Goal: Check status: Check status

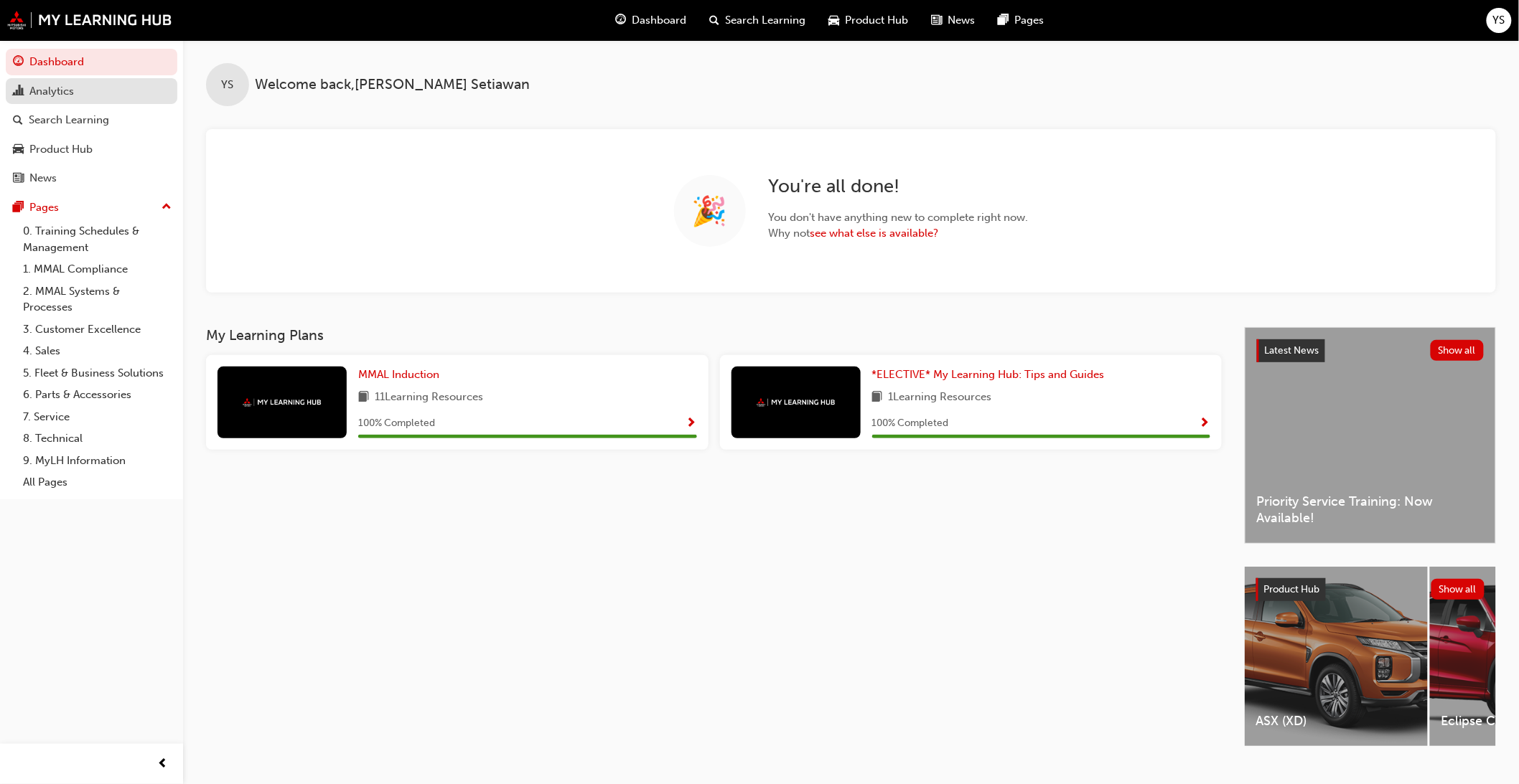
click at [73, 97] on div "Analytics" at bounding box center [51, 92] width 45 height 16
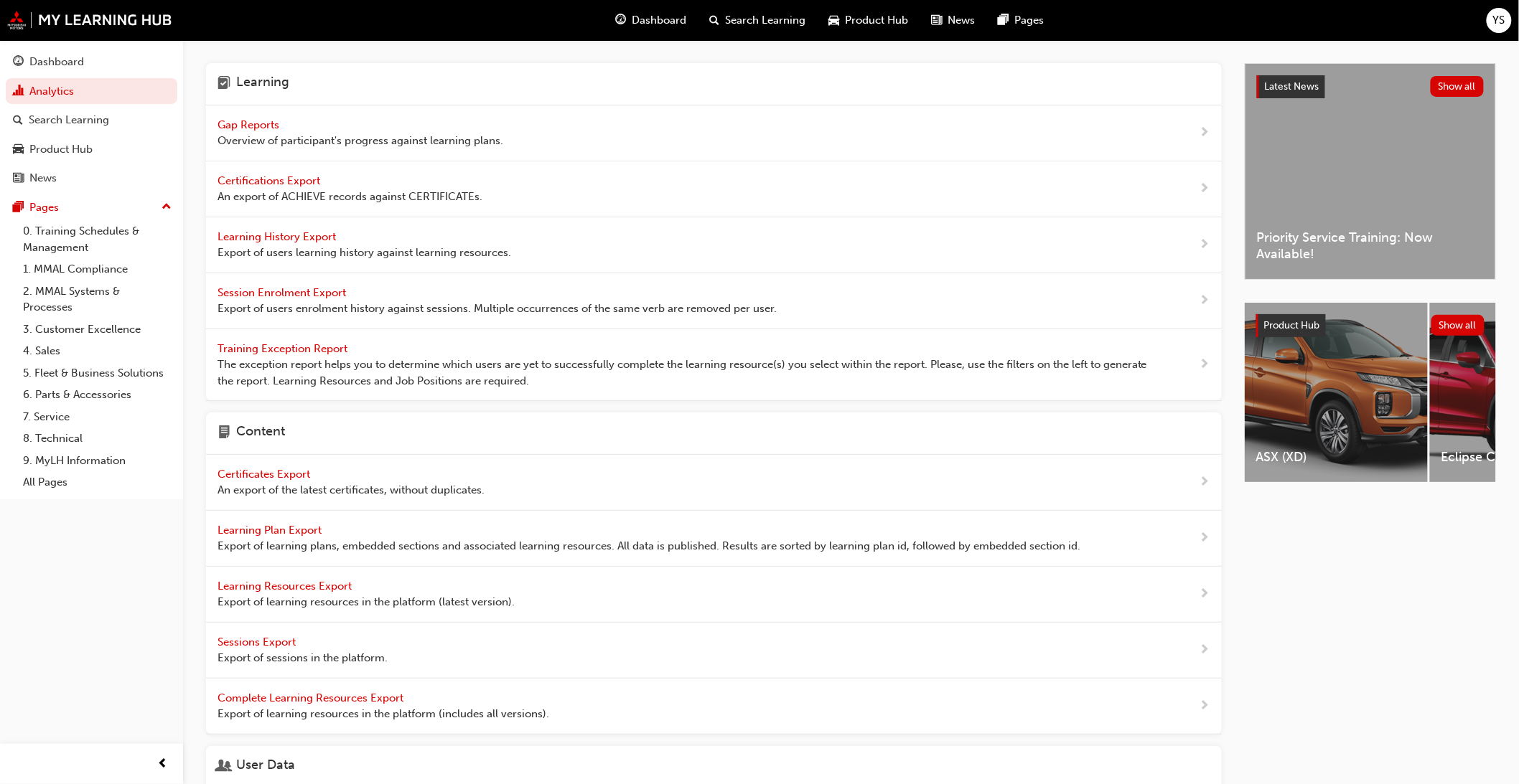
click at [302, 133] on span "Overview of participant's progress against learning plans." at bounding box center [360, 141] width 285 height 16
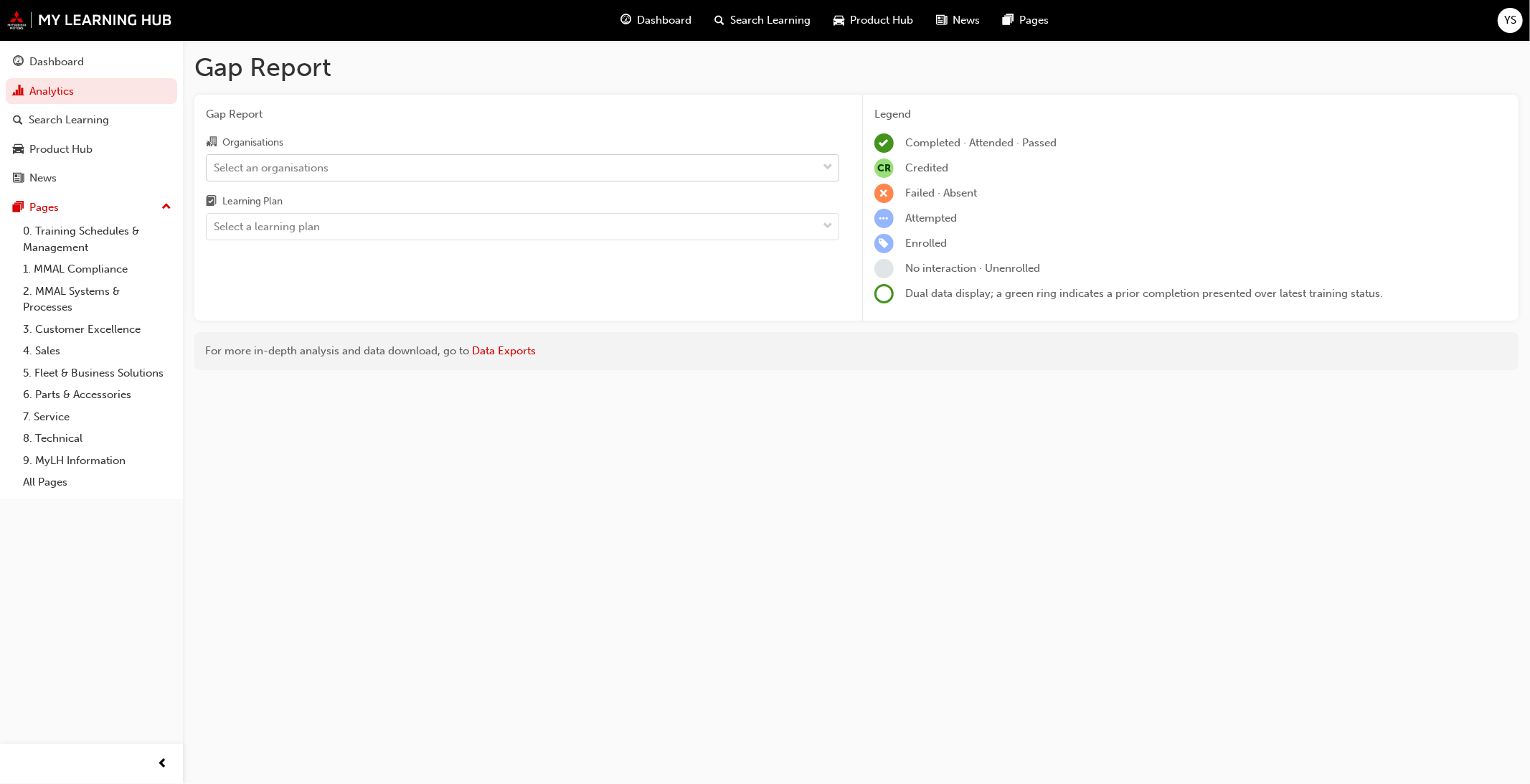
click at [317, 163] on div "Select an organisations" at bounding box center [271, 167] width 114 height 16
click at [215, 163] on input "Organisations Select an organisations" at bounding box center [214, 166] width 2 height 12
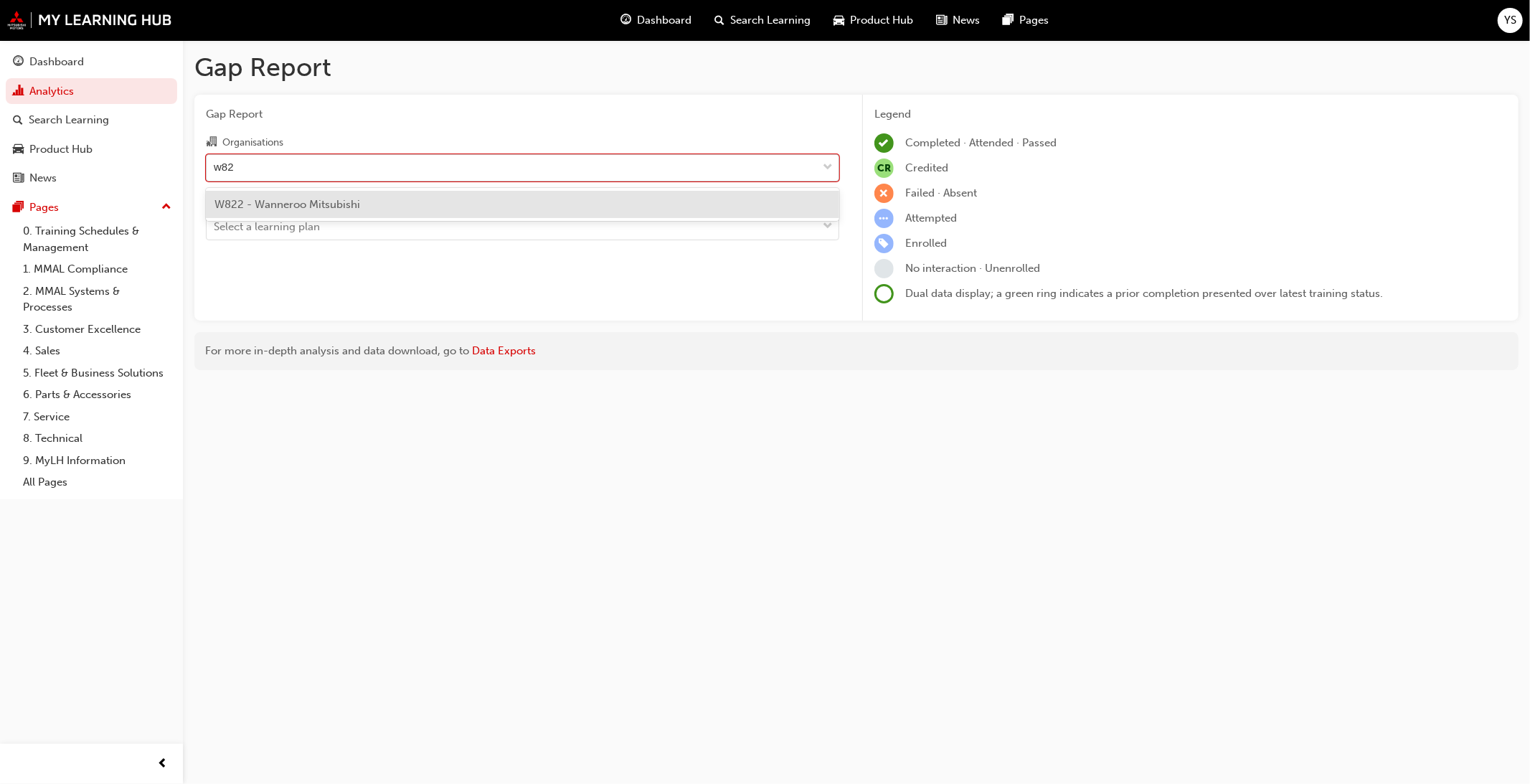
type input "w822"
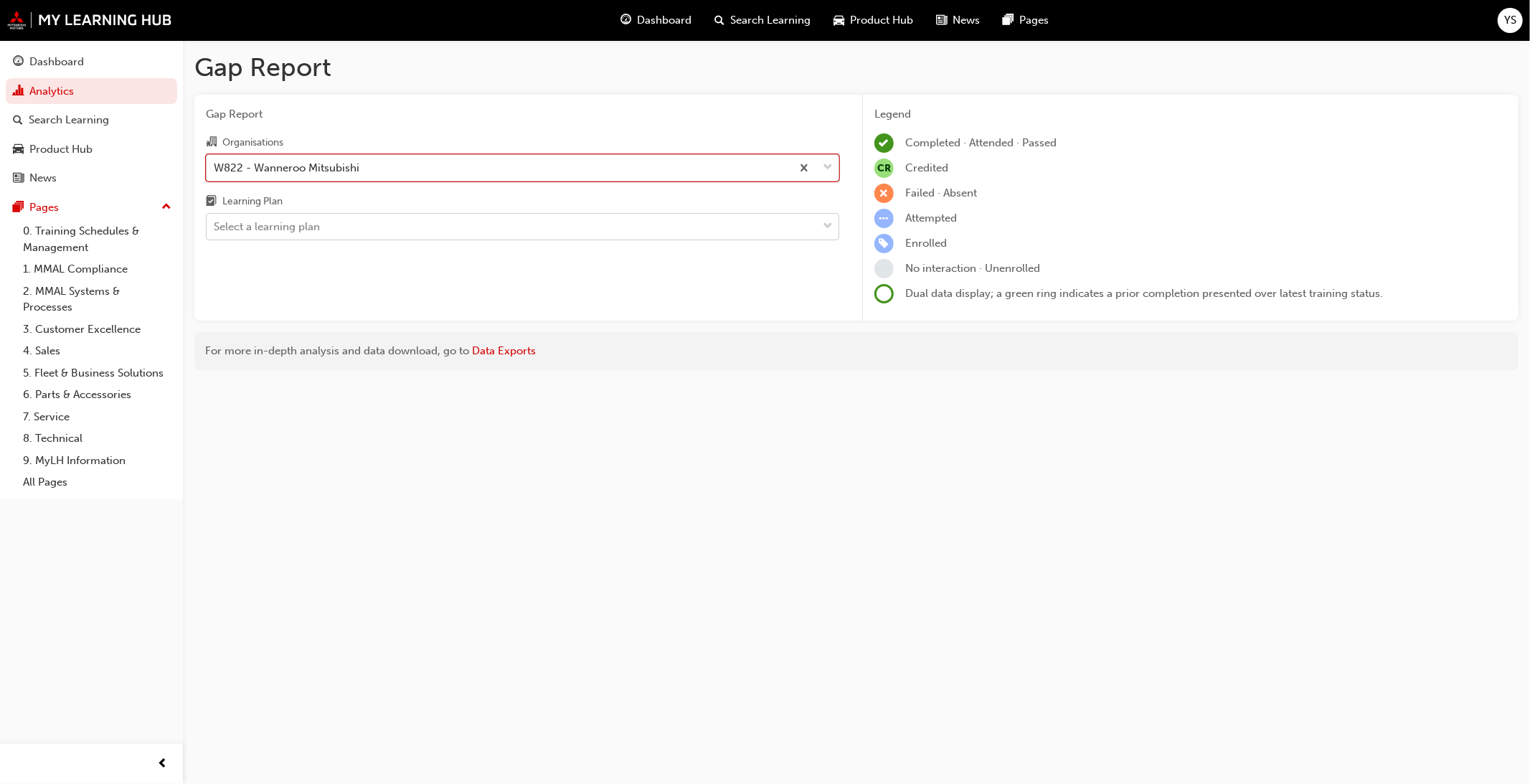
click at [400, 240] on div "Select a learning plan" at bounding box center [512, 227] width 611 height 25
click at [215, 233] on input "Learning Plan Select a learning plan" at bounding box center [214, 225] width 2 height 12
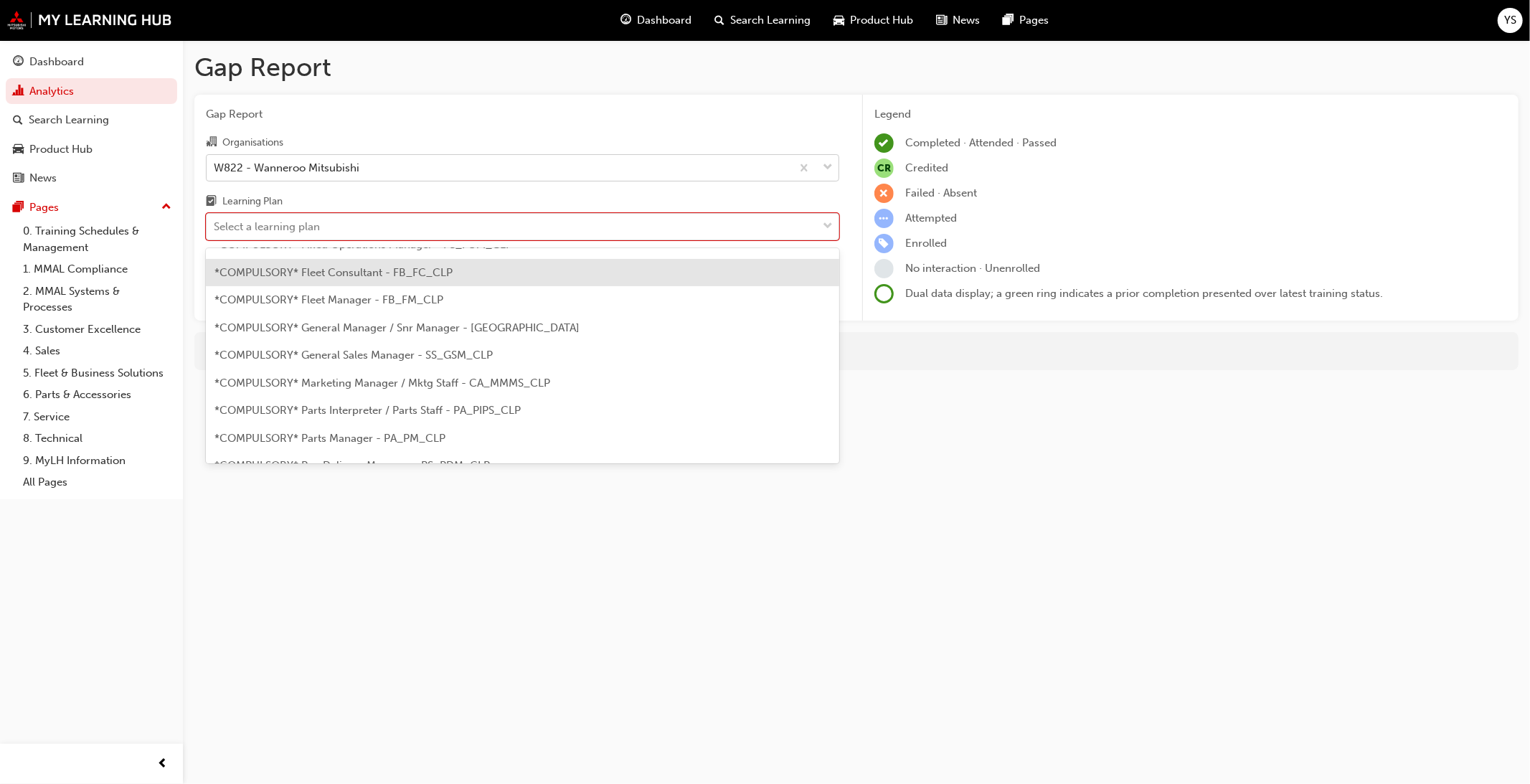
scroll to position [159, 0]
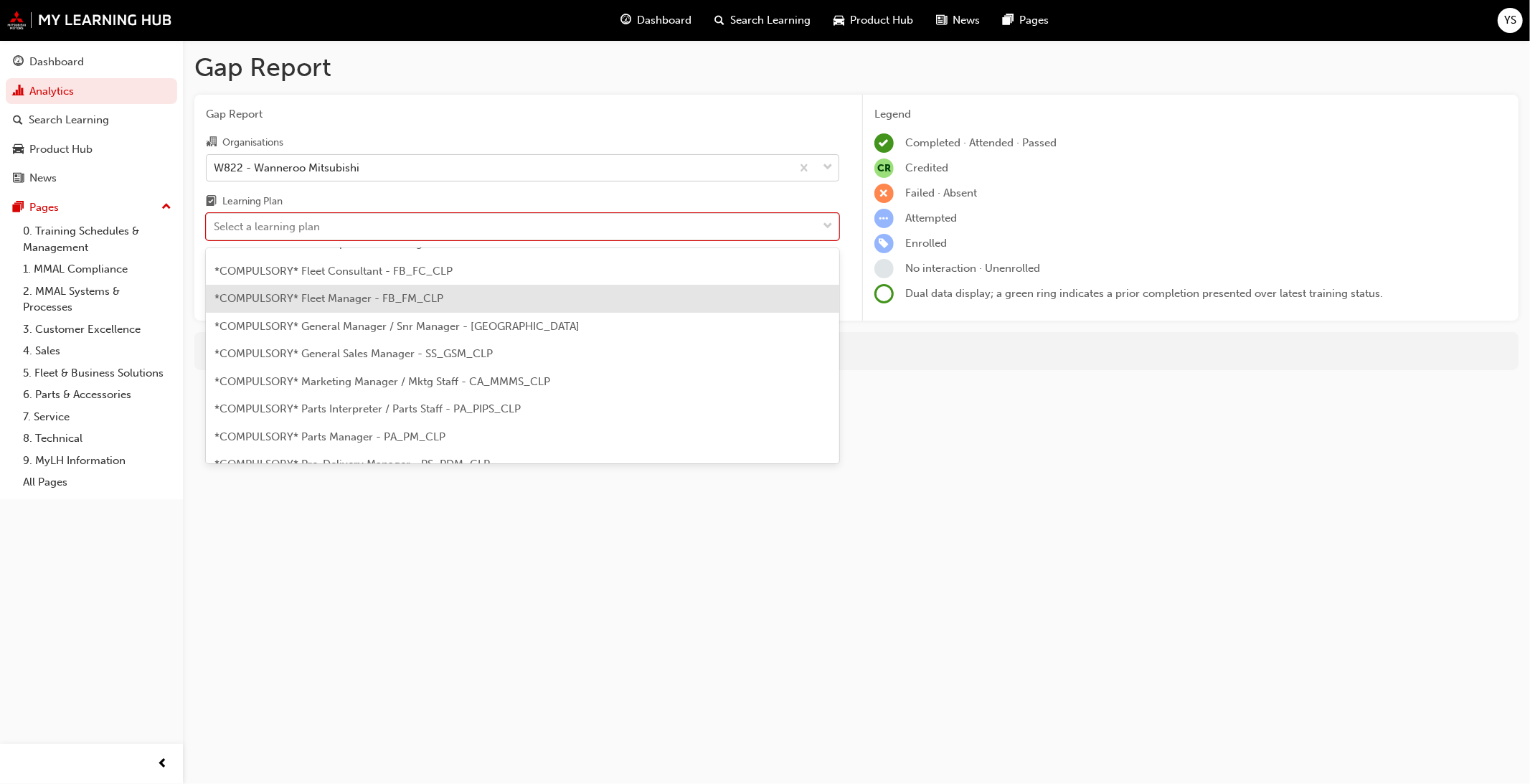
click at [474, 298] on div "*COMPULSORY* Fleet Manager - FB_FM_CLP" at bounding box center [522, 298] width 633 height 28
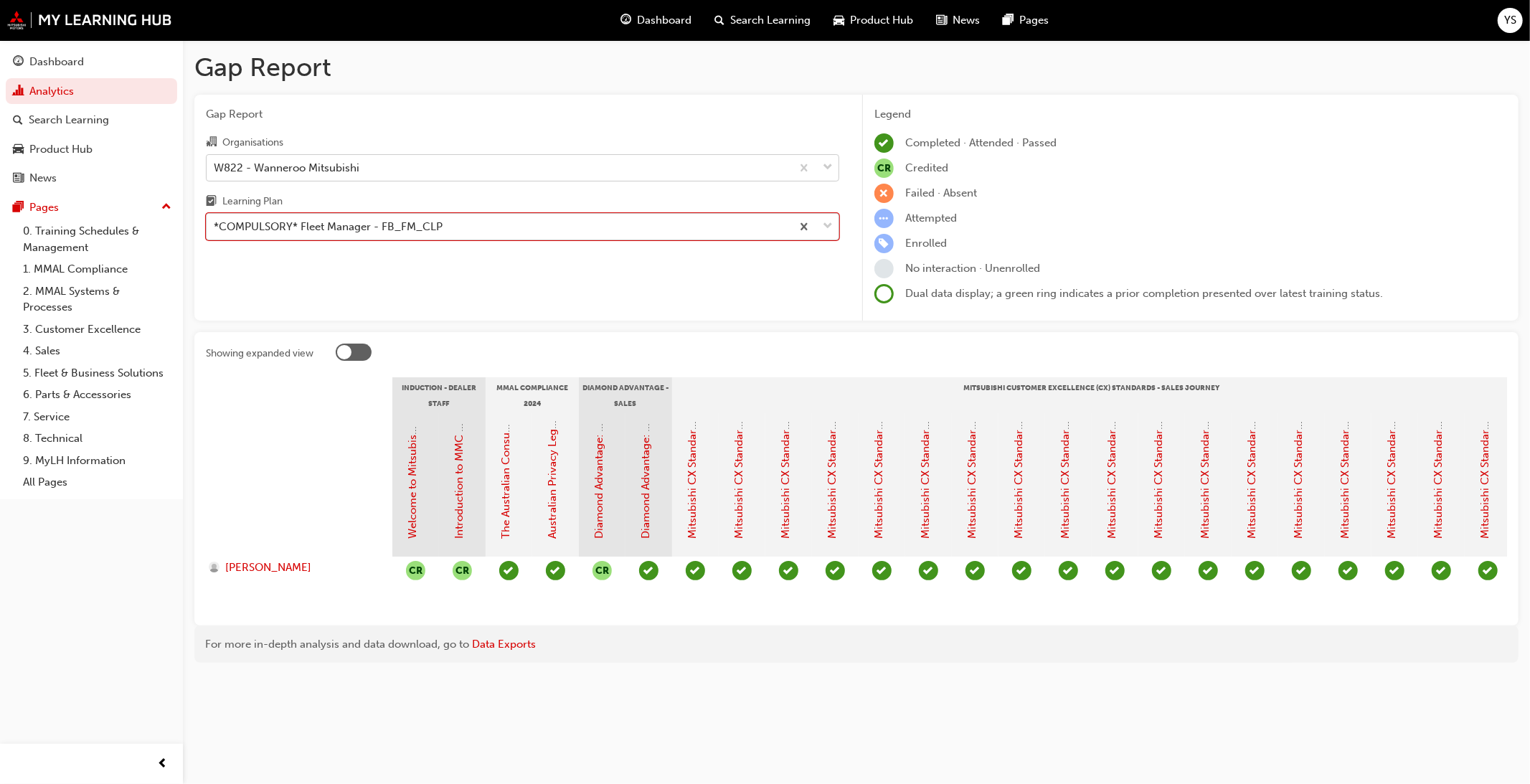
click at [497, 233] on div "*COMPULSORY* Fleet Manager - FB_FM_CLP" at bounding box center [499, 227] width 585 height 25
click at [215, 233] on input "Learning Plan option *COMPULSORY* Fleet Manager - FB_FM_CLP, selected. 0 result…" at bounding box center [214, 225] width 2 height 12
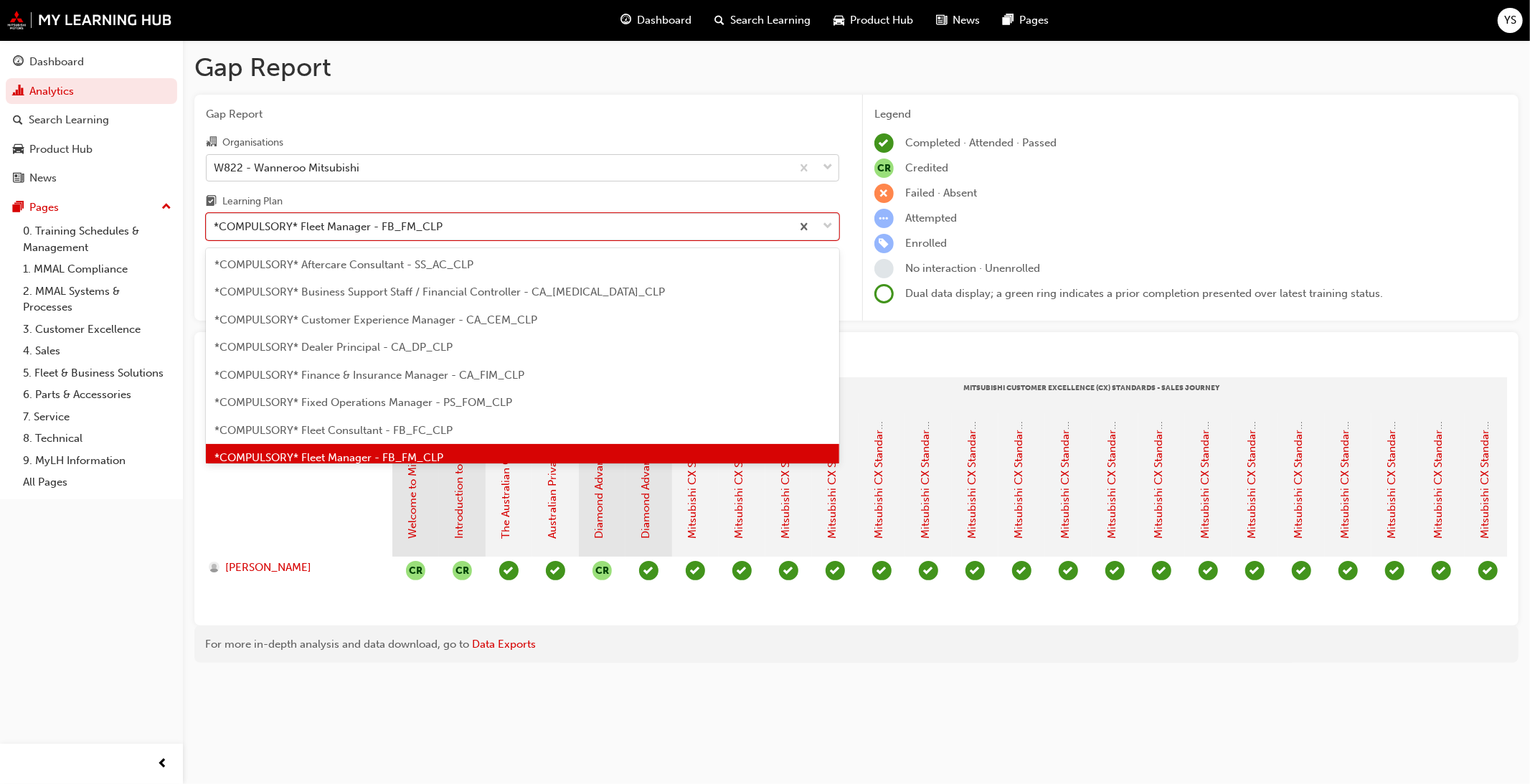
scroll to position [16, 0]
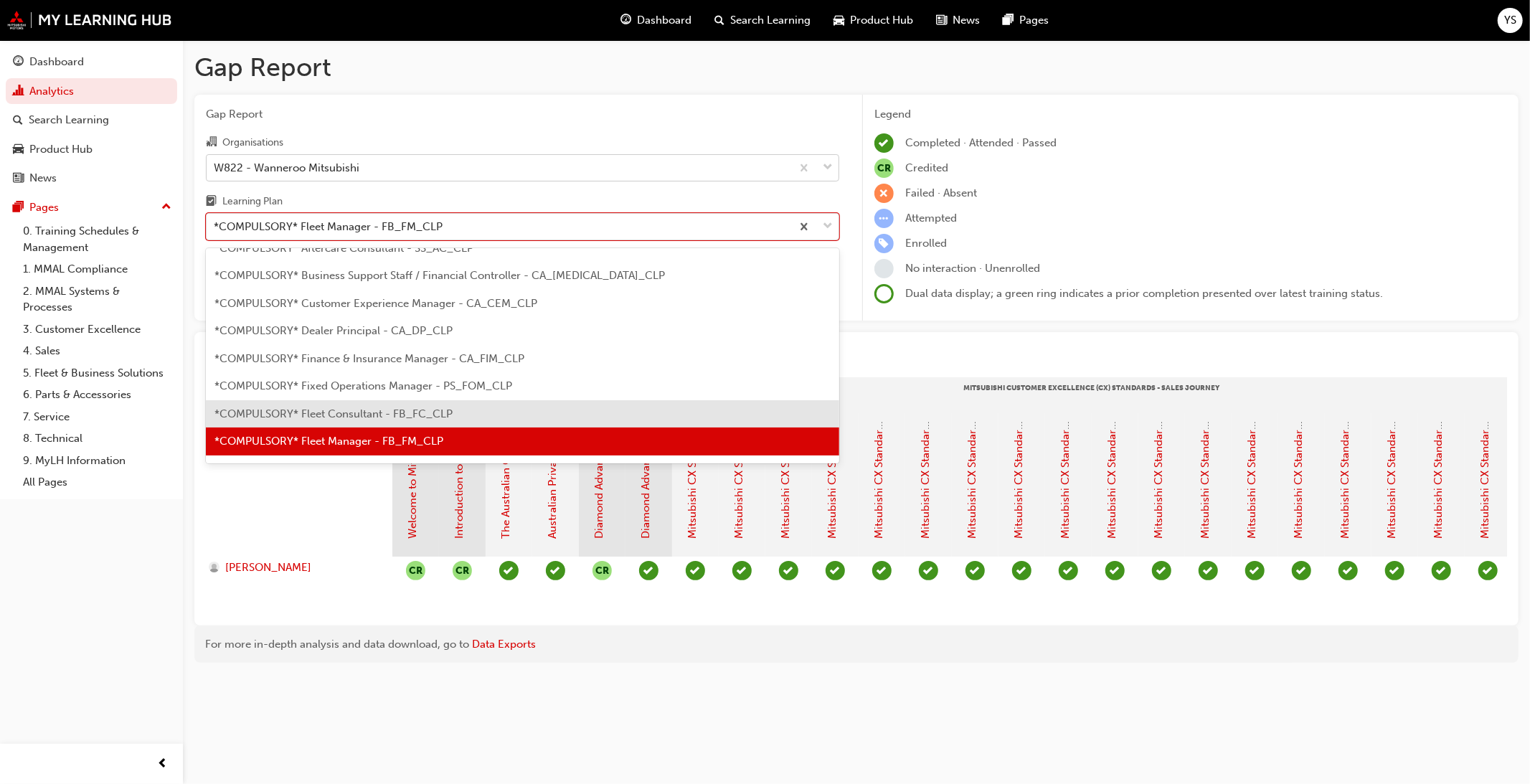
click at [492, 410] on div "*COMPULSORY* Fleet Consultant - FB_FC_CLP" at bounding box center [522, 414] width 633 height 28
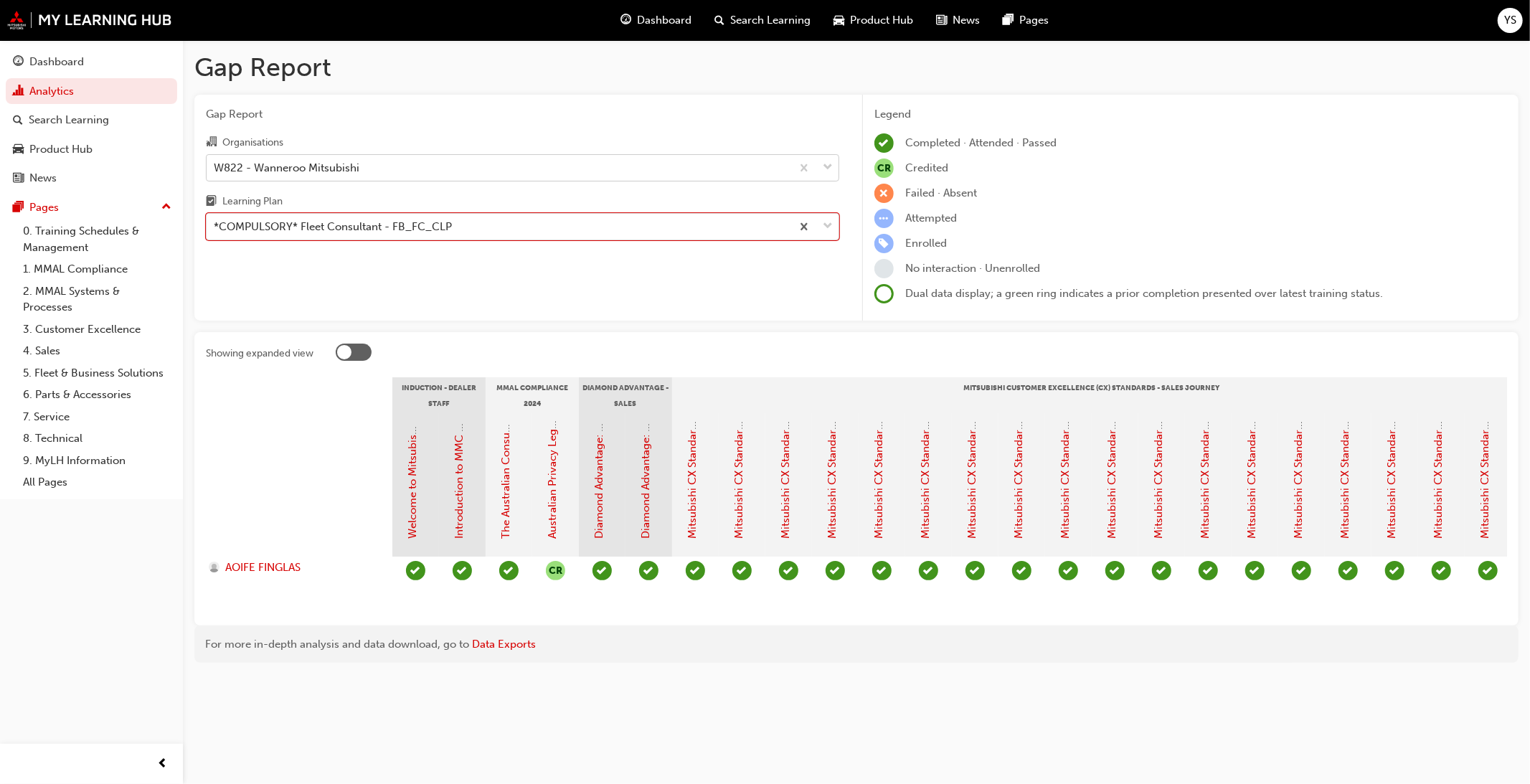
click at [476, 175] on div "W822 - Wanneroo Mitsubishi" at bounding box center [499, 168] width 585 height 25
click at [215, 173] on input "Organisations W822 - Wanneroo Mitsubishi" at bounding box center [214, 166] width 2 height 12
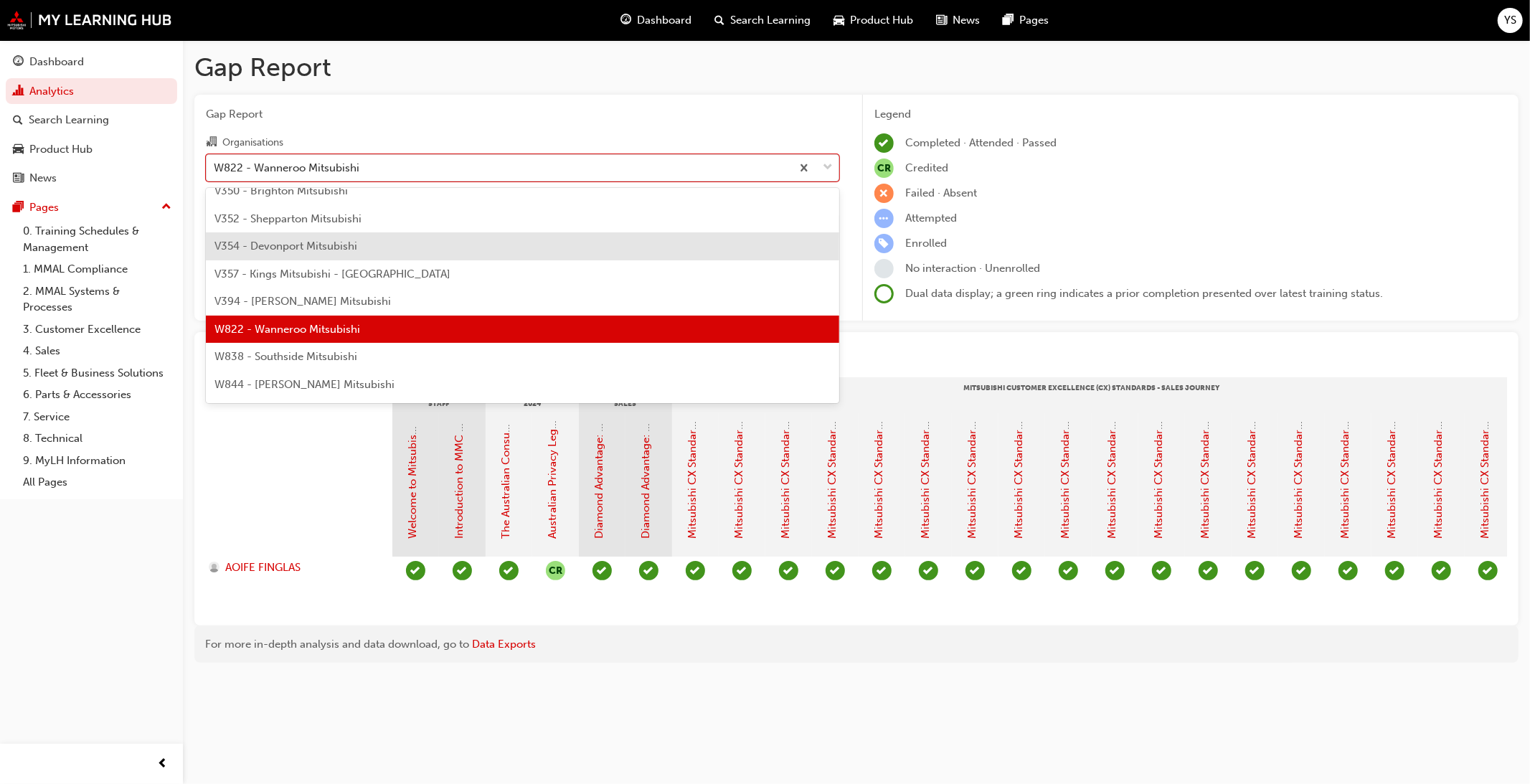
scroll to position [4871, 0]
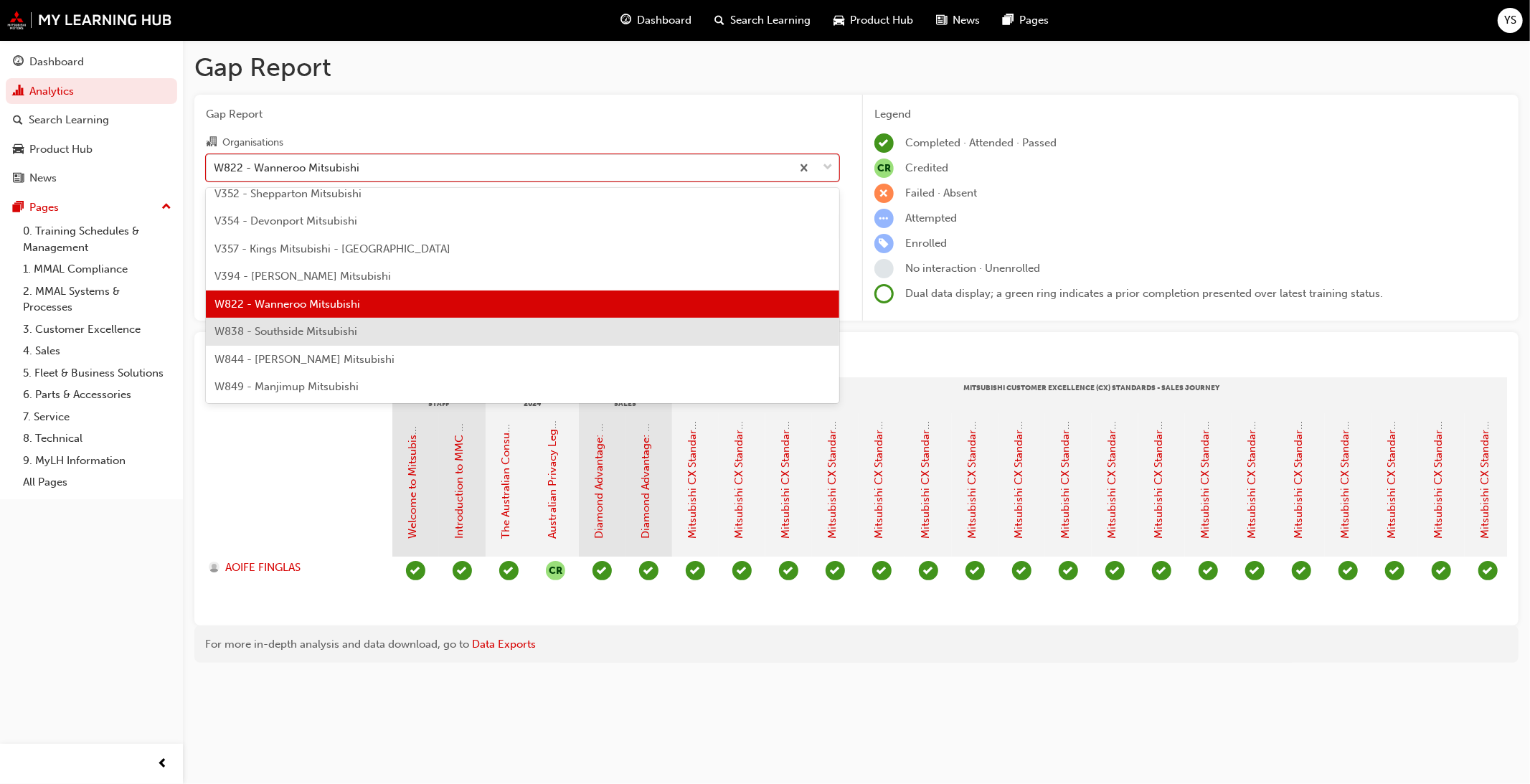
click at [434, 323] on div "W838 - Southside Mitsubishi" at bounding box center [522, 332] width 633 height 28
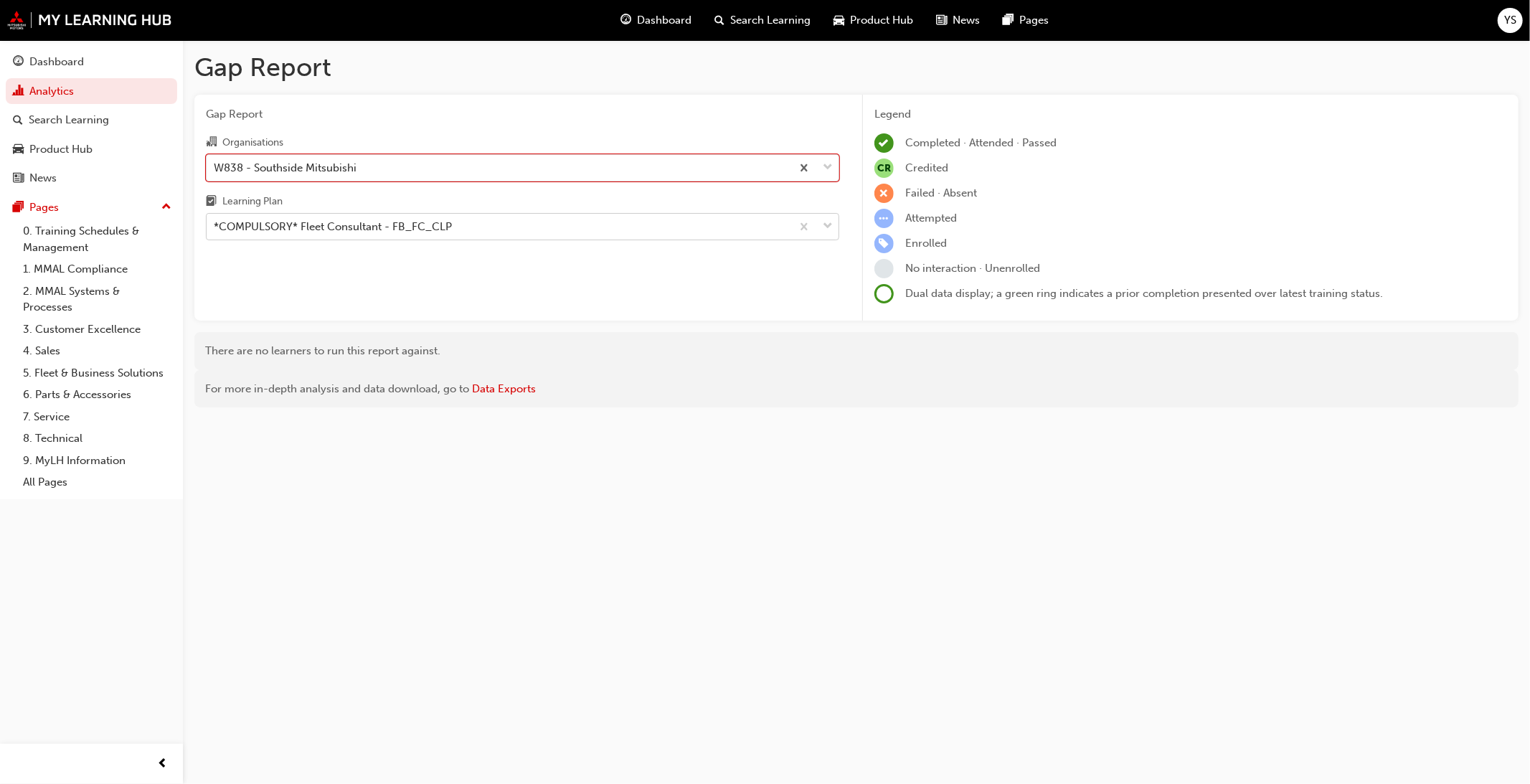
click at [448, 233] on div "*COMPULSORY* Fleet Consultant - FB_FC_CLP" at bounding box center [333, 227] width 238 height 16
click at [215, 233] on input "Learning Plan *COMPULSORY* Fleet Consultant - FB_FC_CLP" at bounding box center [214, 225] width 2 height 12
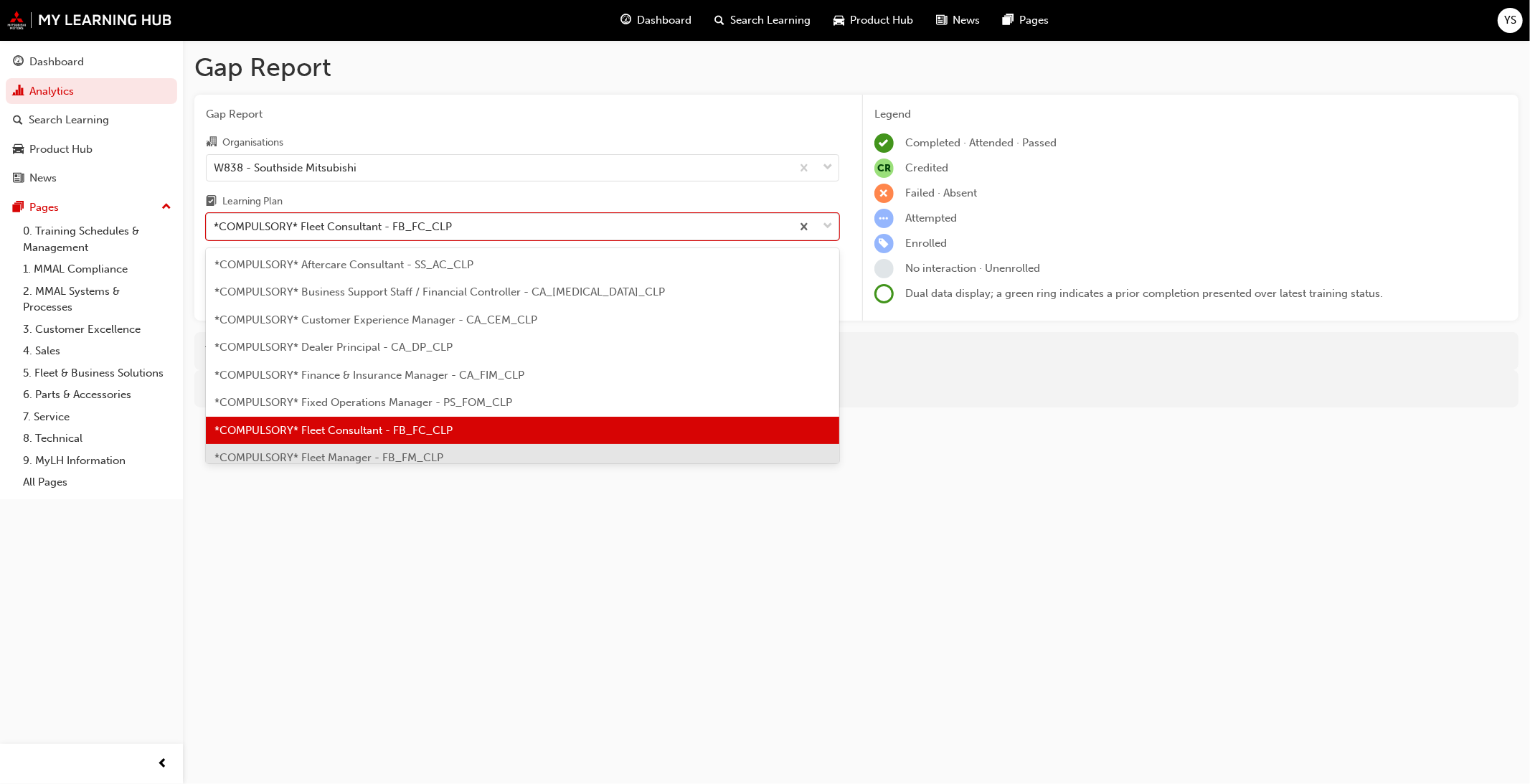
click at [435, 452] on span "*COMPULSORY* Fleet Manager - FB_FM_CLP" at bounding box center [329, 458] width 229 height 13
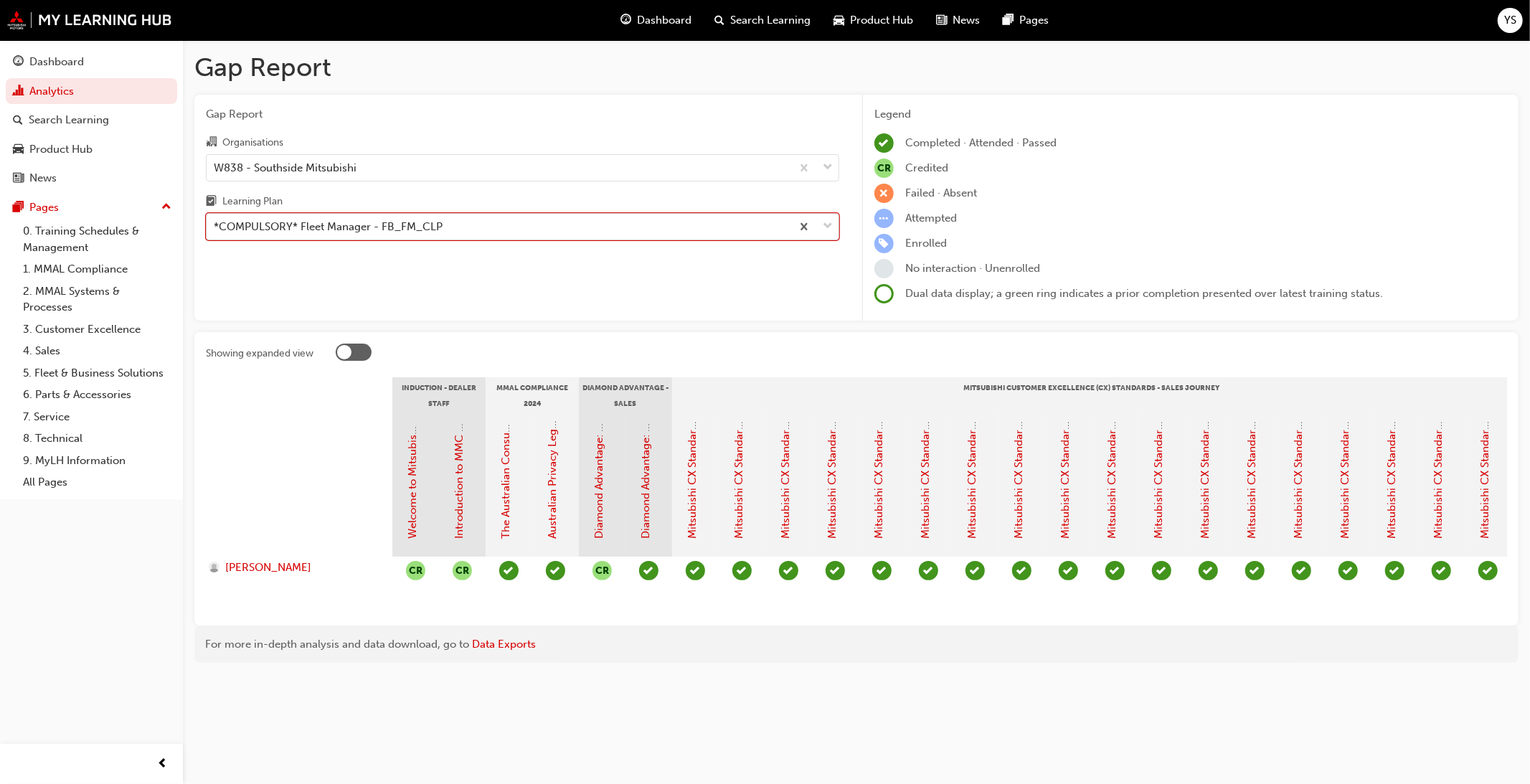
click at [470, 225] on div "*COMPULSORY* Fleet Manager - FB_FM_CLP" at bounding box center [499, 227] width 585 height 25
click at [215, 225] on input "Learning Plan option *COMPULSORY* Fleet Manager - FB_FM_CLP, selected. 0 result…" at bounding box center [214, 225] width 2 height 12
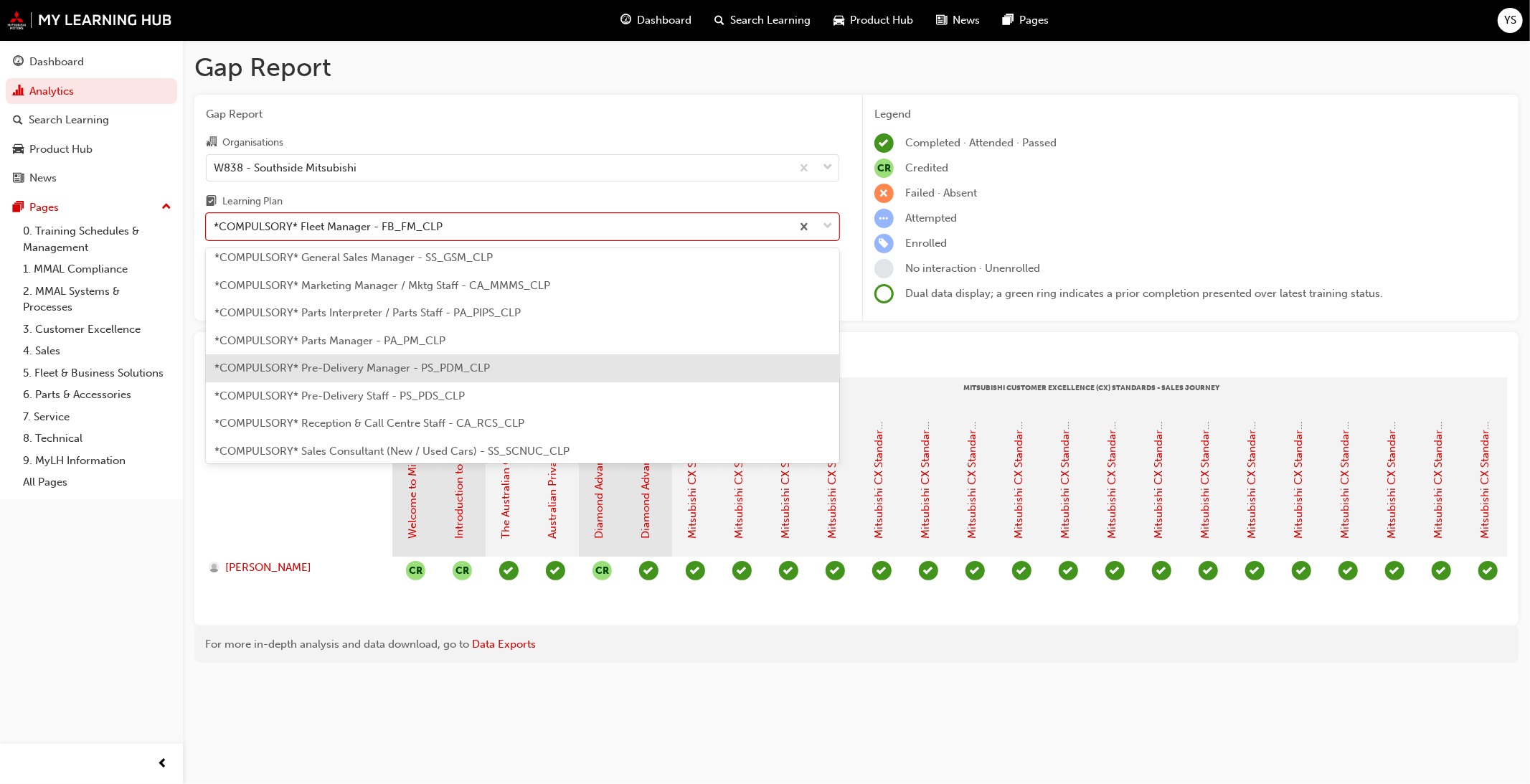
scroll to position [335, 0]
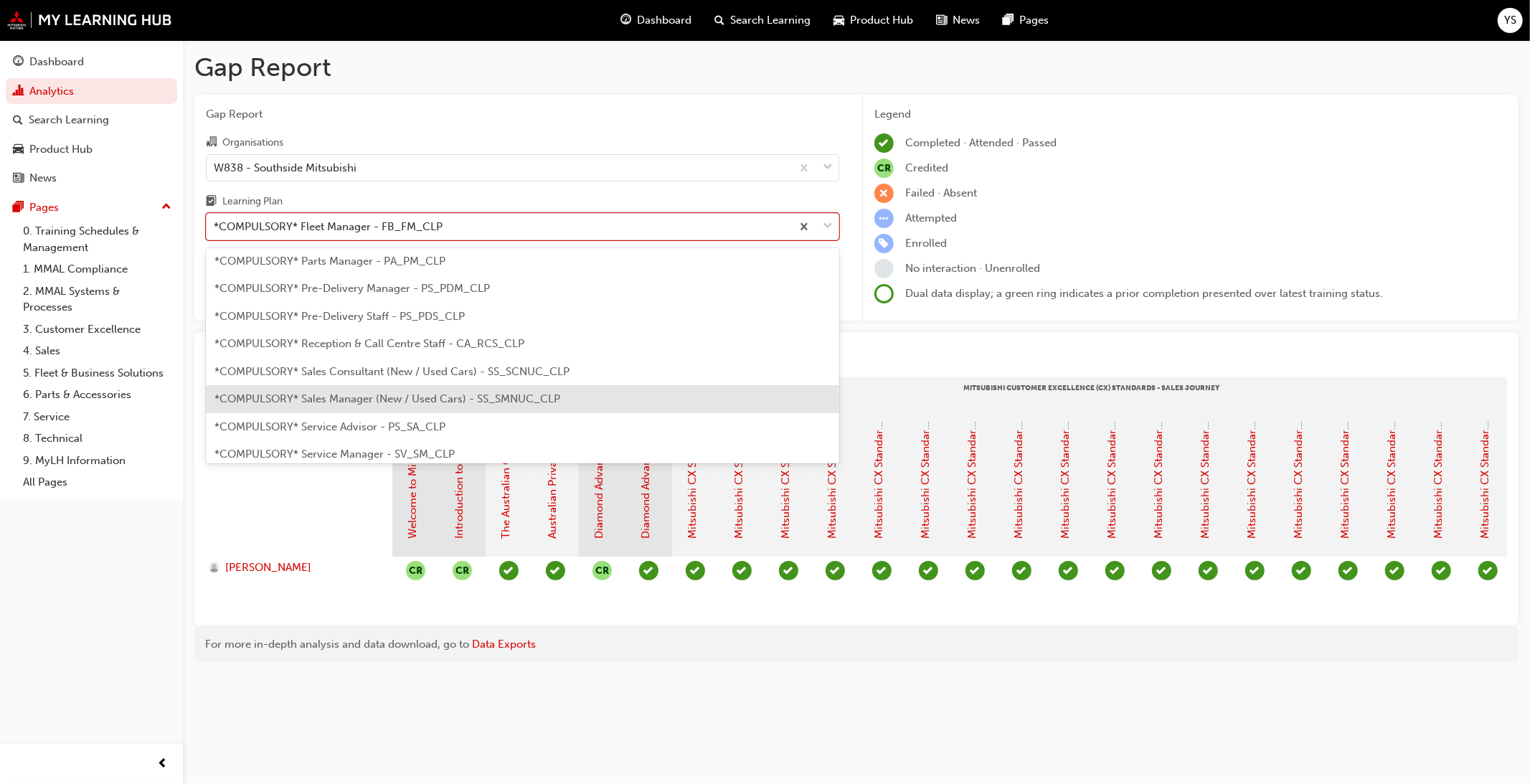
click at [454, 385] on div "*COMPULSORY* Sales Manager (New / Used Cars) - SS_SMNUC_CLP" at bounding box center [522, 399] width 633 height 28
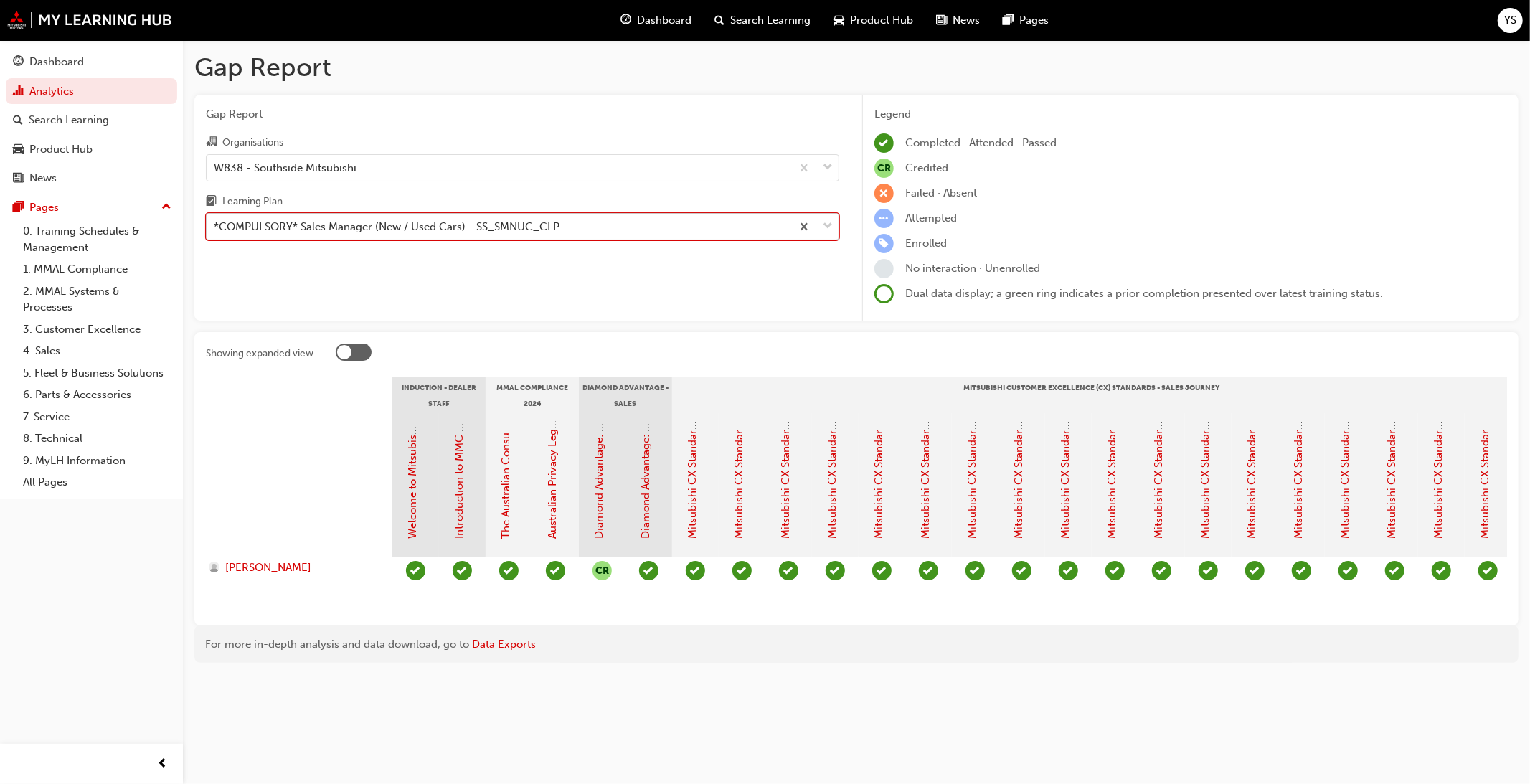
click at [344, 224] on div "*COMPULSORY* Sales Manager (New / Used Cars) - SS_SMNUC_CLP" at bounding box center [386, 227] width 346 height 16
click at [215, 224] on input "Learning Plan option *COMPULSORY* Sales Manager (New / Used Cars) - SS_SMNUC_CL…" at bounding box center [214, 225] width 2 height 12
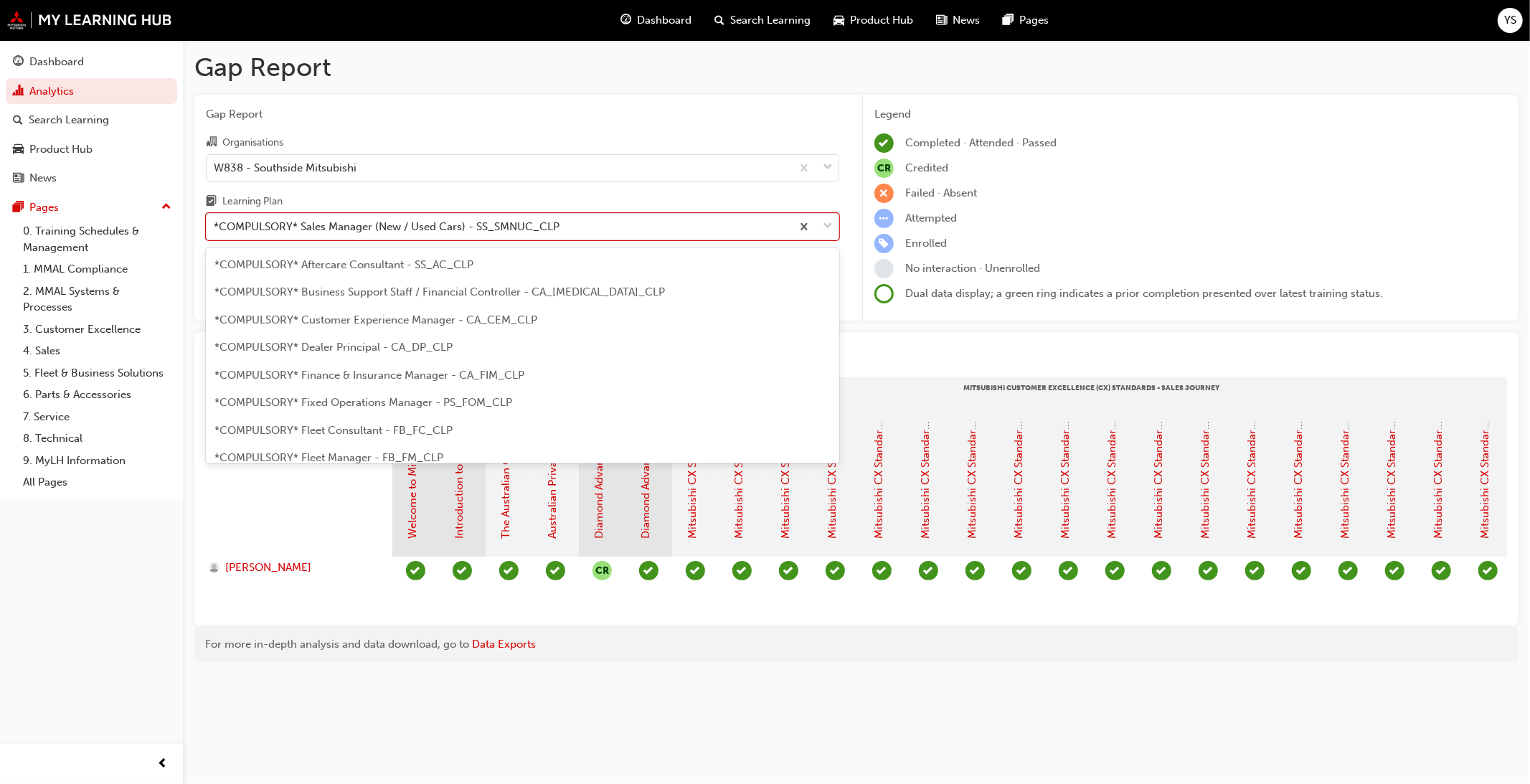
scroll to position [293, 0]
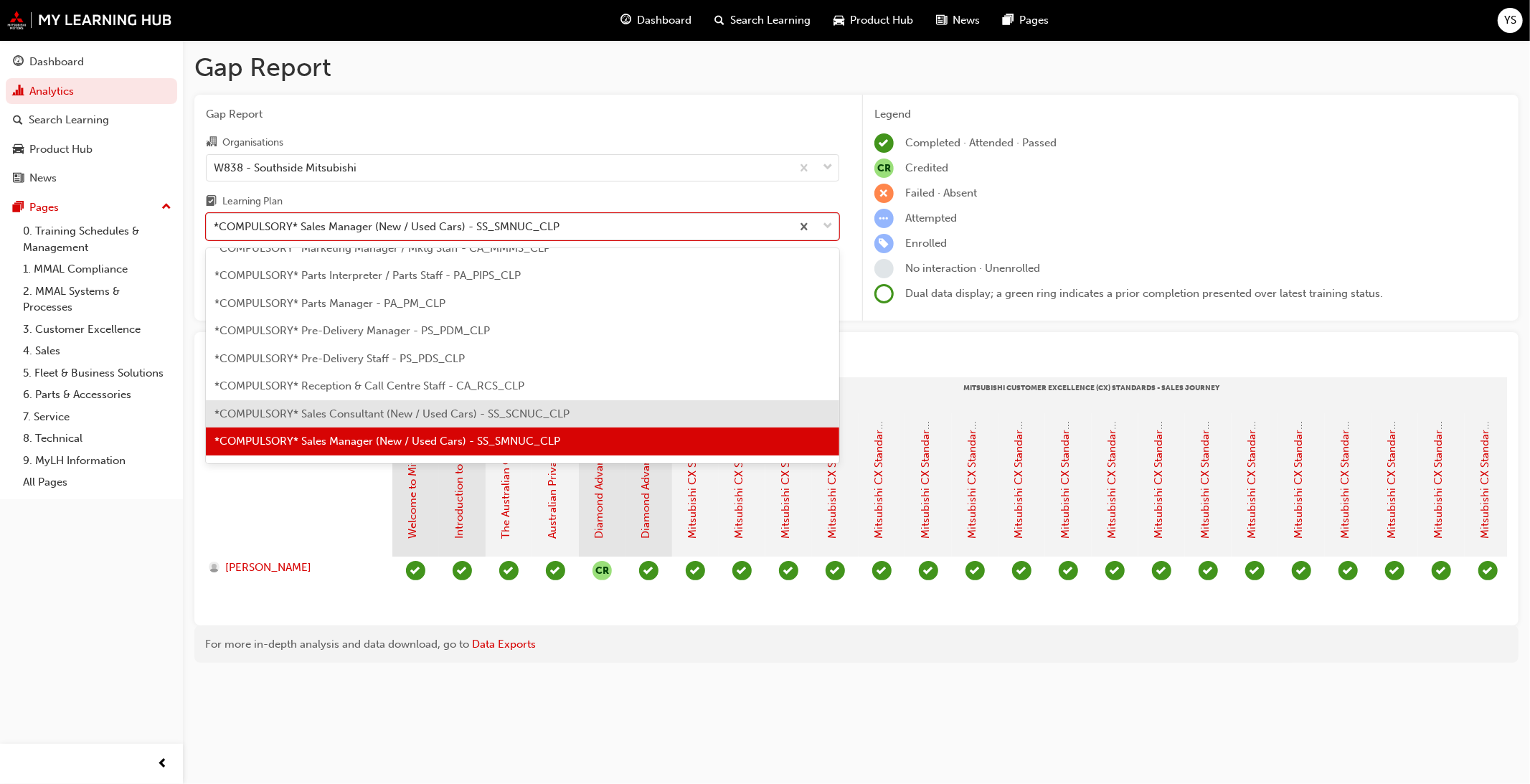
click at [353, 411] on span "*COMPULSORY* Sales Consultant (New / Used Cars) - SS_SCNUC_CLP" at bounding box center [392, 413] width 355 height 13
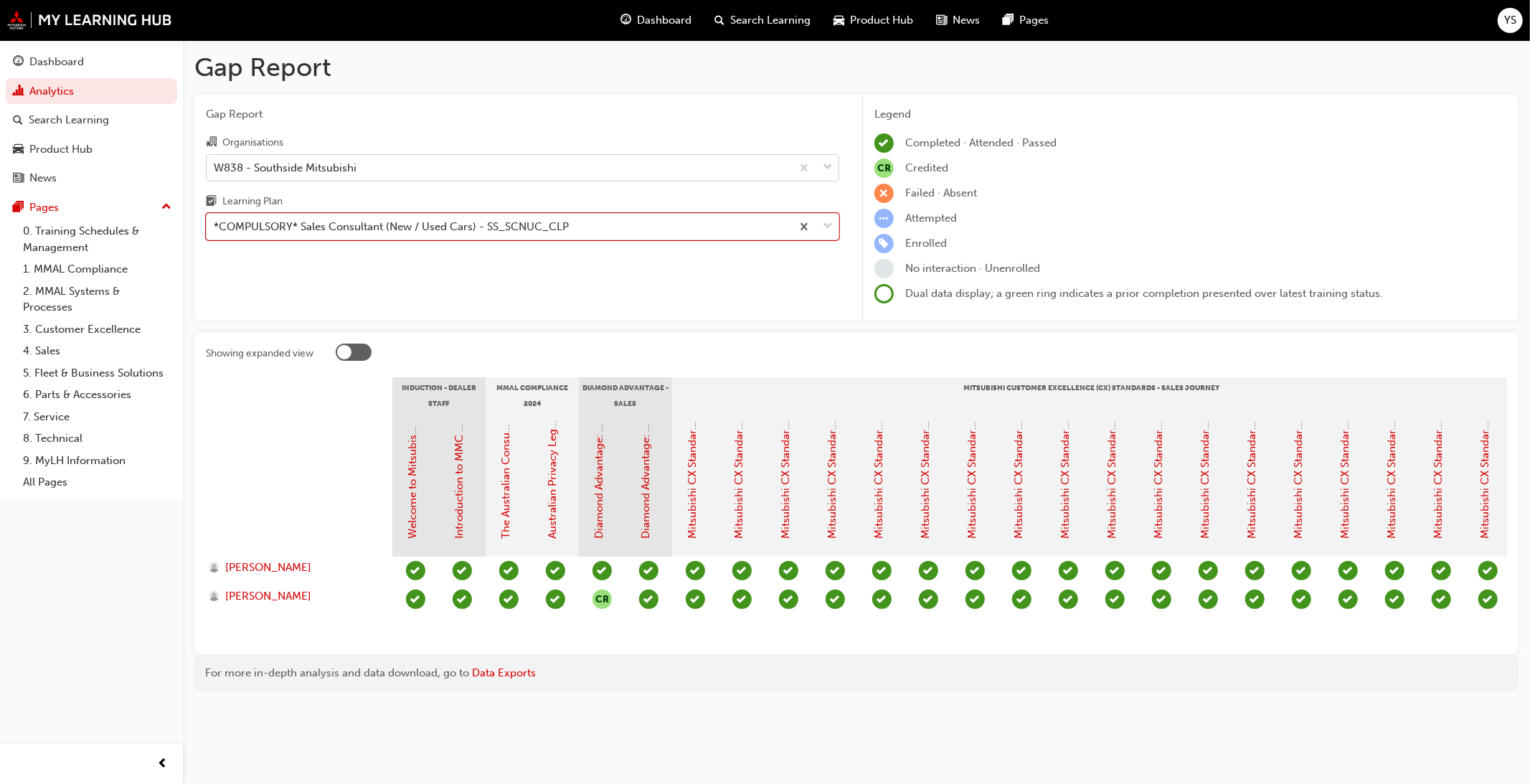
click at [442, 175] on div "W838 - Southside Mitsubishi" at bounding box center [499, 168] width 585 height 25
click at [215, 173] on input "Organisations W838 - Southside Mitsubishi" at bounding box center [214, 166] width 2 height 12
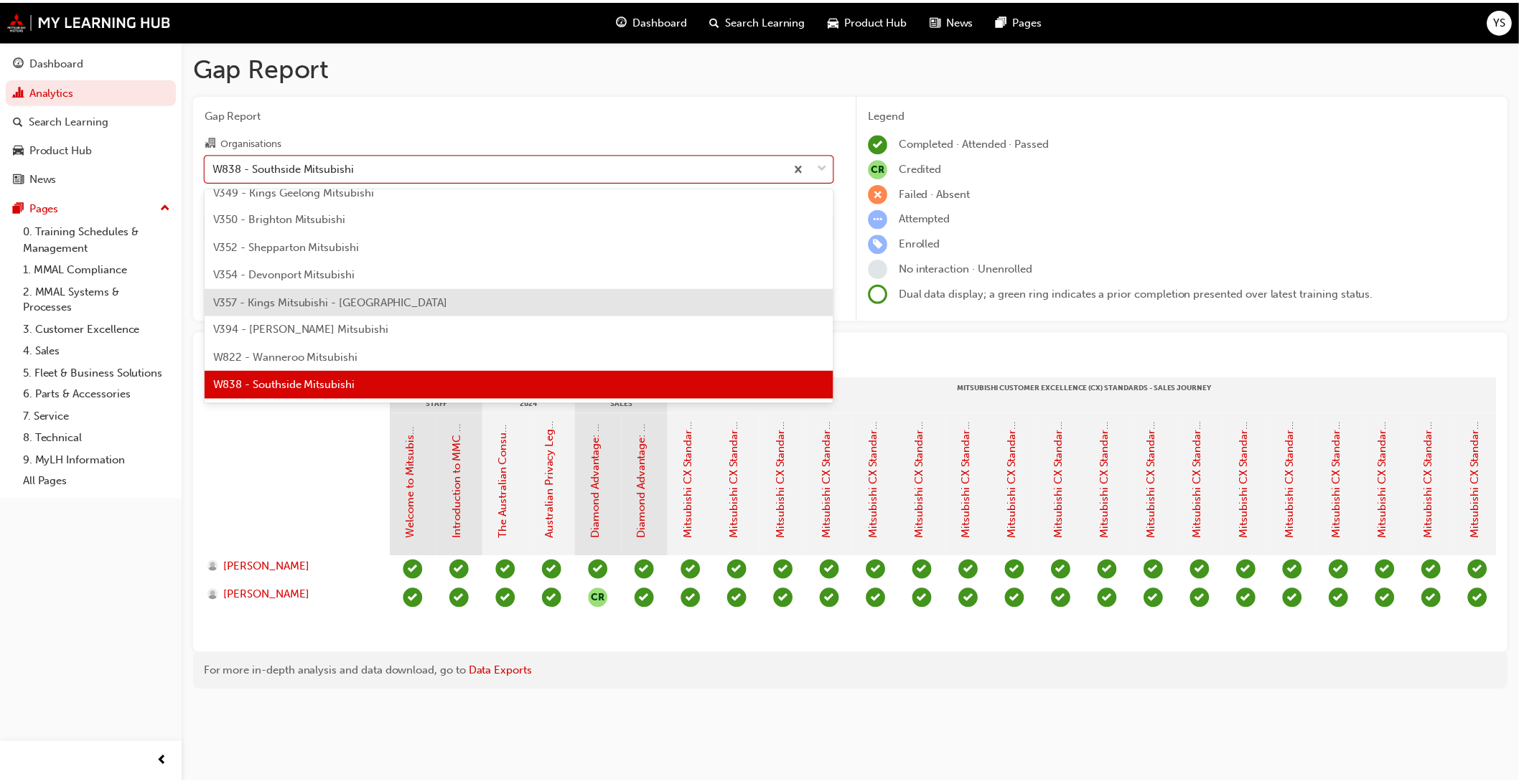
scroll to position [4898, 0]
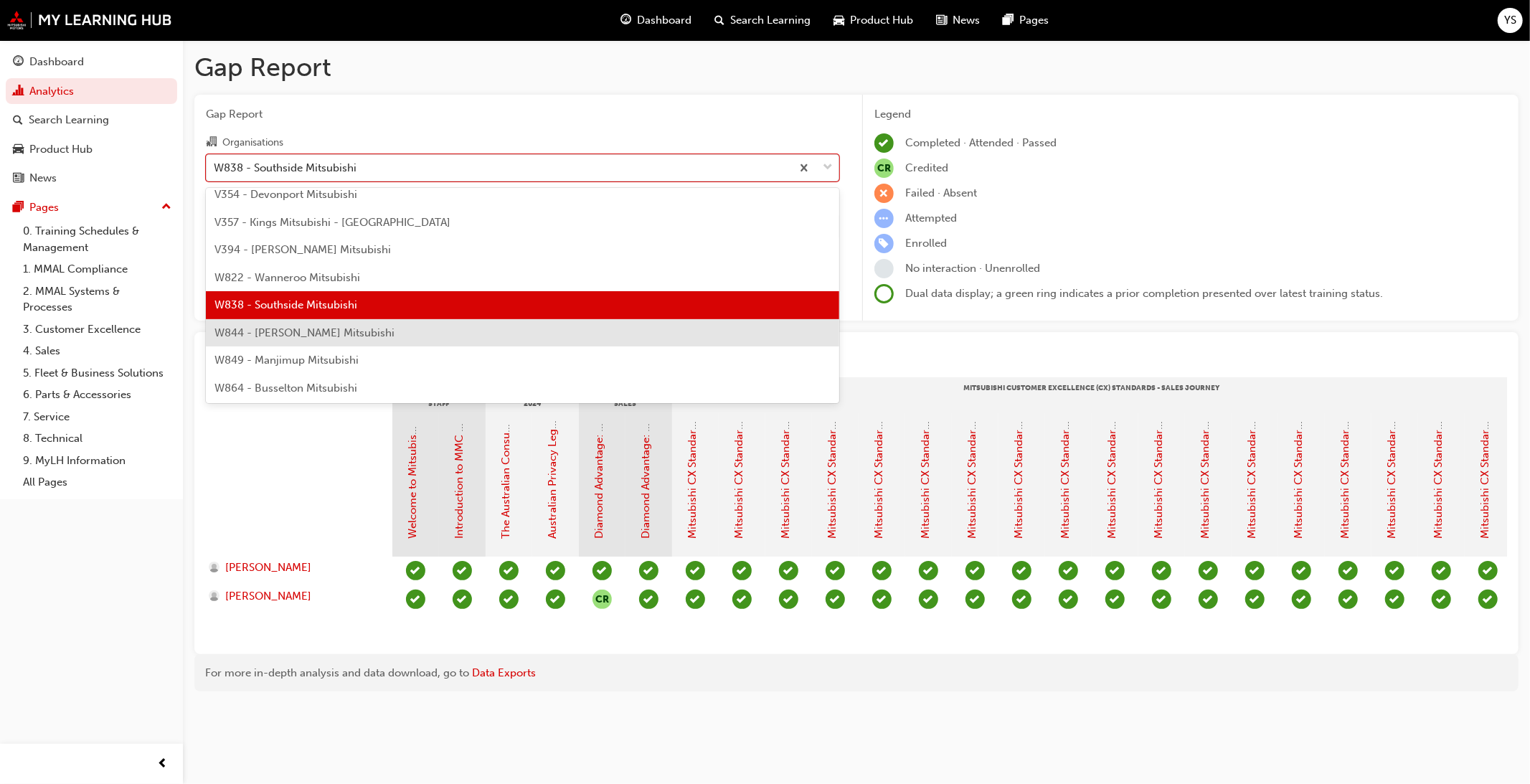
click at [406, 322] on div "W844 - [PERSON_NAME] Mitsubishi" at bounding box center [522, 332] width 633 height 28
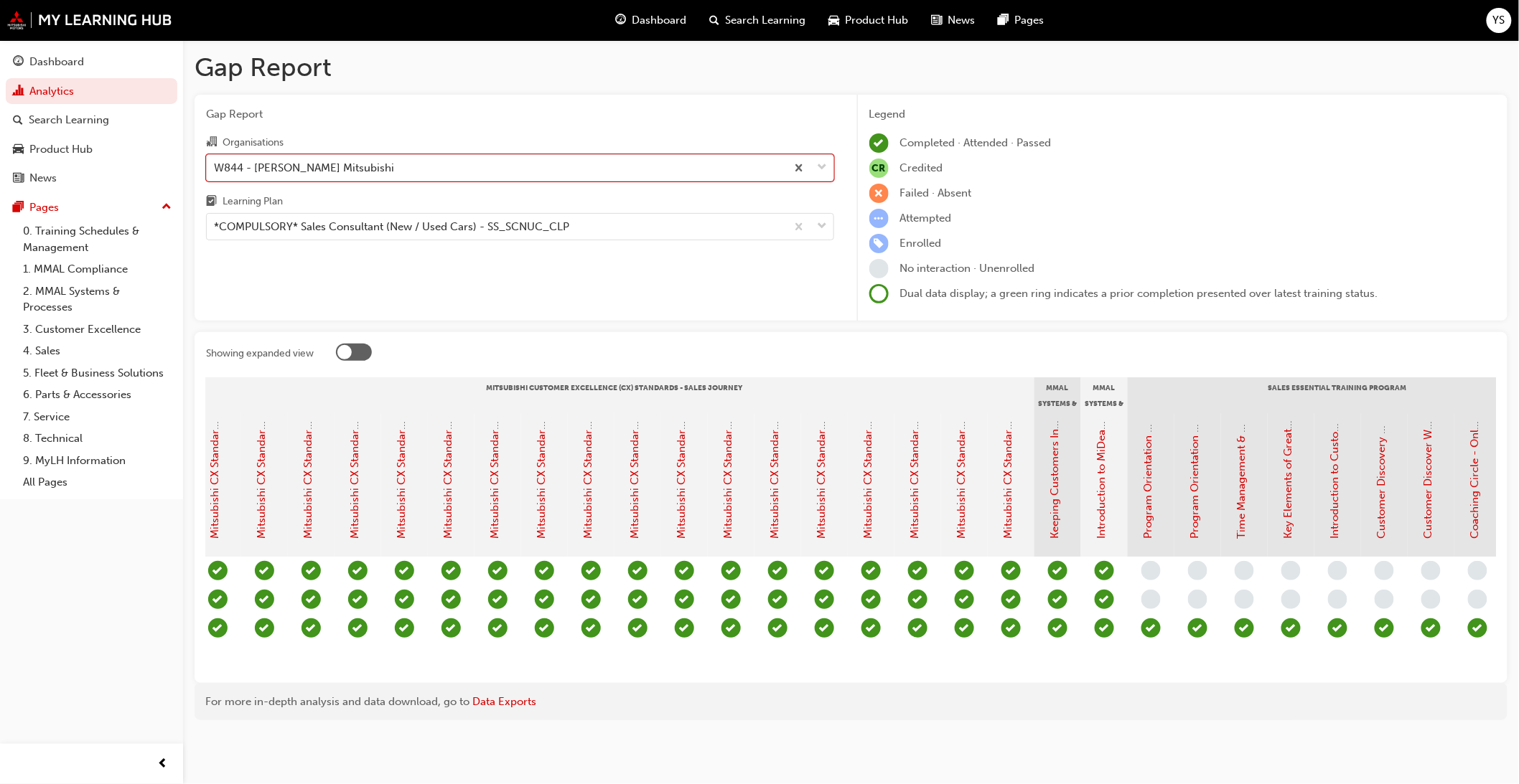
scroll to position [0, 1275]
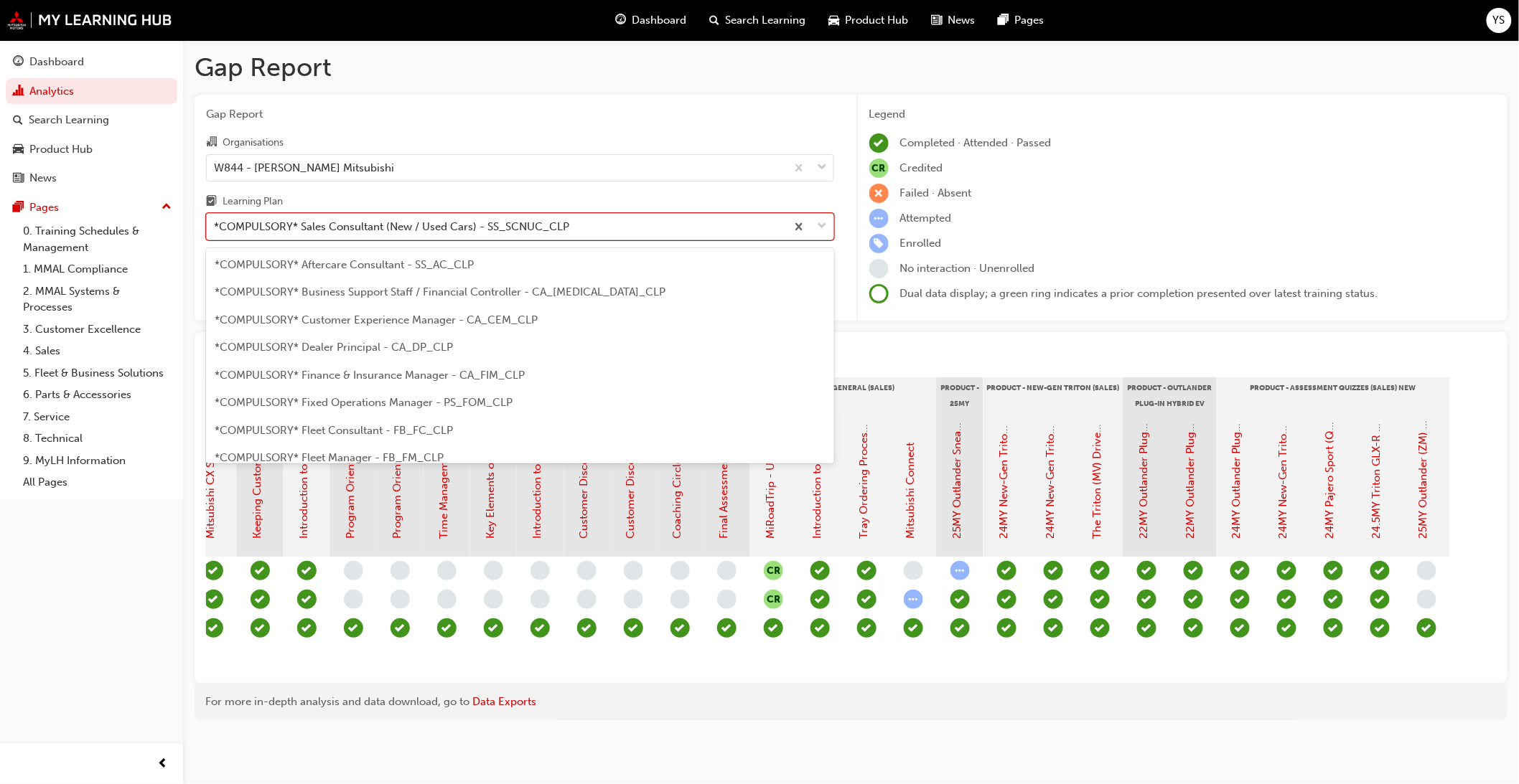
click at [391, 230] on div "*COMPULSORY* Sales Consultant (New / Used Cars) - SS_SCNUC_CLP" at bounding box center [391, 227] width 355 height 16
click at [215, 230] on input "Learning Plan option *COMPULSORY* Sales Consultant (New / Used Cars) - SS_SCNUC…" at bounding box center [215, 225] width 2 height 12
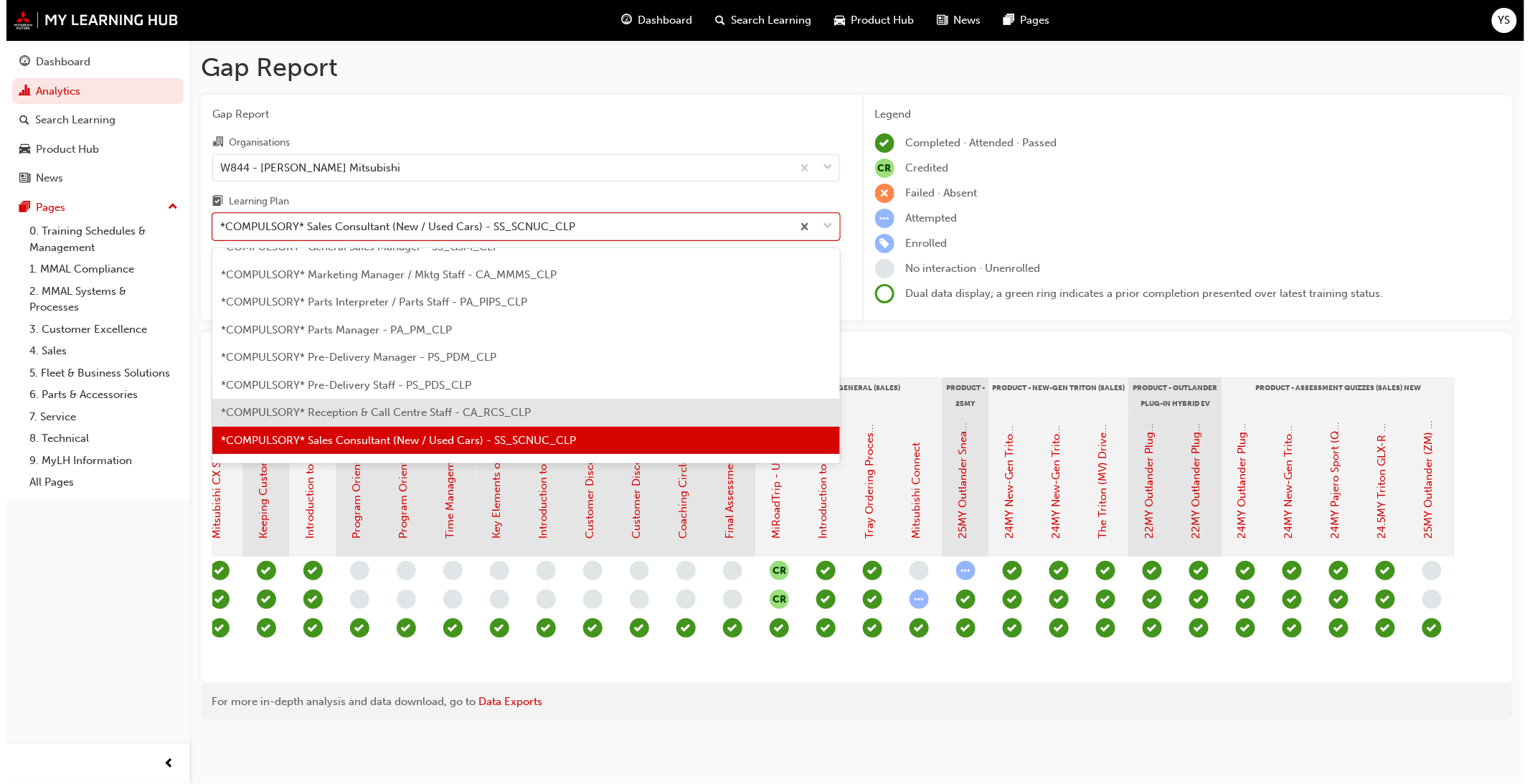
scroll to position [346, 0]
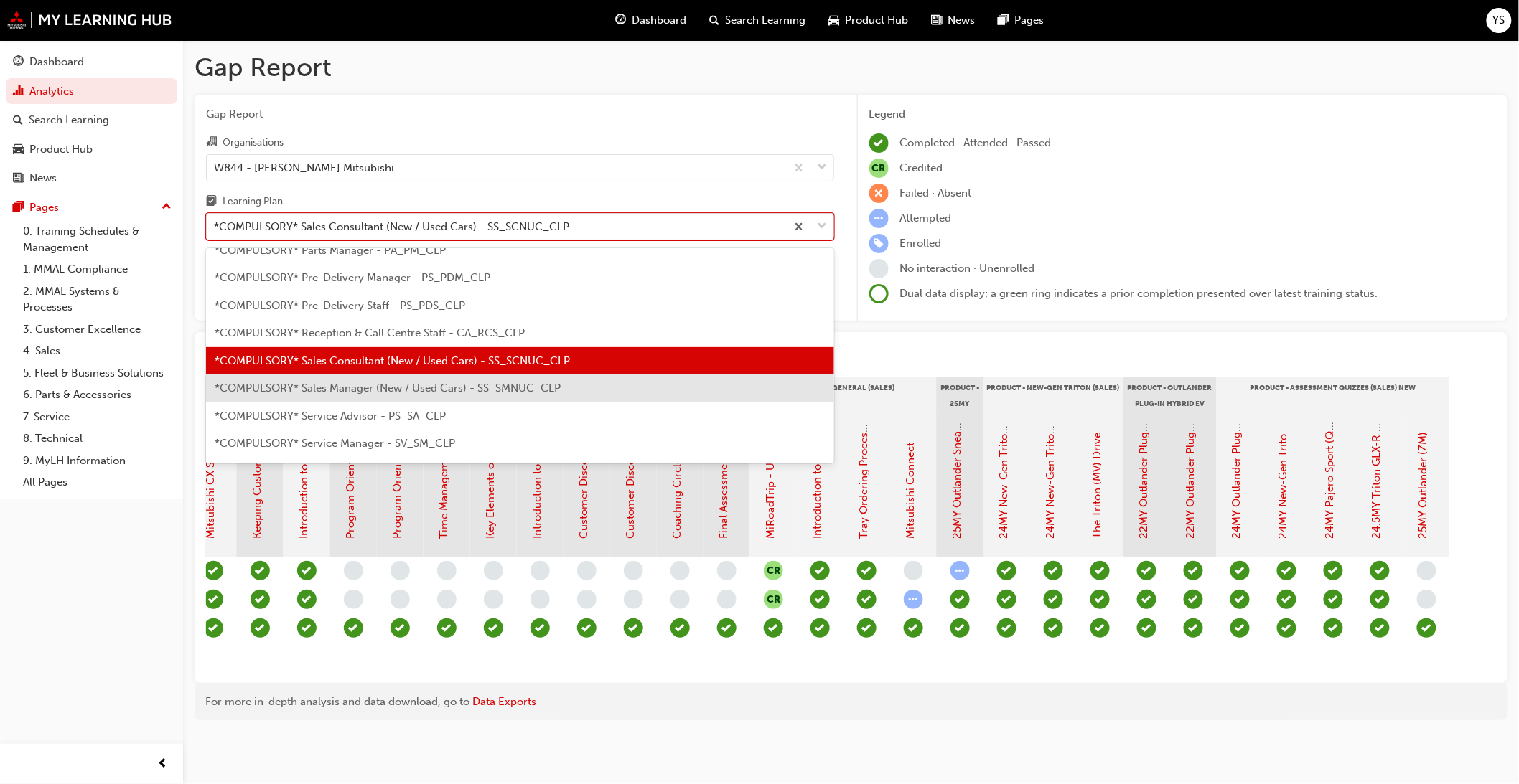
click at [405, 393] on span "*COMPULSORY* Sales Manager (New / Used Cars) - SS_SMNUC_CLP" at bounding box center [387, 388] width 346 height 13
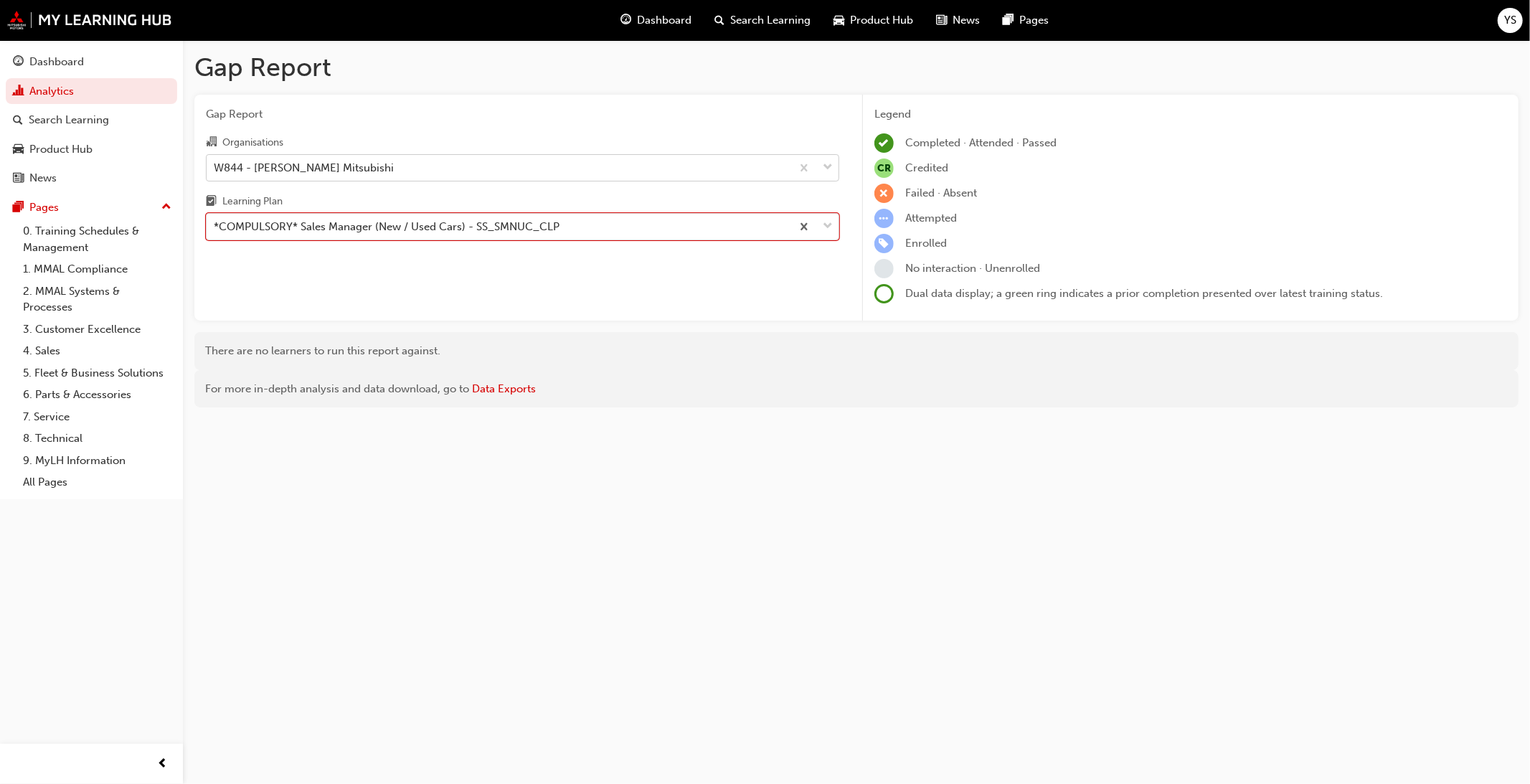
click at [356, 174] on div "W844 - [PERSON_NAME] Mitsubishi" at bounding box center [499, 168] width 585 height 25
click at [215, 173] on input "Organisations W844 - [PERSON_NAME] Mitsubishi" at bounding box center [214, 166] width 2 height 12
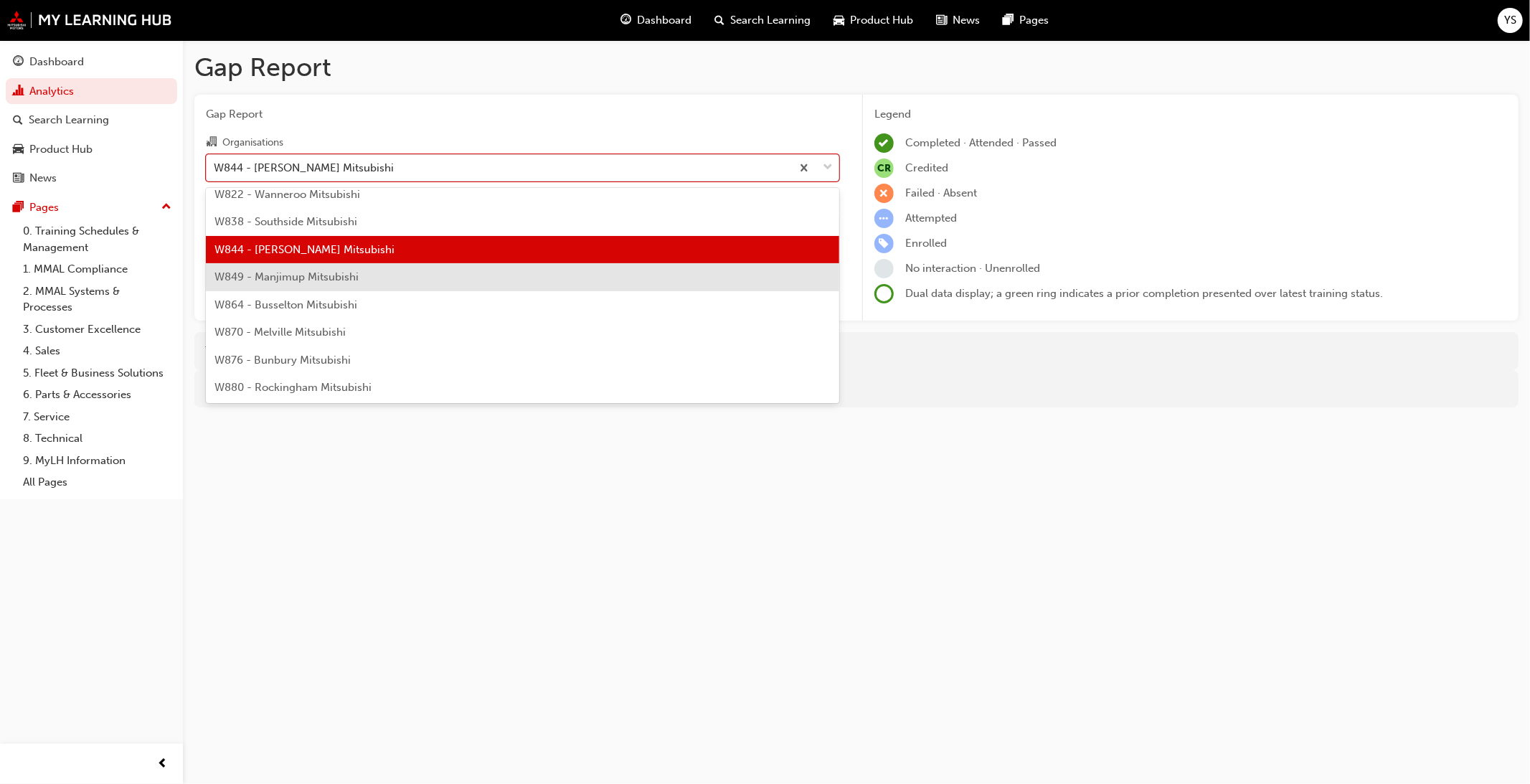
scroll to position [5006, 0]
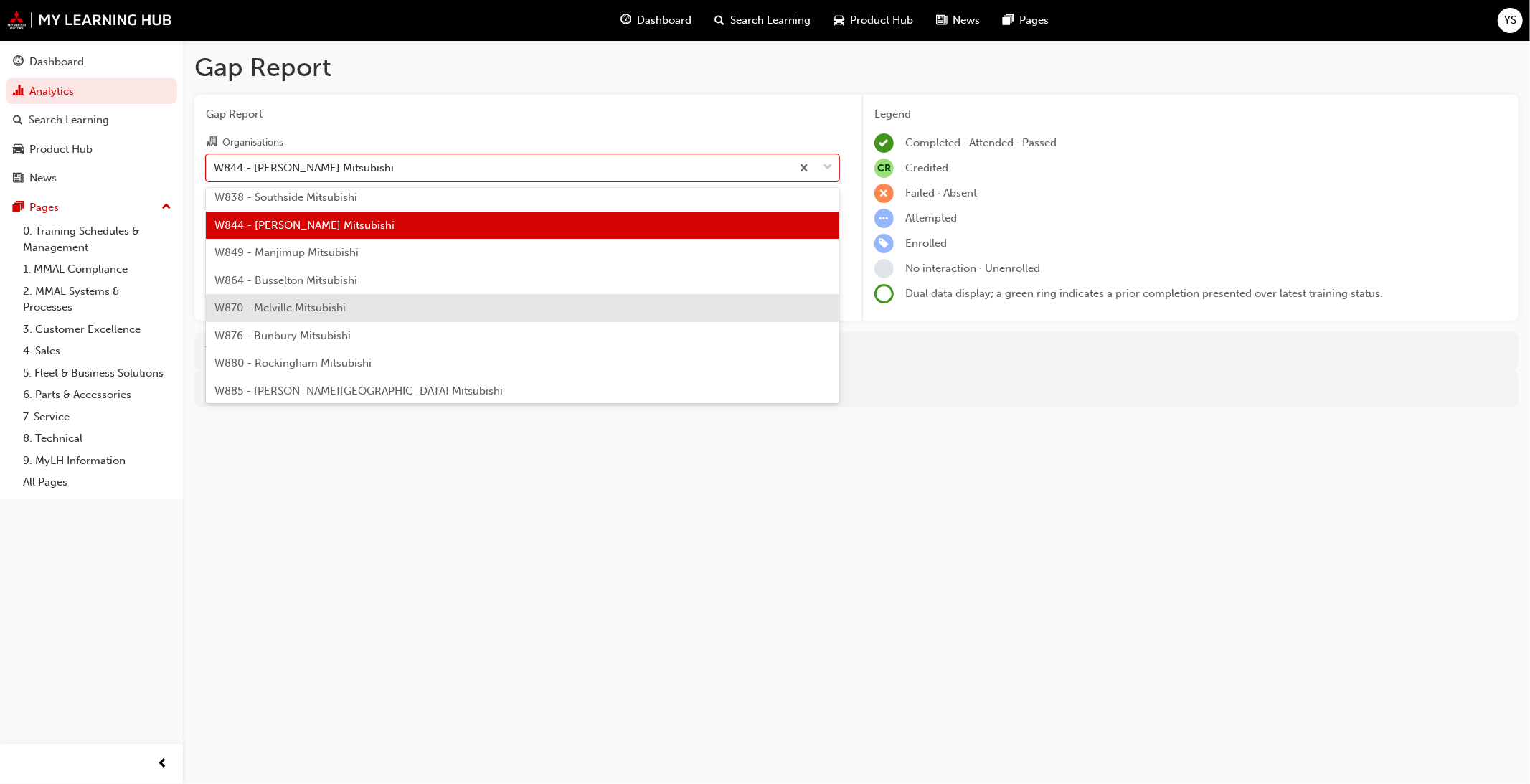
click at [407, 303] on div "W870 - Melville Mitsubishi" at bounding box center [522, 308] width 633 height 28
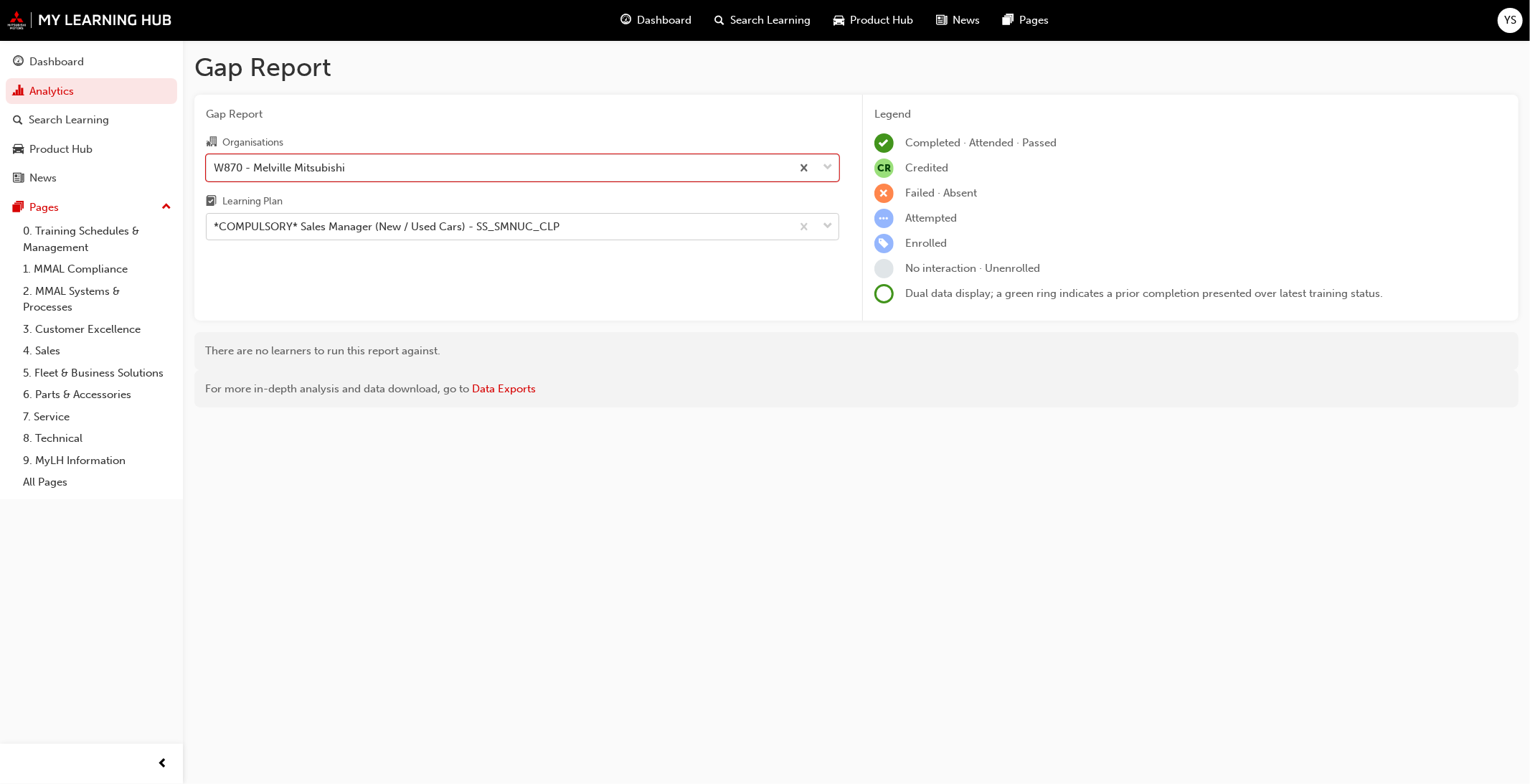
click at [469, 233] on div "*COMPULSORY* Sales Manager (New / Used Cars) - SS_SMNUC_CLP" at bounding box center [386, 227] width 346 height 16
click at [215, 233] on input "Learning Plan *COMPULSORY* Sales Manager (New / Used Cars) - SS_SMNUC_CLP" at bounding box center [214, 225] width 2 height 12
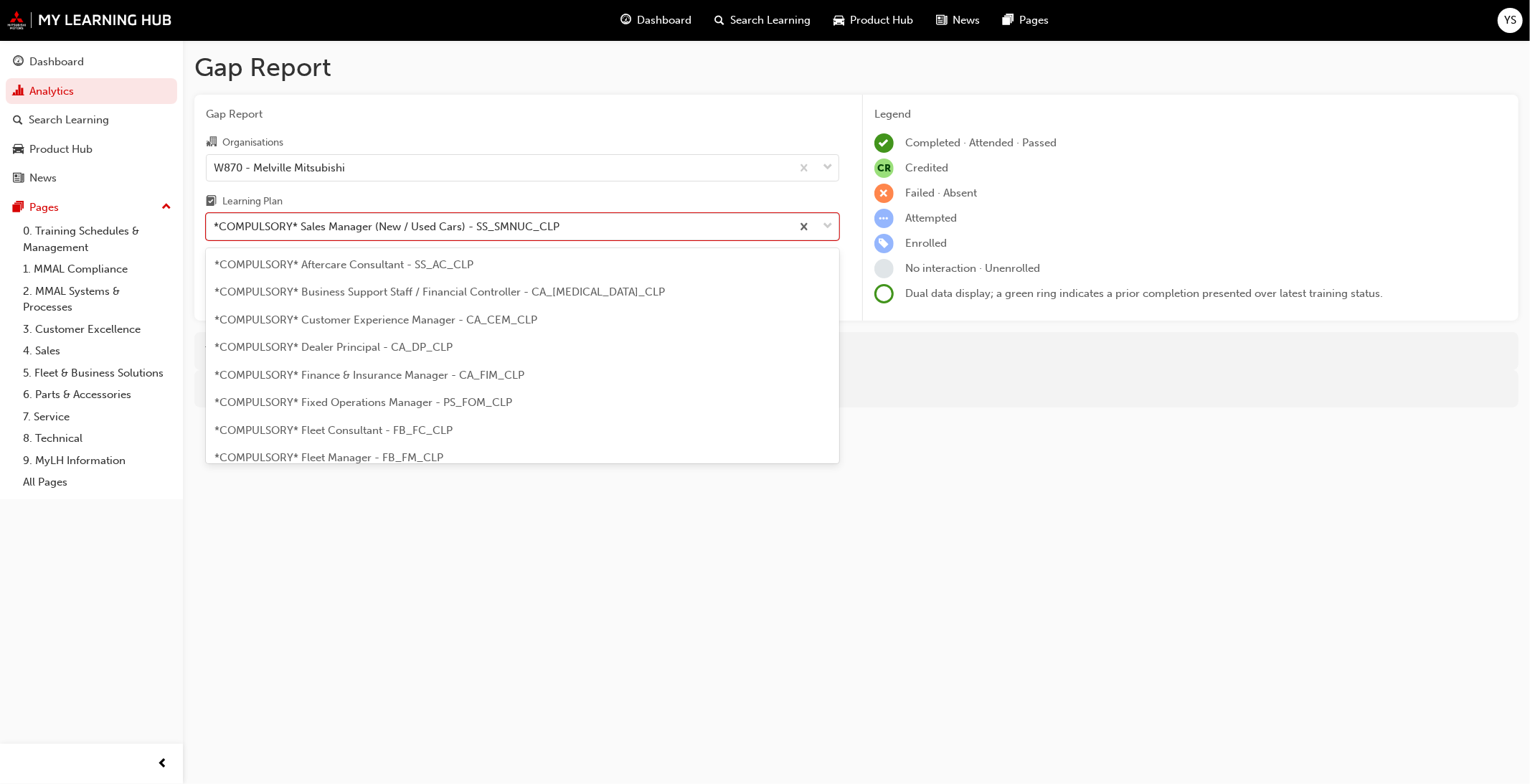
scroll to position [293, 0]
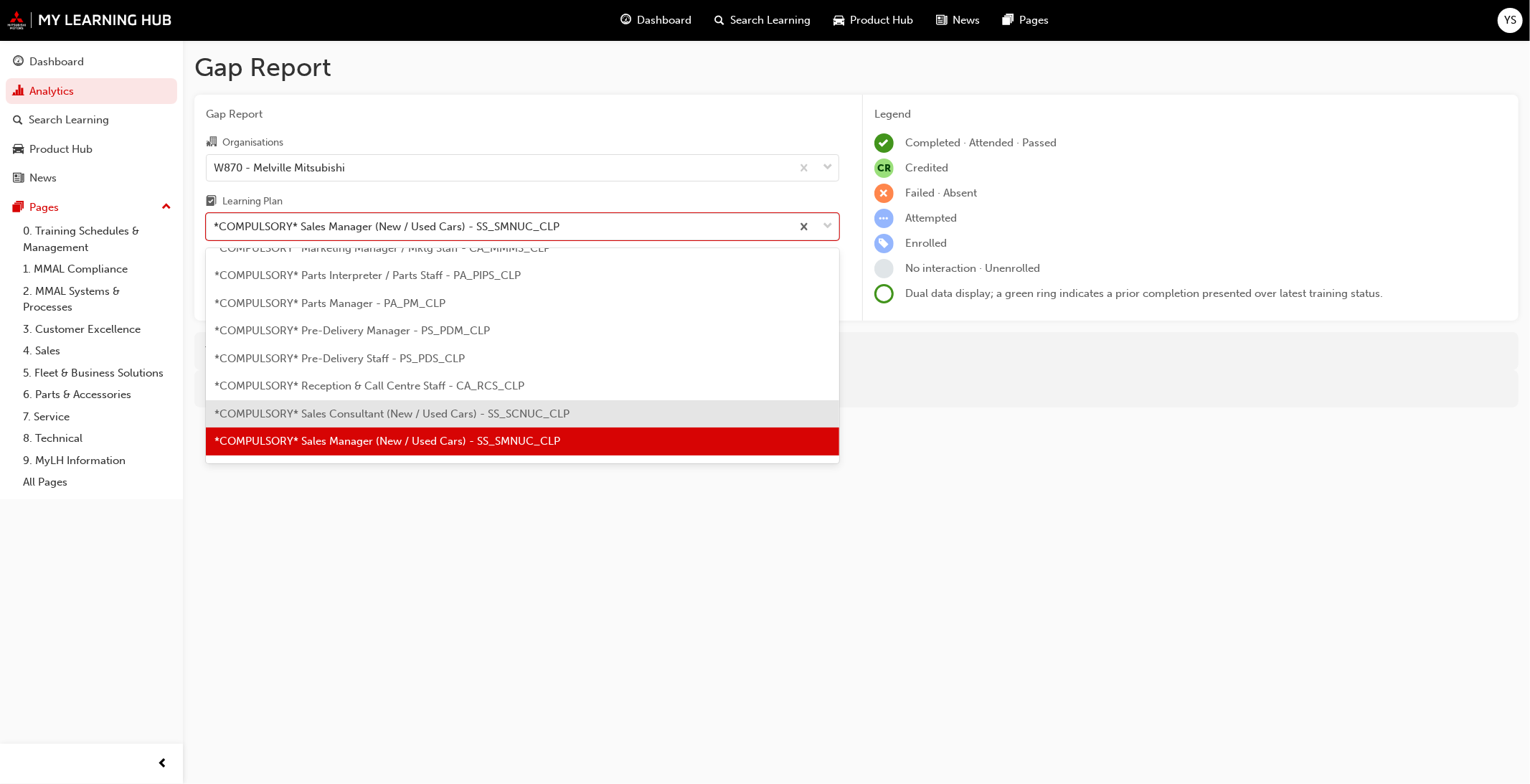
click at [436, 411] on span "*COMPULSORY* Sales Consultant (New / Used Cars) - SS_SCNUC_CLP" at bounding box center [392, 413] width 355 height 13
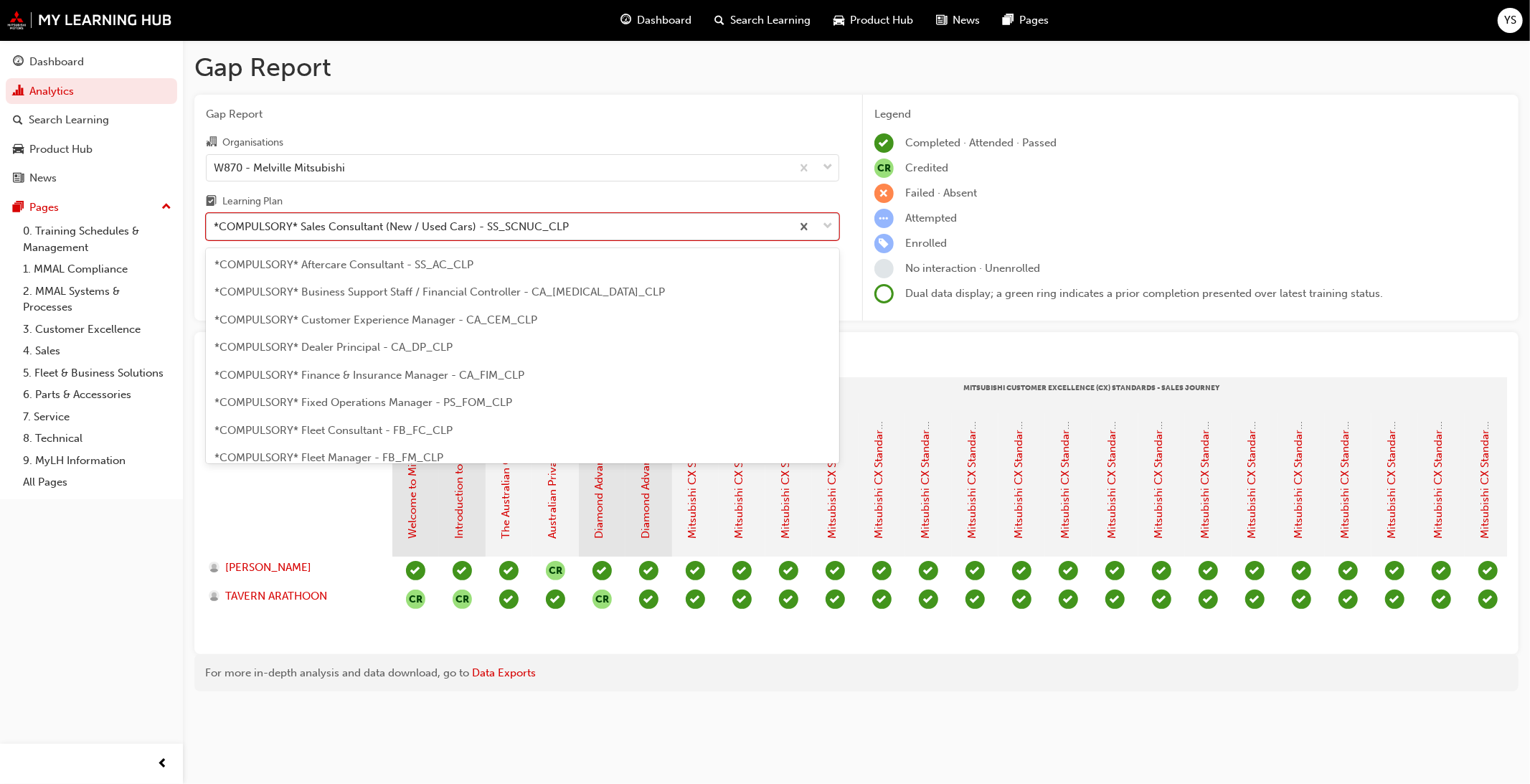
click at [503, 233] on div "*COMPULSORY* Sales Consultant (New / Used Cars) - SS_SCNUC_CLP" at bounding box center [391, 227] width 355 height 16
click at [215, 233] on input "Learning Plan option *COMPULSORY* Sales Consultant (New / Used Cars) - SS_SCNUC…" at bounding box center [214, 225] width 2 height 12
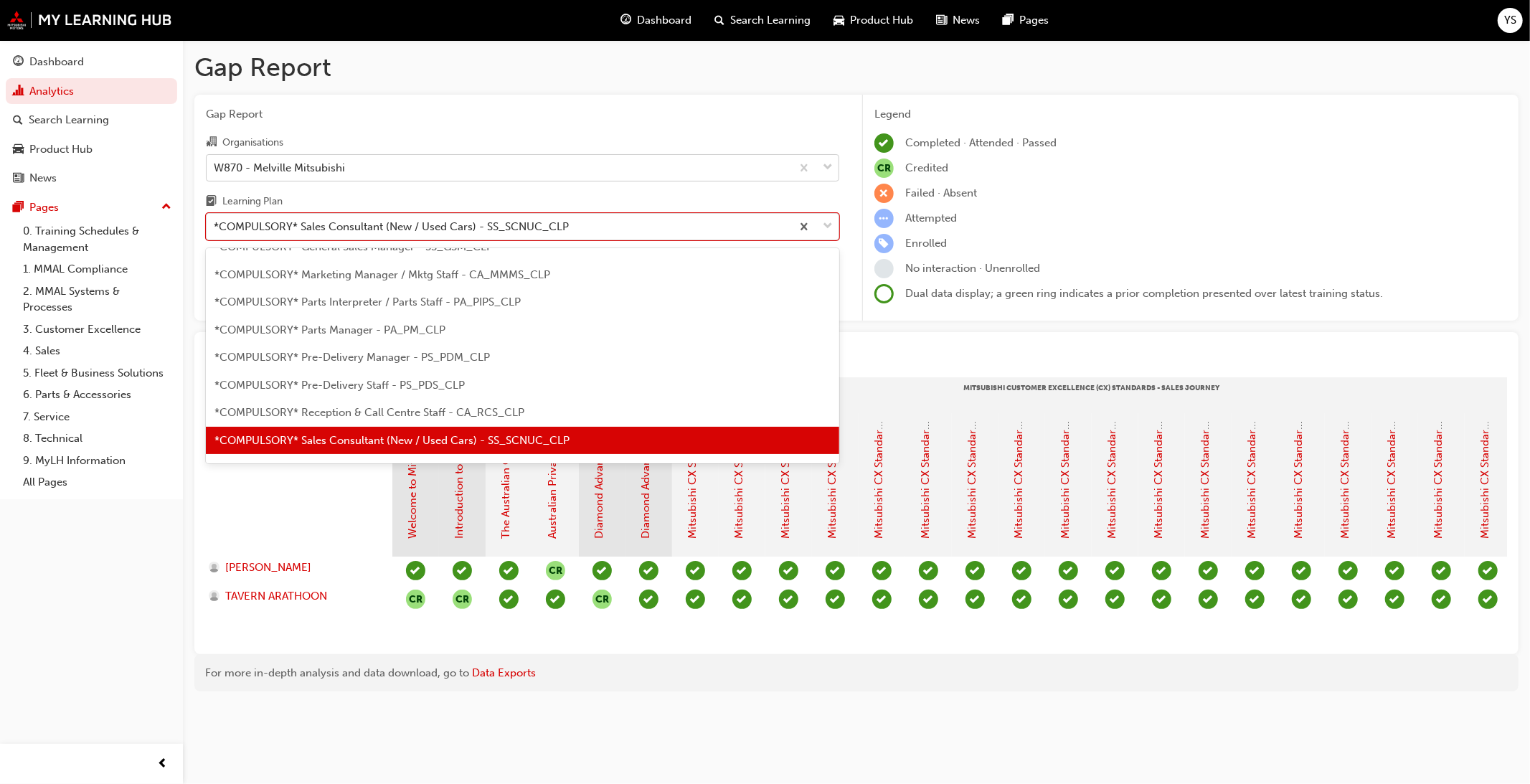
click at [475, 162] on div "W870 - Melville Mitsubishi" at bounding box center [499, 168] width 585 height 25
click at [215, 162] on input "Organisations W870 - Melville Mitsubishi" at bounding box center [214, 166] width 2 height 12
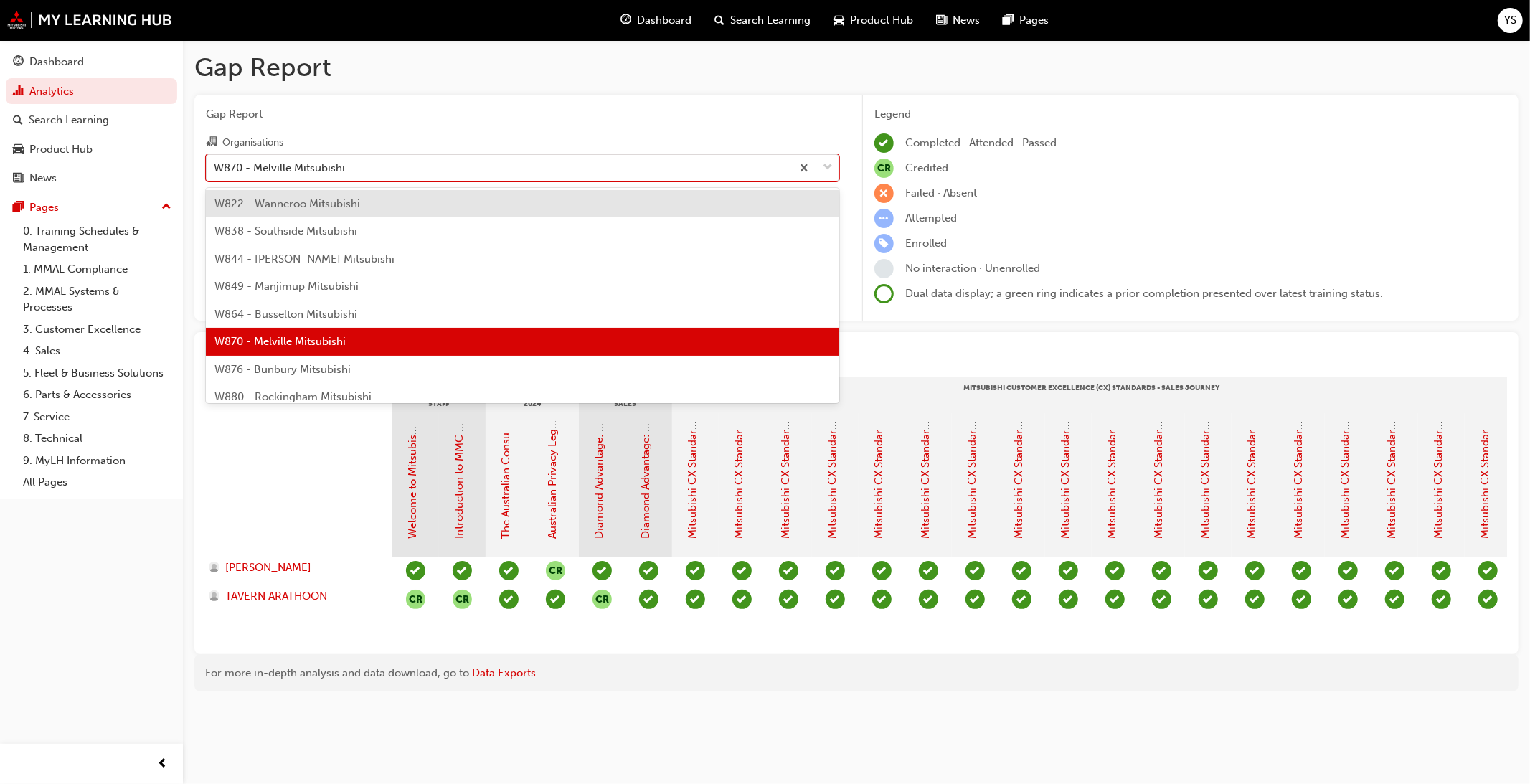
scroll to position [5008, 0]
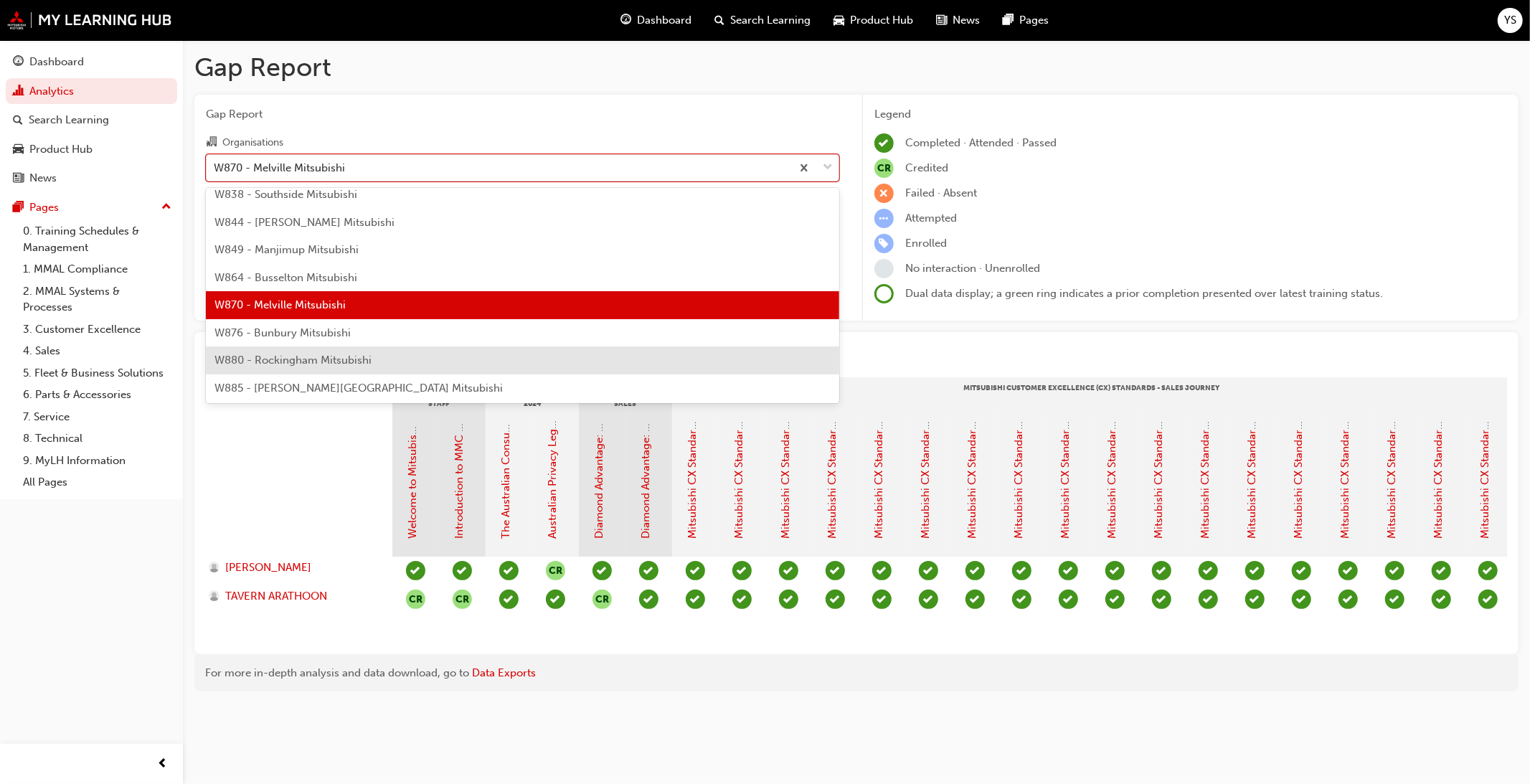
click at [413, 366] on div "W880 - Rockingham Mitsubishi" at bounding box center [522, 360] width 633 height 28
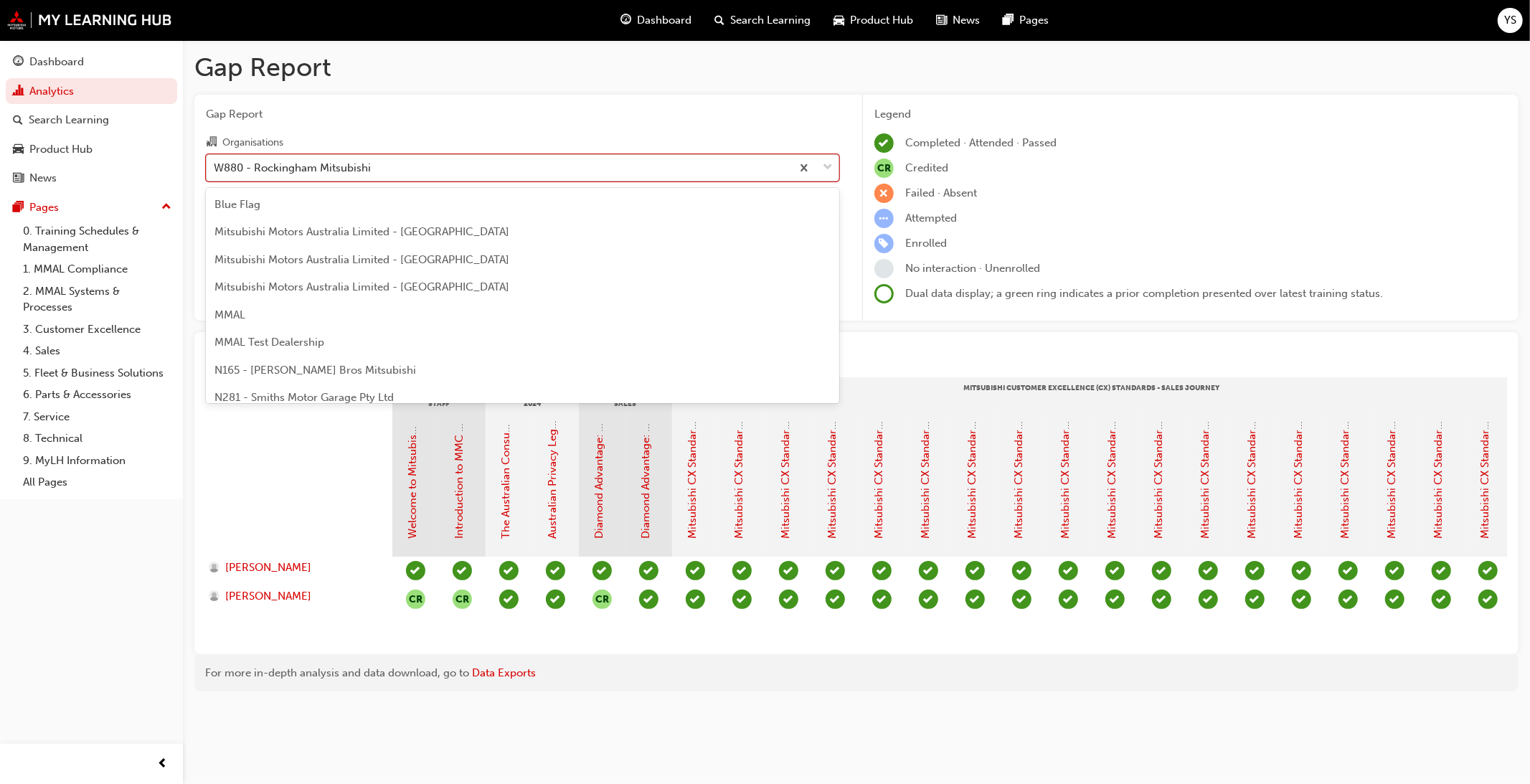
click at [533, 167] on div "W880 - Rockingham Mitsubishi" at bounding box center [499, 168] width 585 height 25
click at [215, 167] on input "Organisations option W880 - Rockingham Mitsubishi, selected. option W880 - Rock…" at bounding box center [214, 166] width 2 height 12
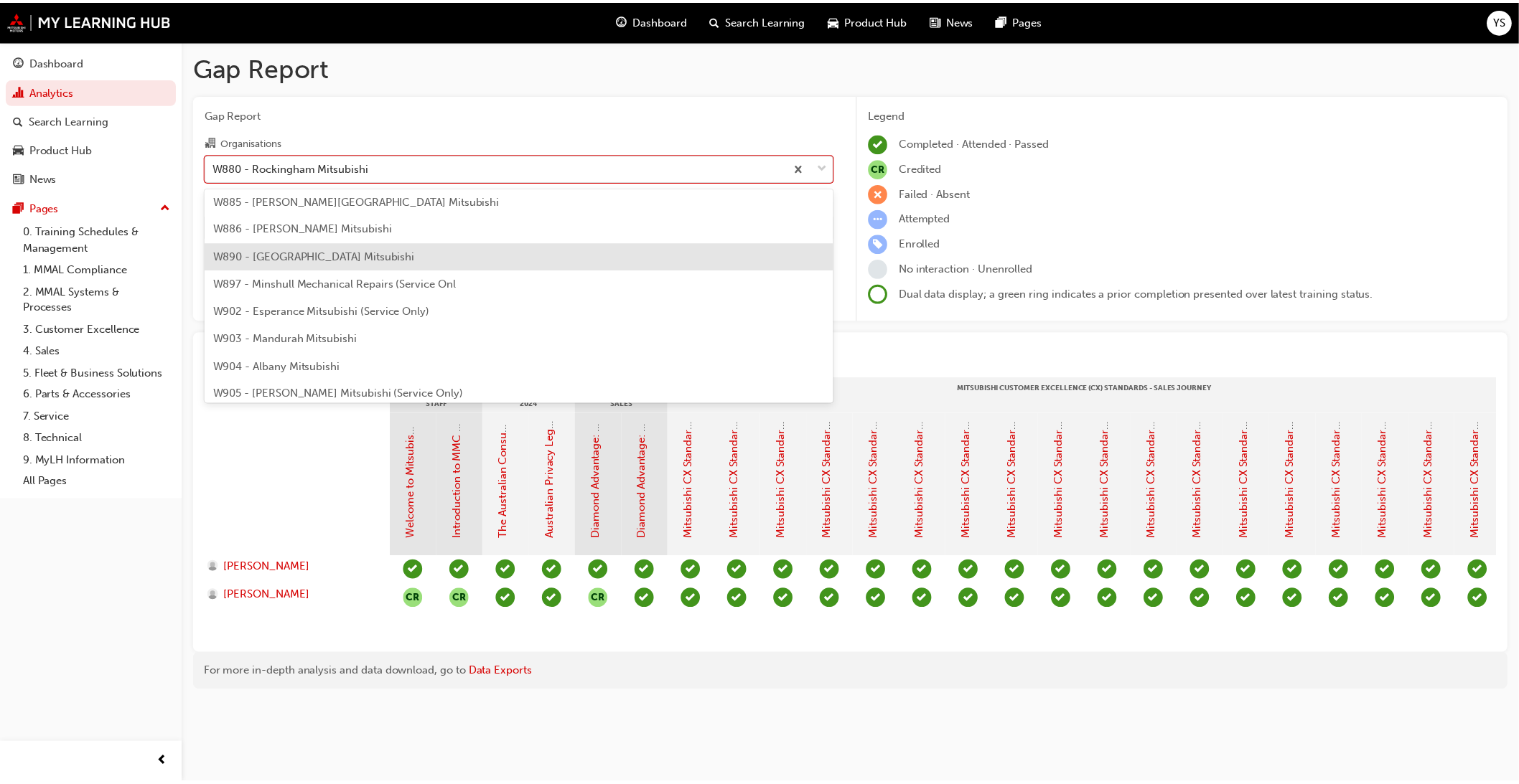
scroll to position [5224, 0]
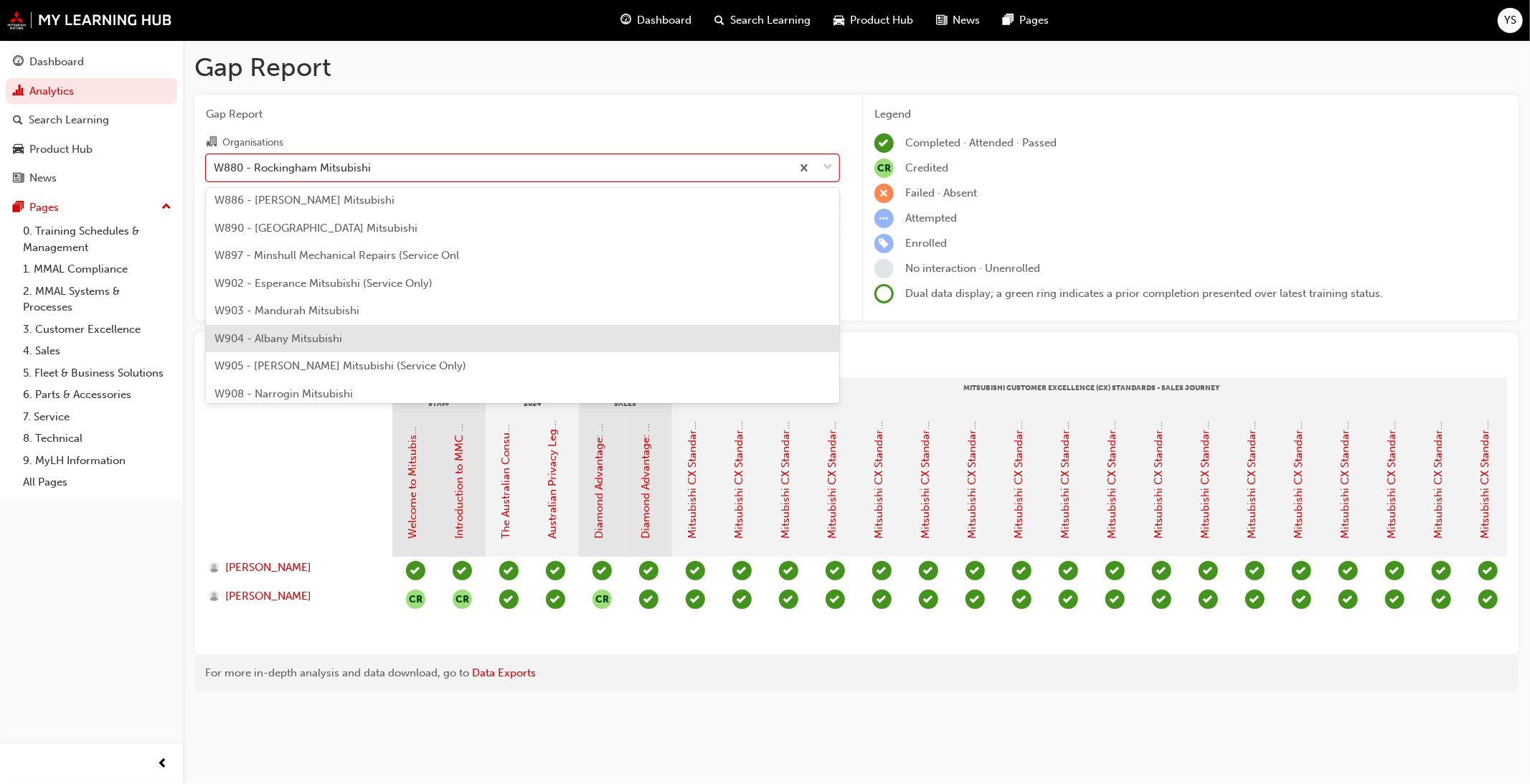
click at [463, 337] on div "W904 - Albany Mitsubishi" at bounding box center [522, 339] width 633 height 28
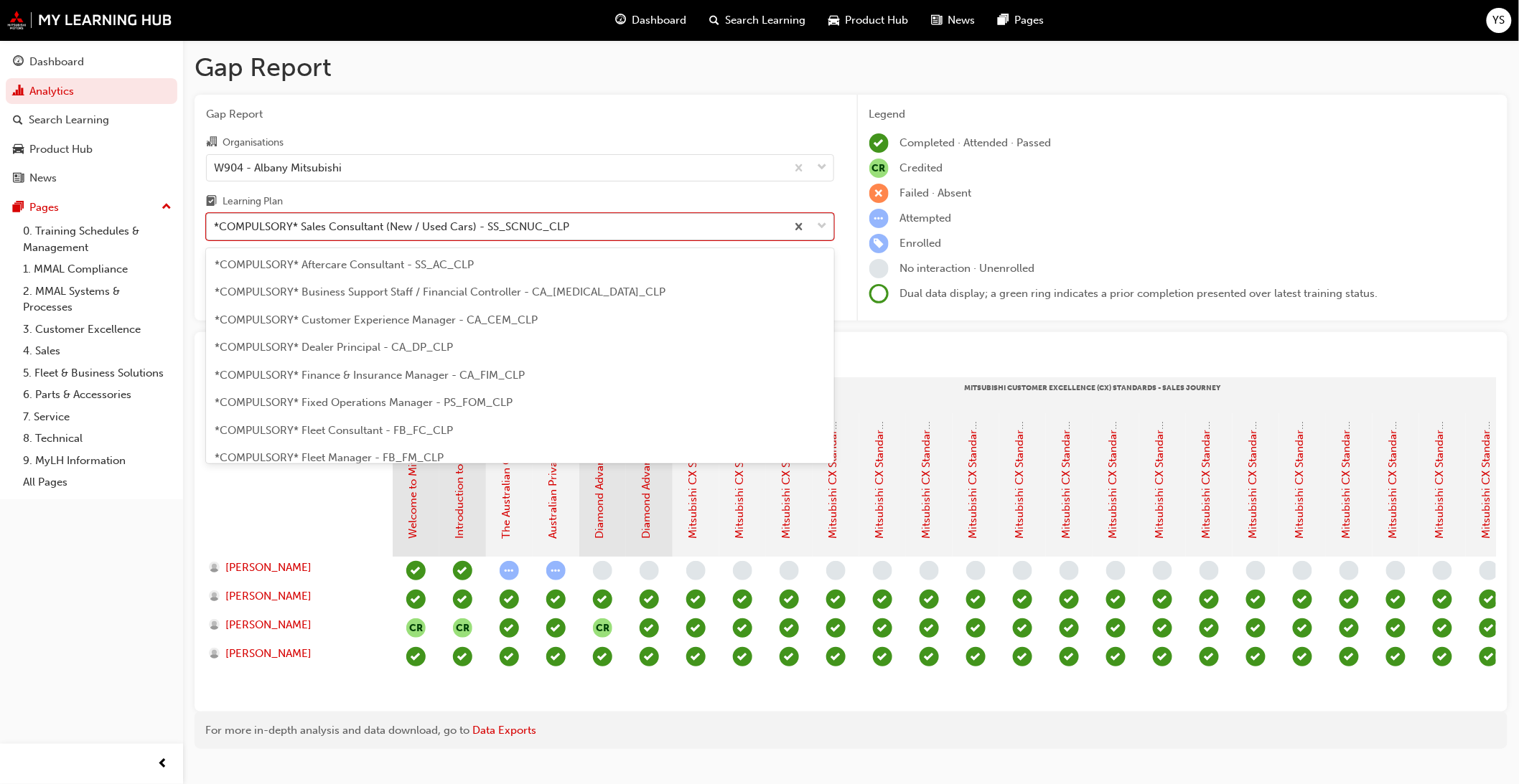
click at [449, 223] on div "*COMPULSORY* Sales Consultant (New / Used Cars) - SS_SCNUC_CLP" at bounding box center [391, 227] width 355 height 16
click at [215, 223] on input "Learning Plan option *COMPULSORY* Sales Consultant (New / Used Cars) - SS_SCNUC…" at bounding box center [215, 225] width 2 height 12
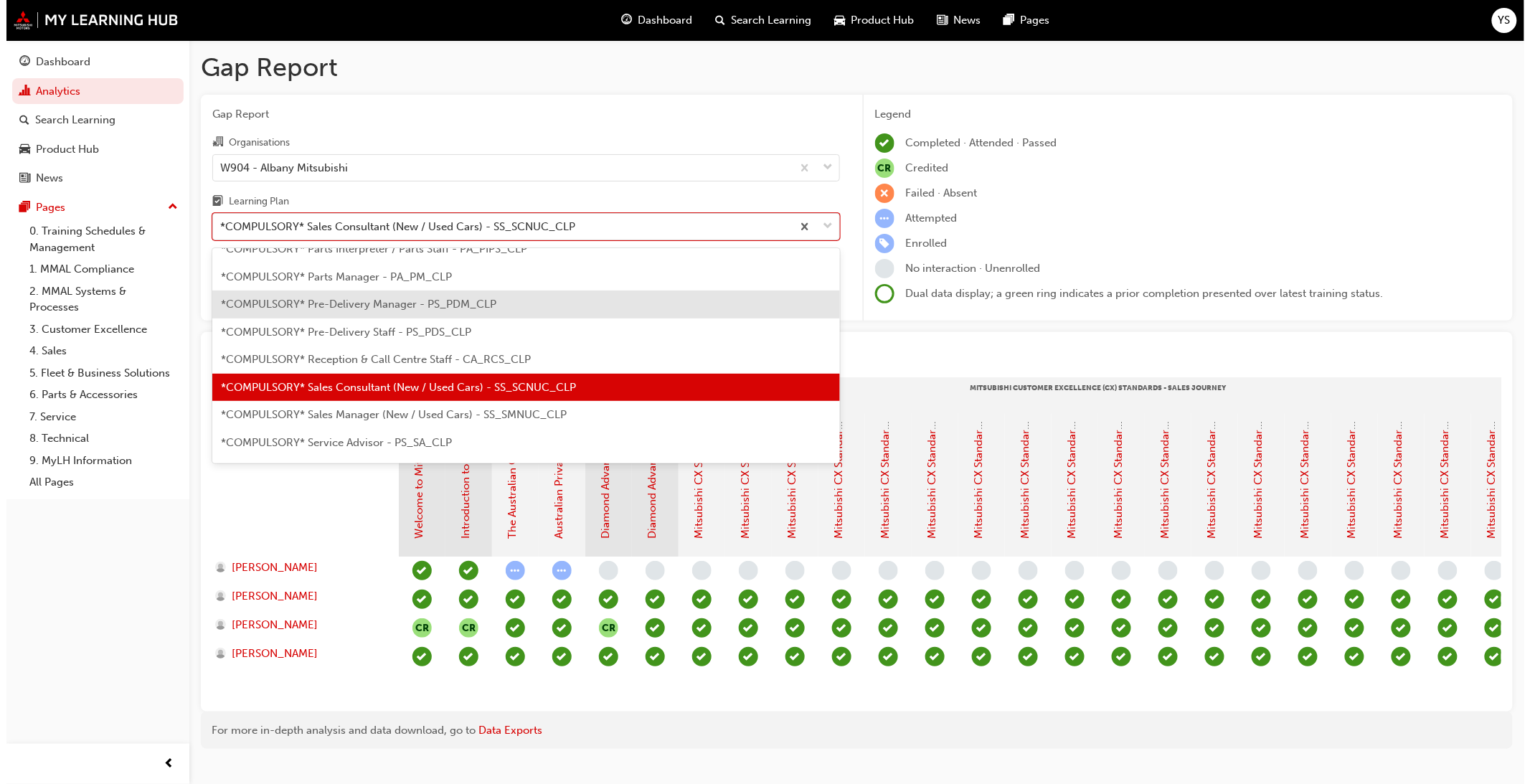
scroll to position [346, 0]
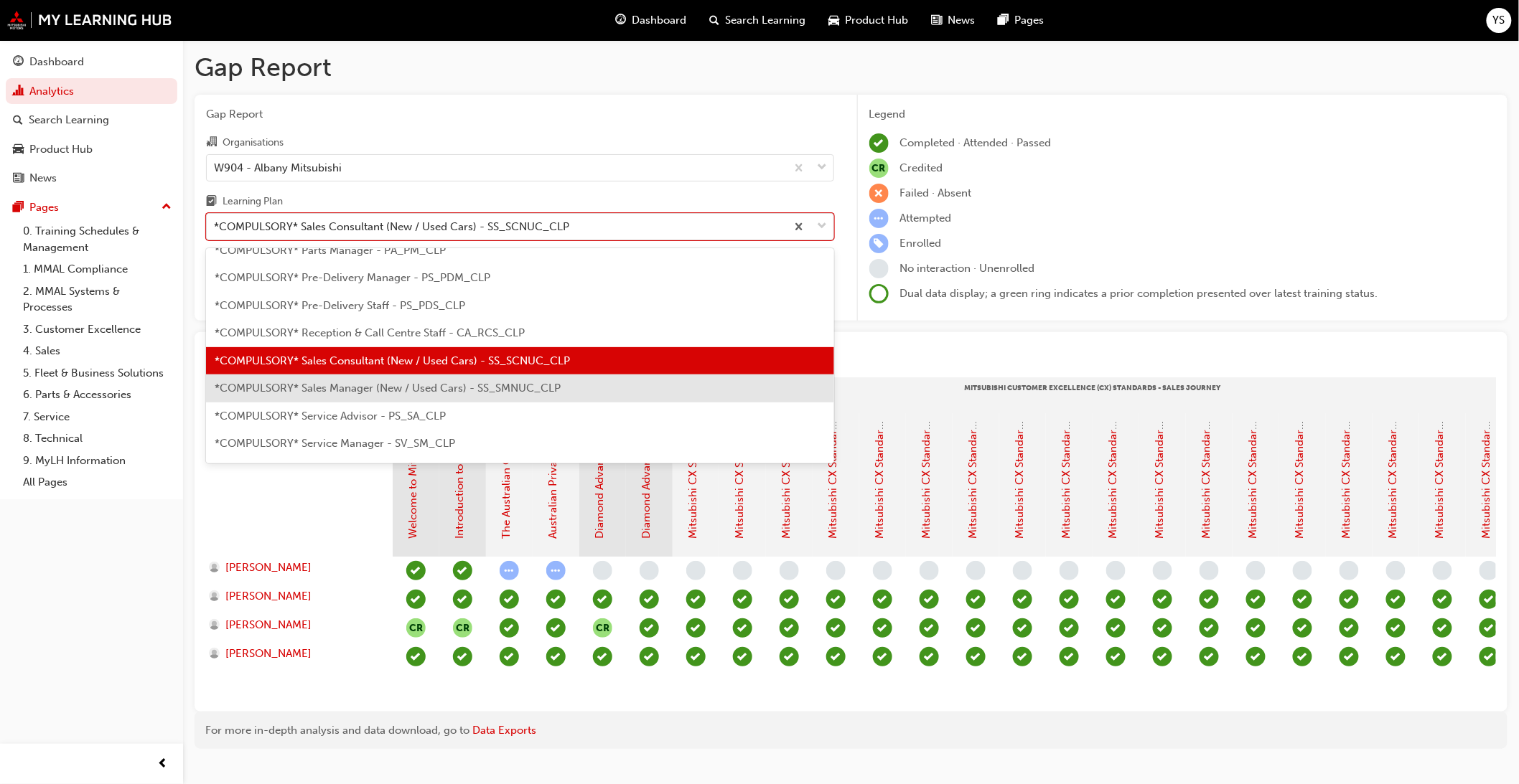
click at [421, 388] on span "*COMPULSORY* Sales Manager (New / Used Cars) - SS_SMNUC_CLP" at bounding box center [387, 388] width 346 height 13
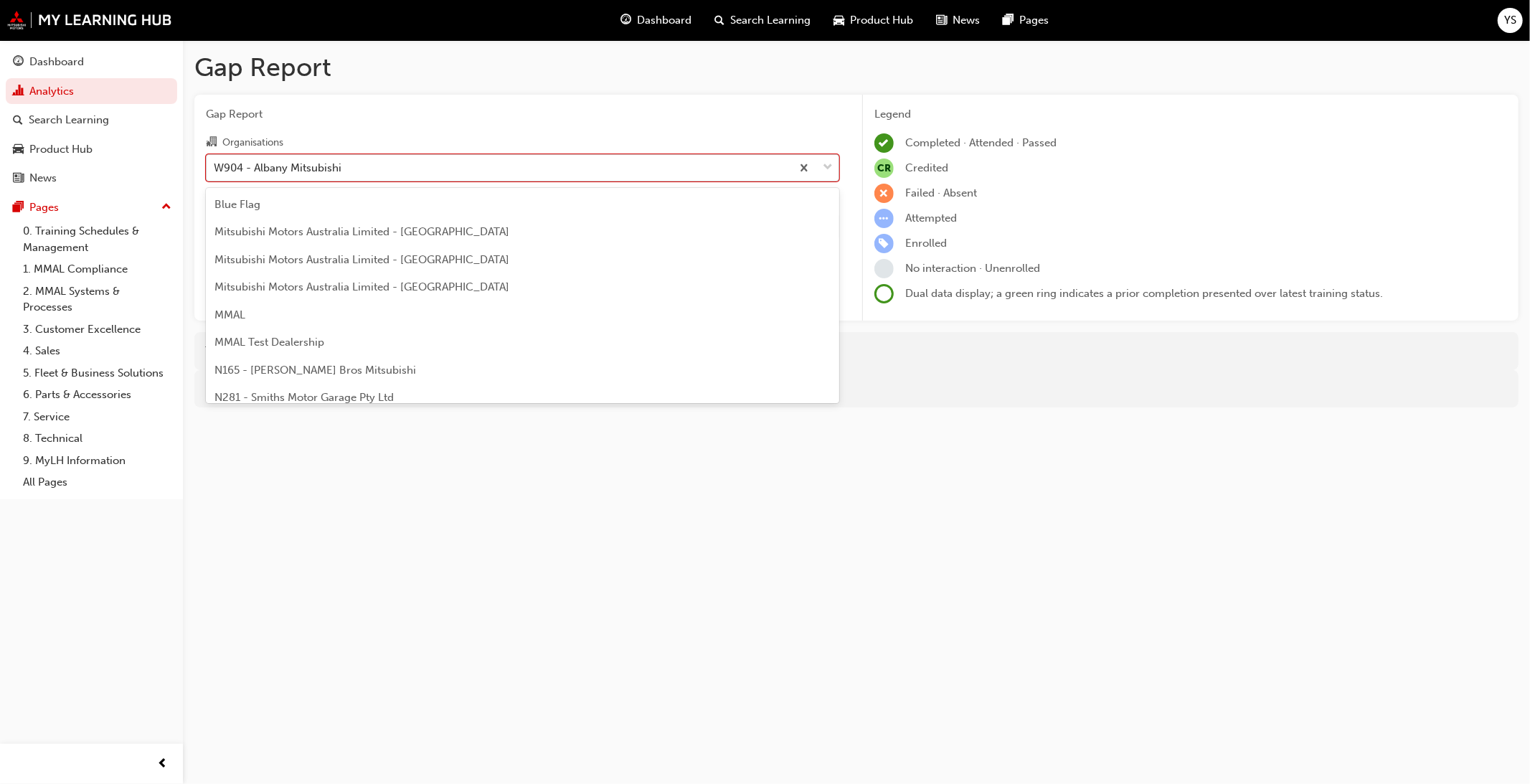
click at [431, 176] on div "W904 - Albany Mitsubishi" at bounding box center [499, 168] width 585 height 25
click at [215, 173] on input "Organisations option W904 - [GEOGRAPHIC_DATA] Mitsubishi, selected. option W904…" at bounding box center [214, 166] width 2 height 12
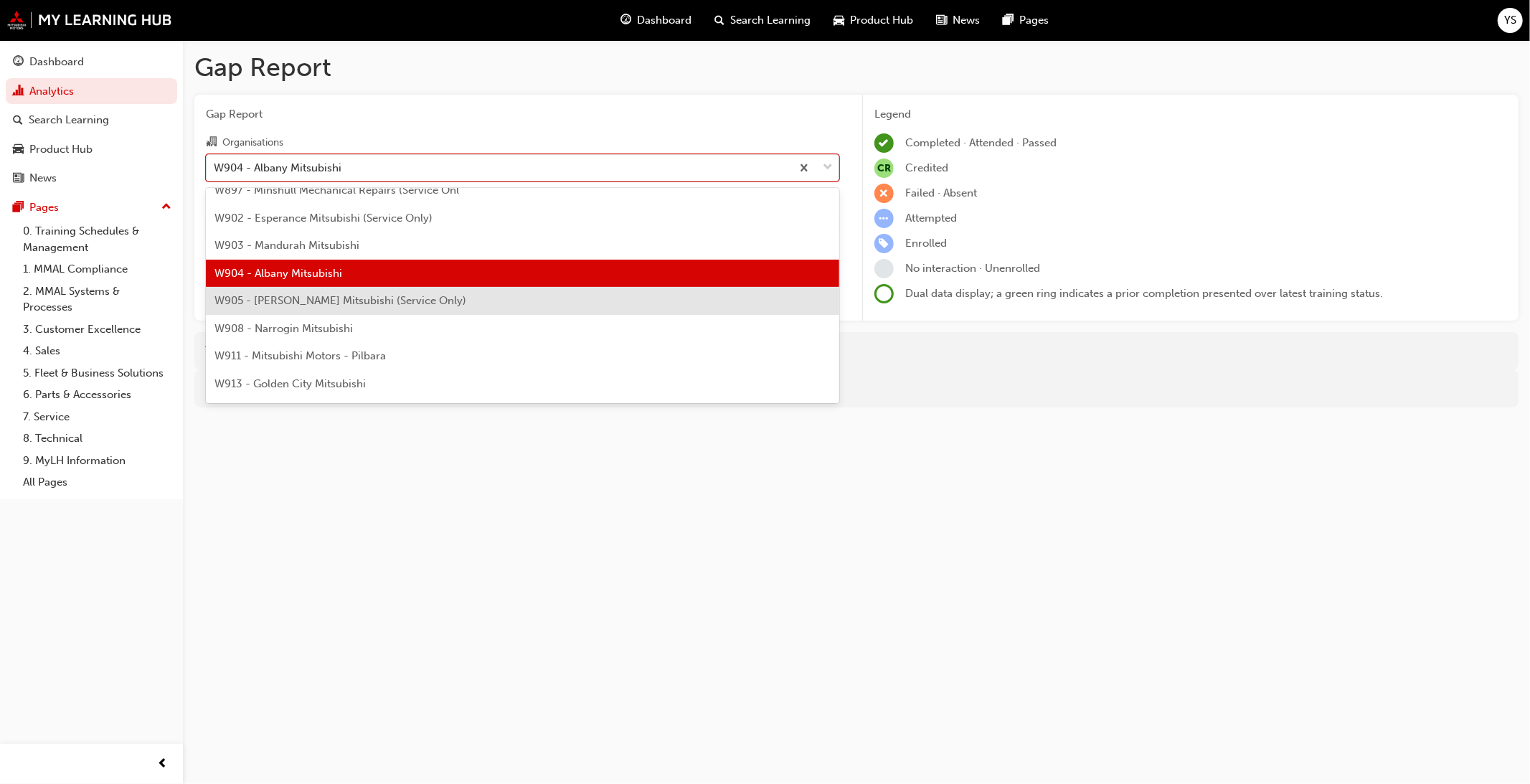
scroll to position [5337, 0]
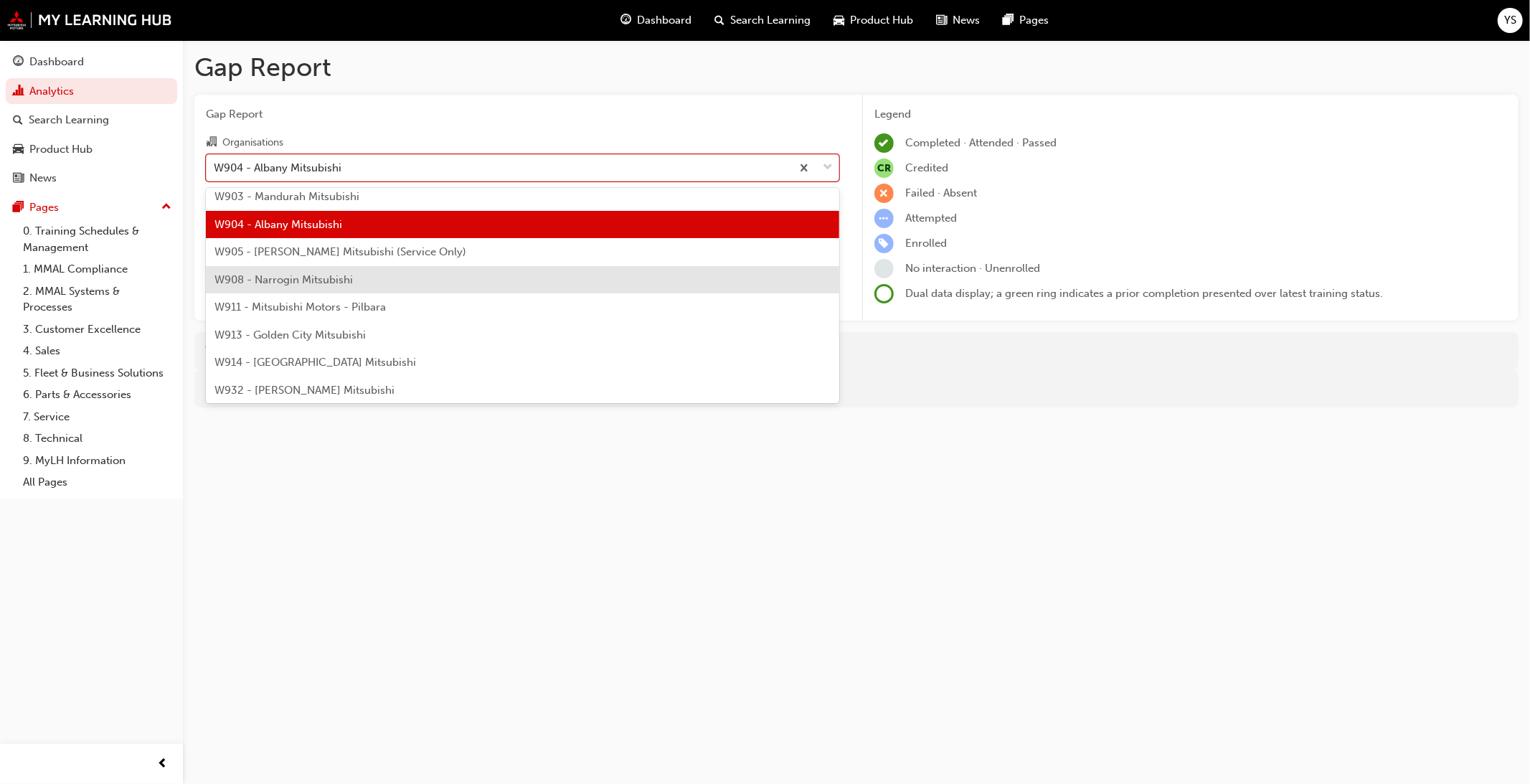
click at [423, 278] on div "W908 - Narrogin Mitsubishi" at bounding box center [522, 280] width 633 height 28
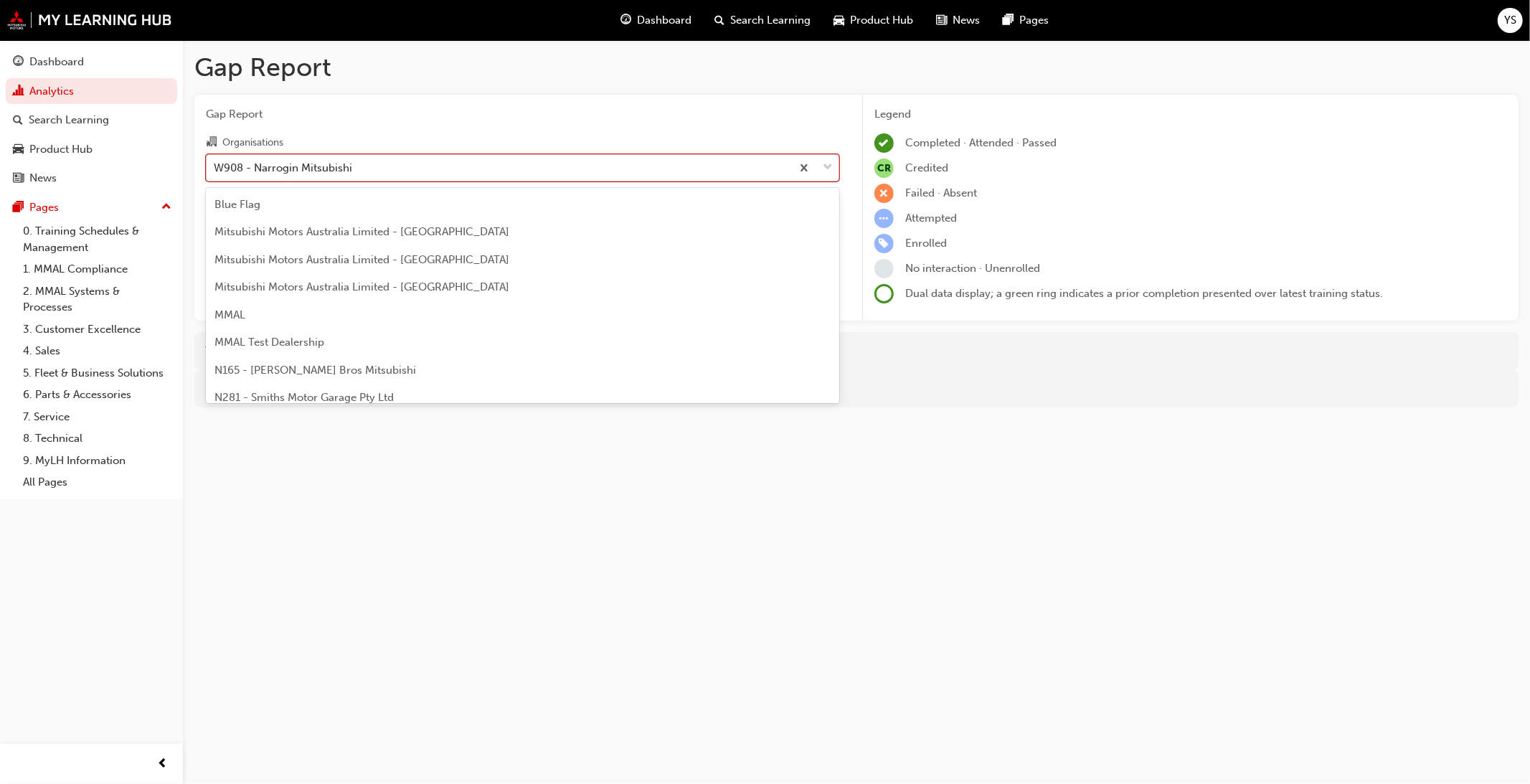
click at [411, 167] on div "W908 - Narrogin Mitsubishi" at bounding box center [499, 168] width 585 height 25
click at [215, 167] on input "Organisations option W908 - Narrogin Mitsubishi, selected. option W908 - Narrog…" at bounding box center [214, 166] width 2 height 12
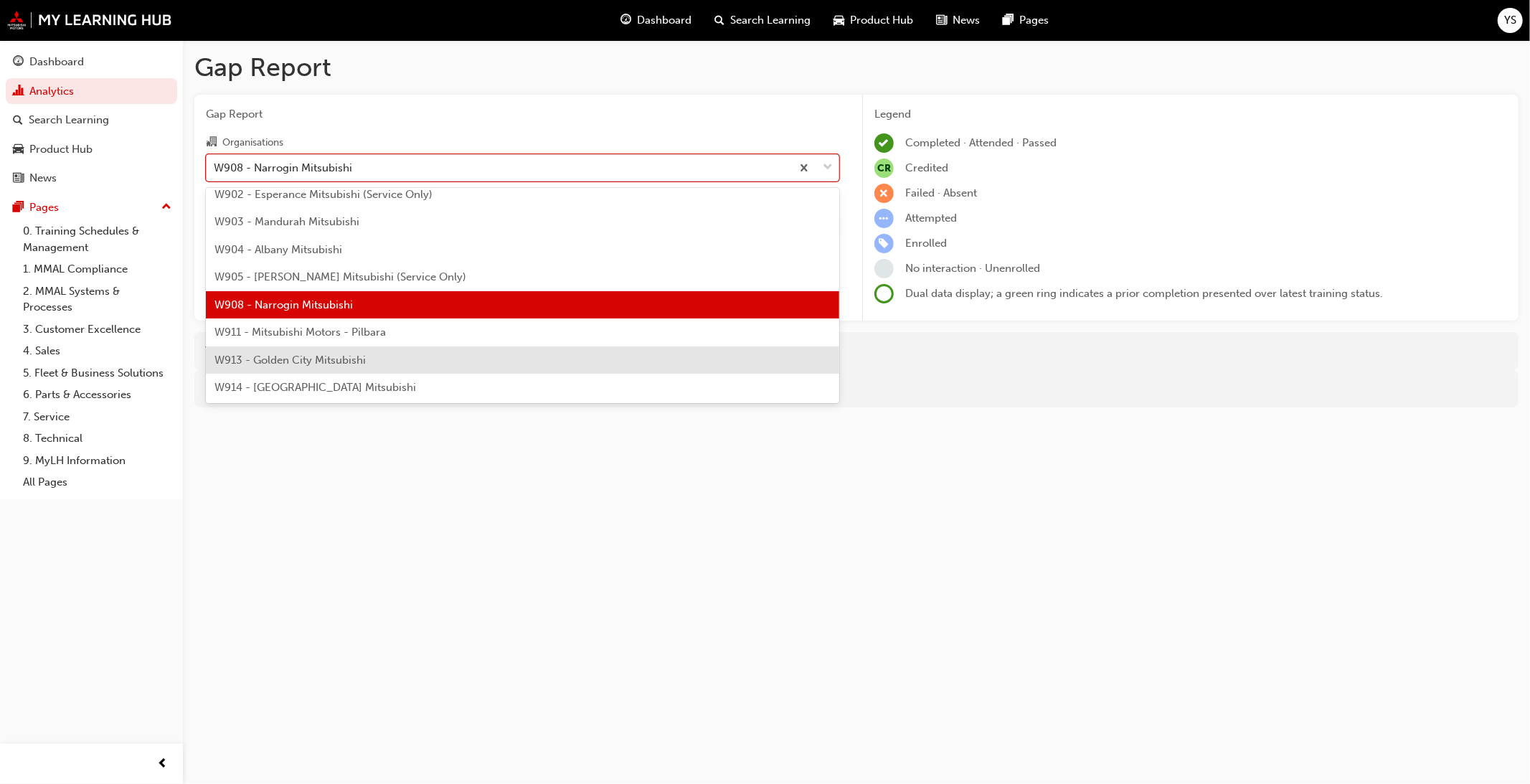
scroll to position [5364, 0]
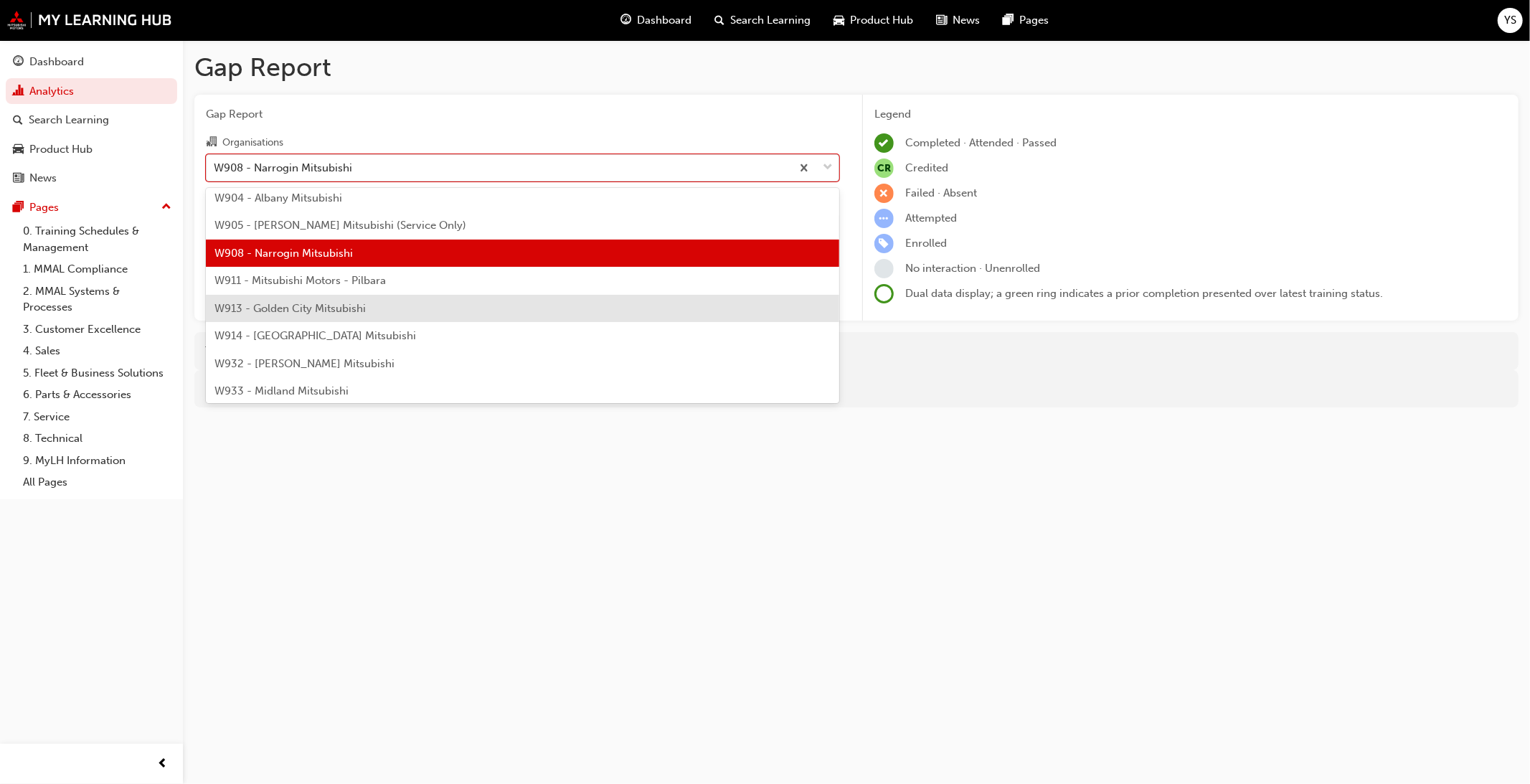
click at [413, 295] on div "W913 - Golden City Mitsubishi" at bounding box center [522, 309] width 633 height 28
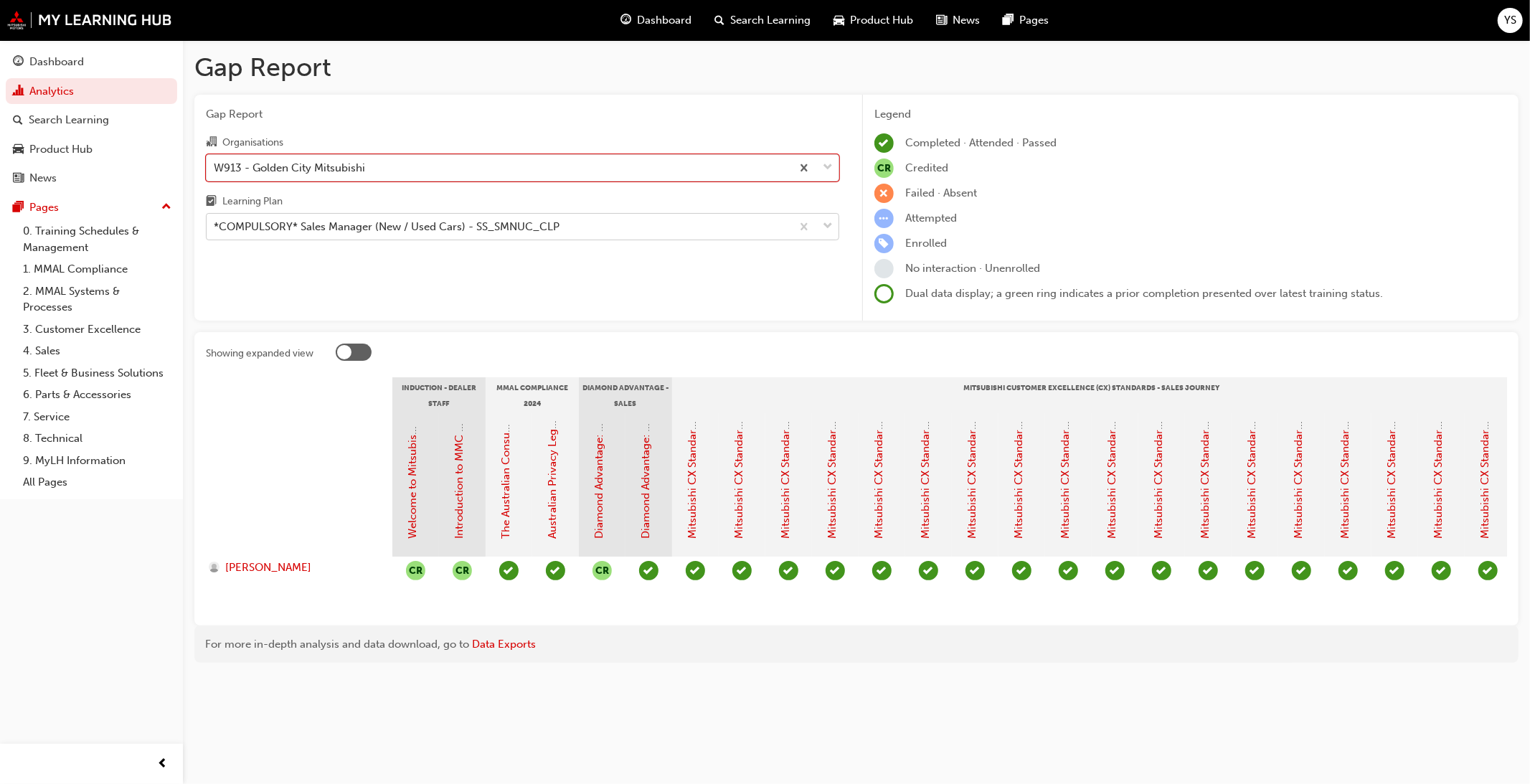
click at [493, 230] on div "*COMPULSORY* Sales Manager (New / Used Cars) - SS_SMNUC_CLP" at bounding box center [386, 227] width 346 height 16
click at [215, 230] on input "Learning Plan *COMPULSORY* Sales Manager (New / Used Cars) - SS_SMNUC_CLP" at bounding box center [214, 225] width 2 height 12
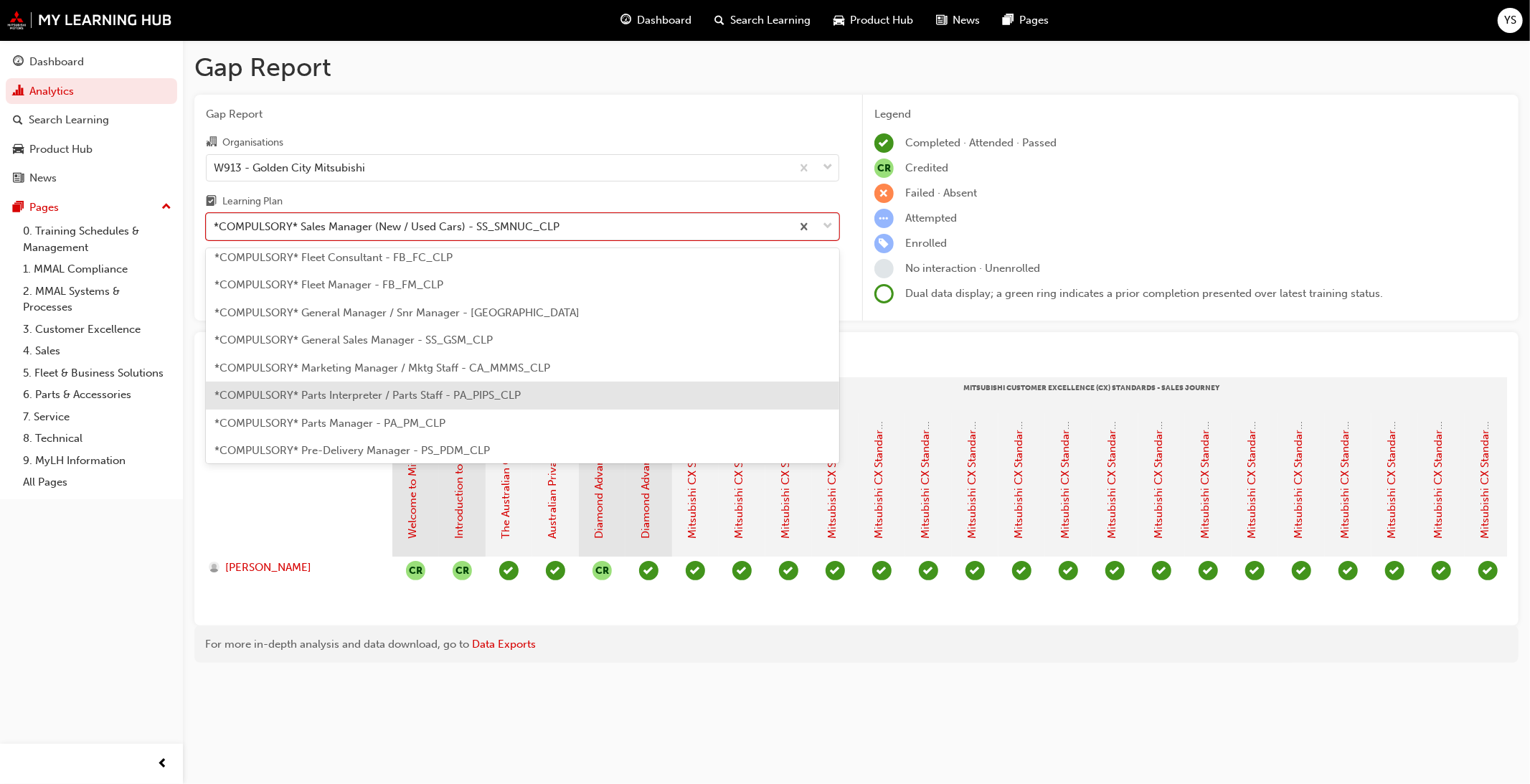
scroll to position [134, 0]
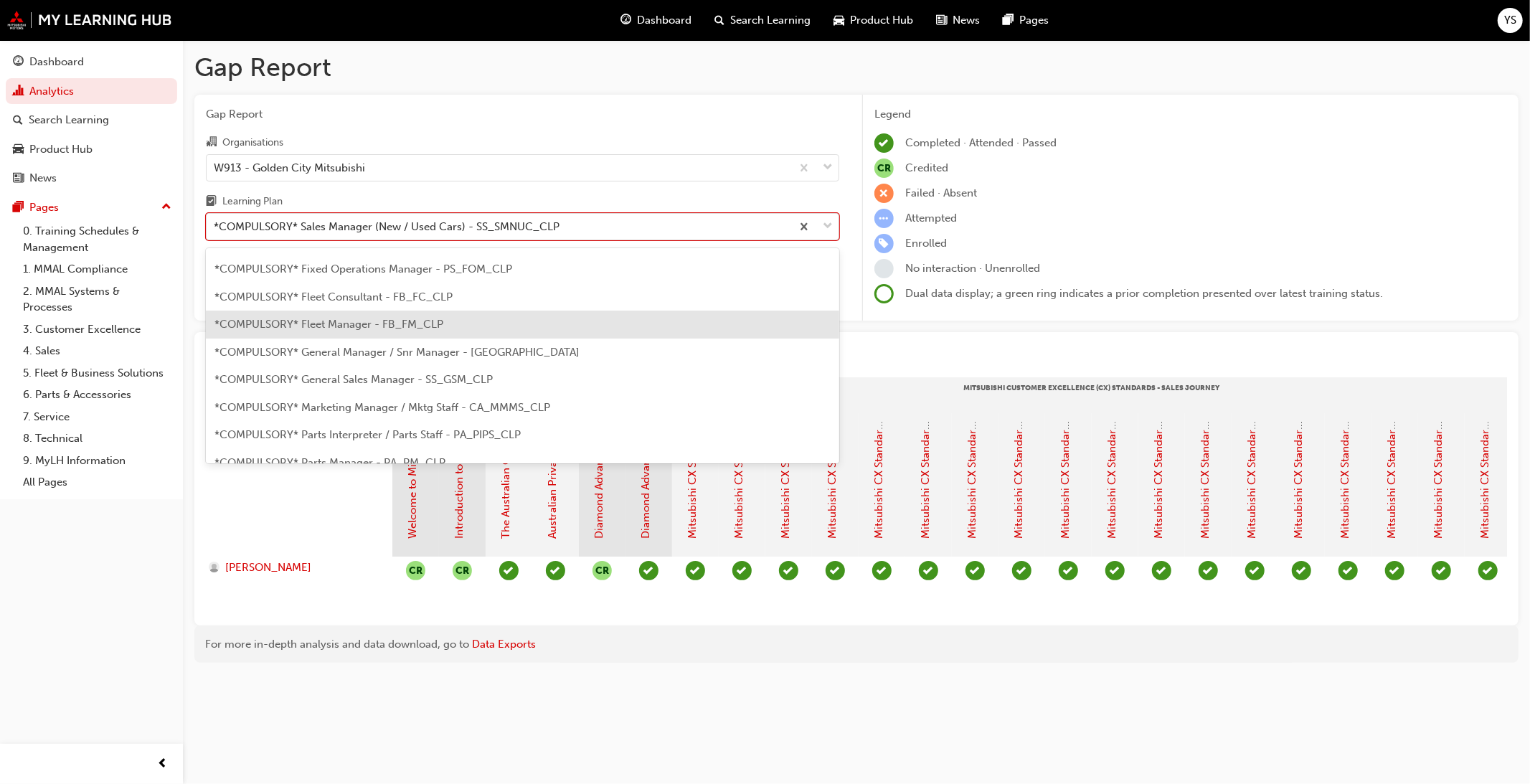
click at [452, 313] on div "*COMPULSORY* Fleet Manager - FB_FM_CLP" at bounding box center [522, 324] width 633 height 28
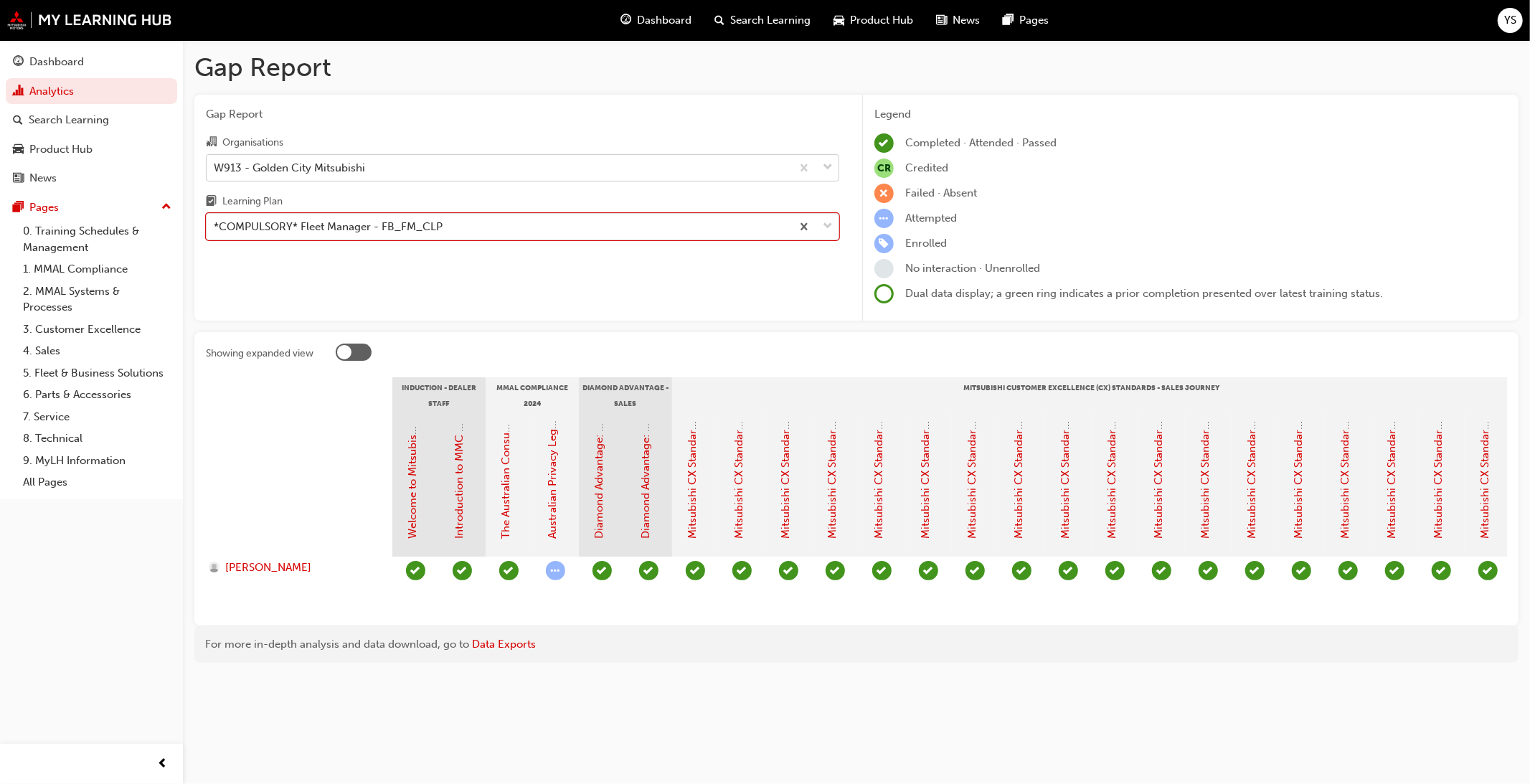
click at [384, 167] on div "W913 - Golden City Mitsubishi" at bounding box center [499, 168] width 585 height 25
click at [215, 167] on input "Organisations W913 - Golden City Mitsubishi" at bounding box center [214, 166] width 2 height 12
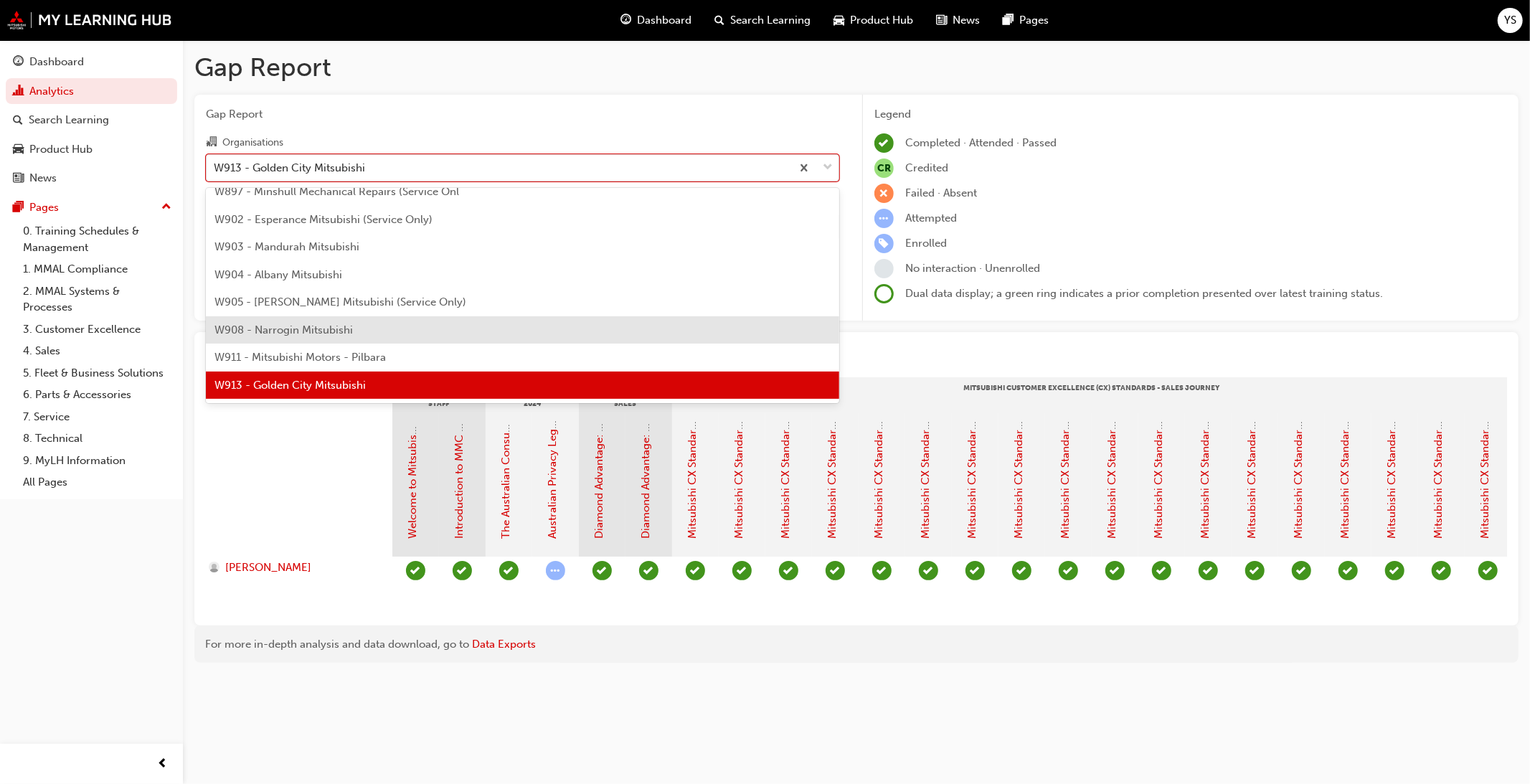
scroll to position [5364, 0]
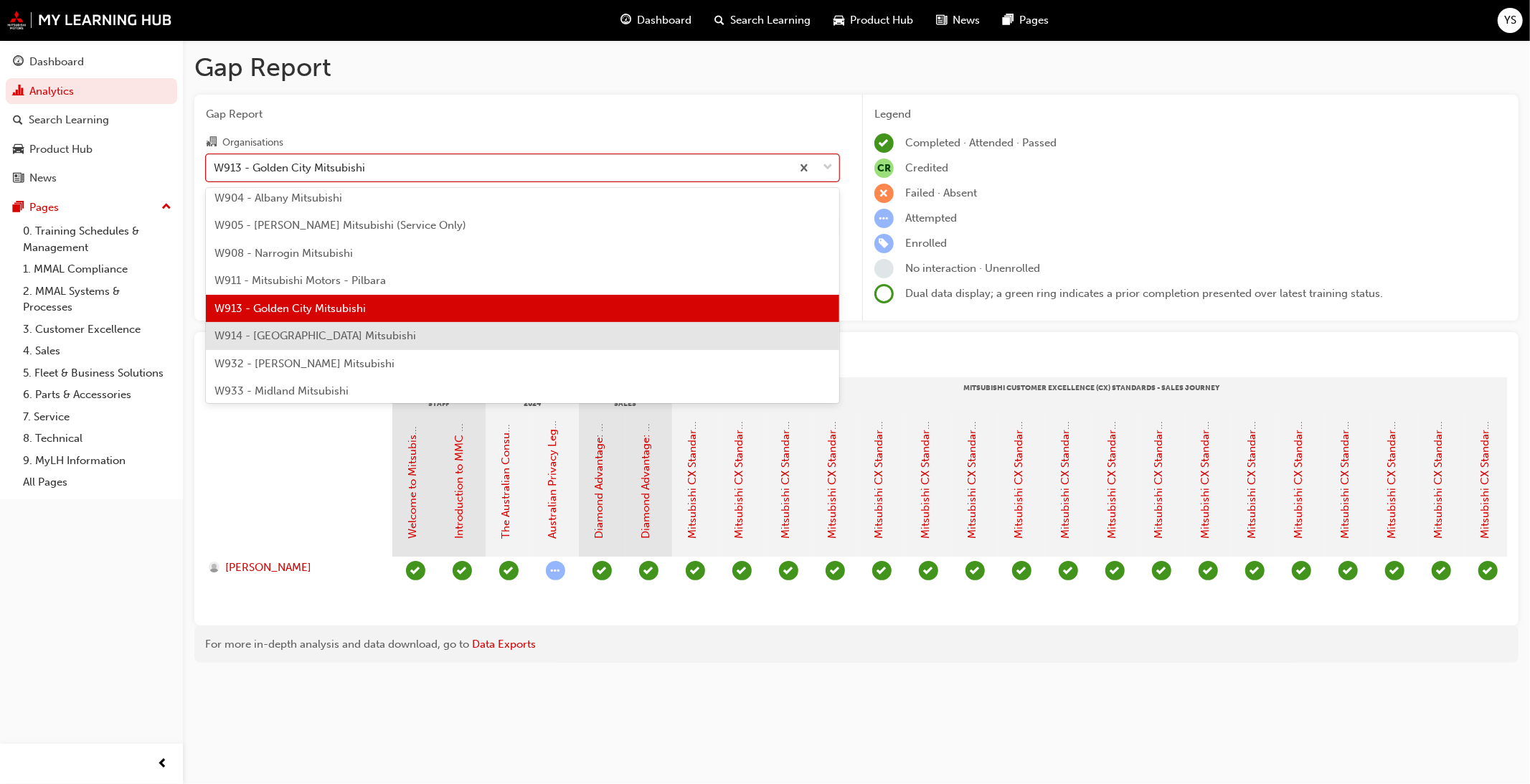
click at [373, 338] on div "W914 - [GEOGRAPHIC_DATA] Mitsubishi" at bounding box center [522, 336] width 633 height 28
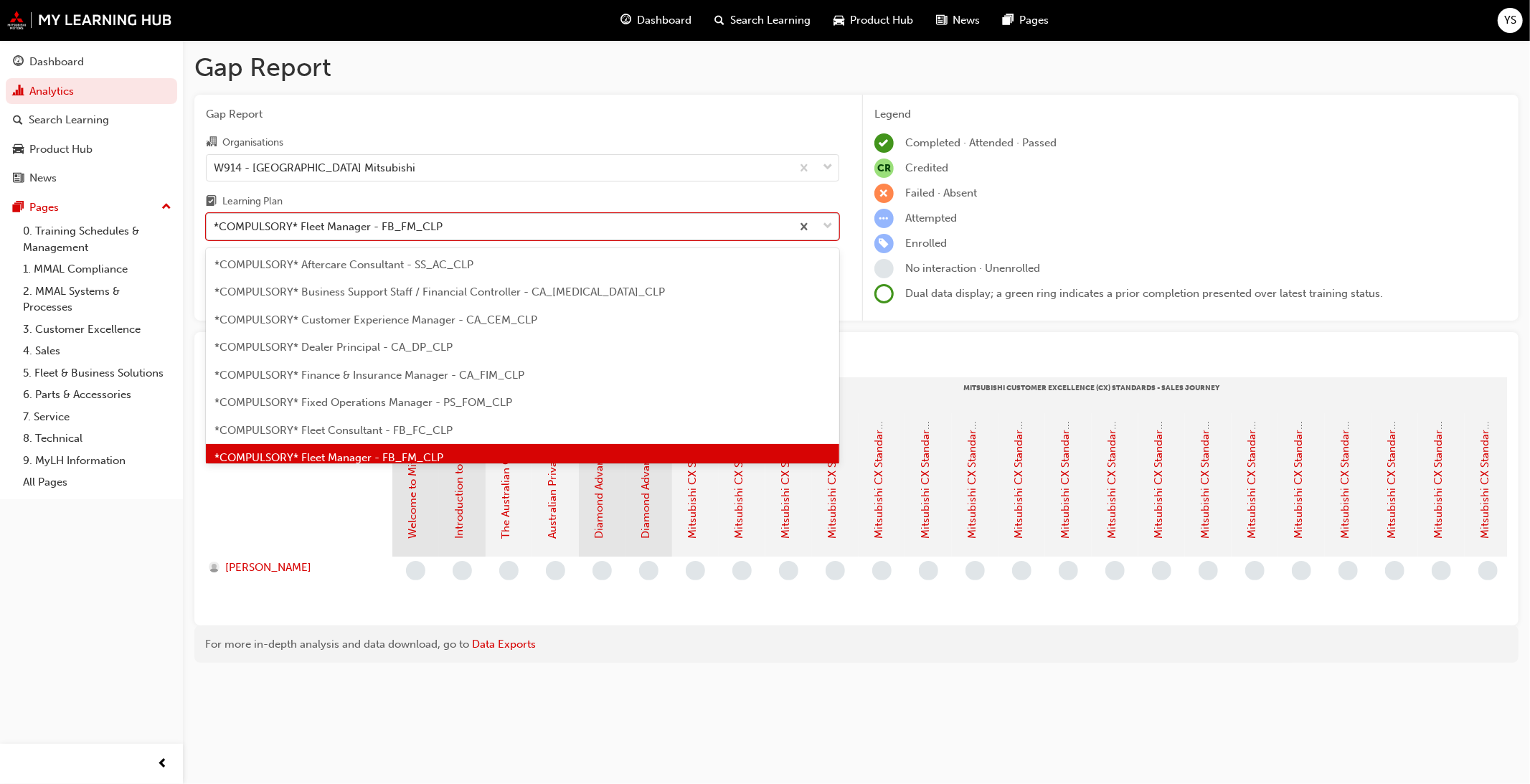
click at [392, 238] on div "*COMPULSORY* Fleet Manager - FB_FM_CLP" at bounding box center [499, 227] width 585 height 25
click at [215, 233] on input "Learning Plan option *COMPULSORY* Fleet Manager - FB_FM_CLP, selected. option *…" at bounding box center [214, 225] width 2 height 12
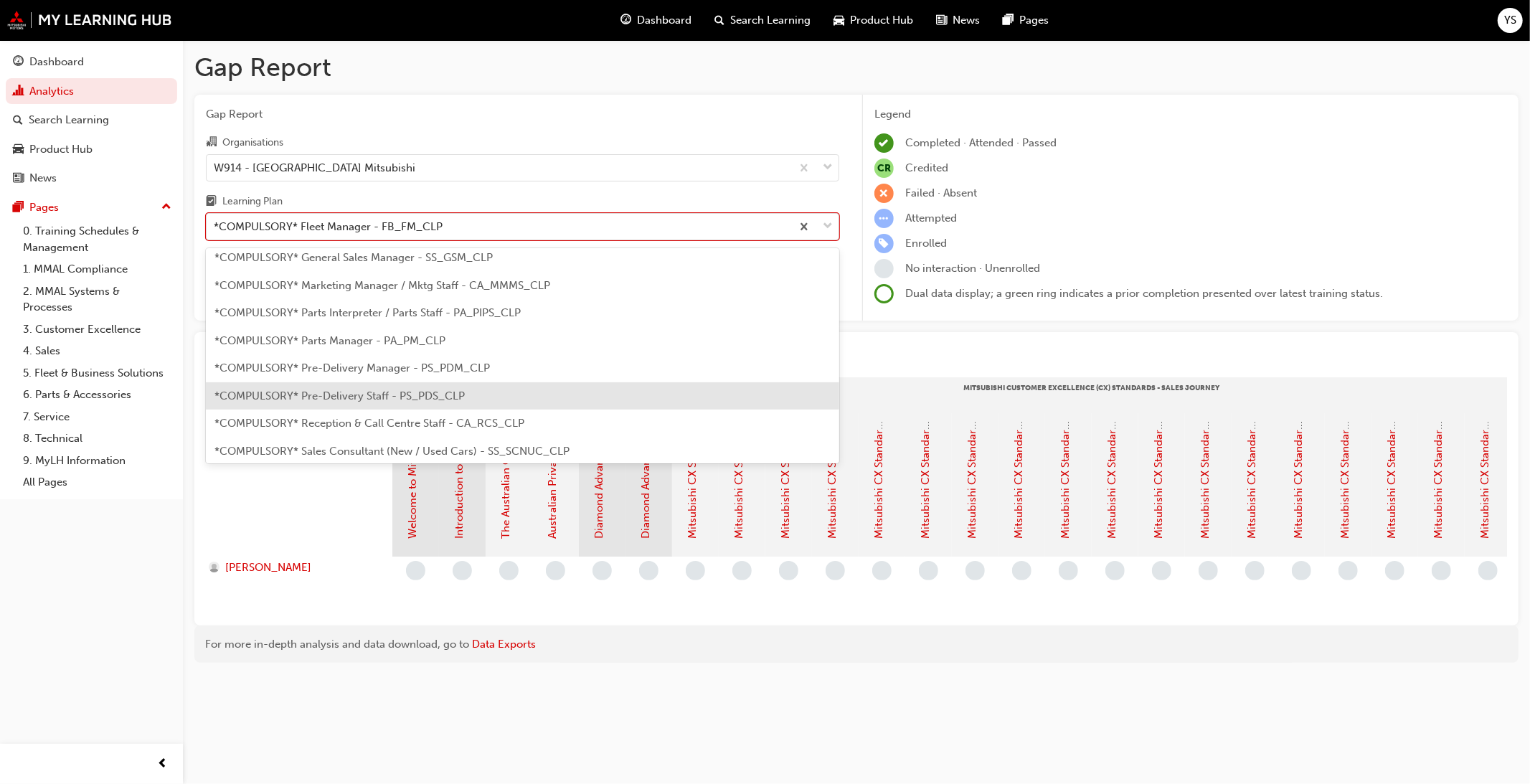
scroll to position [335, 0]
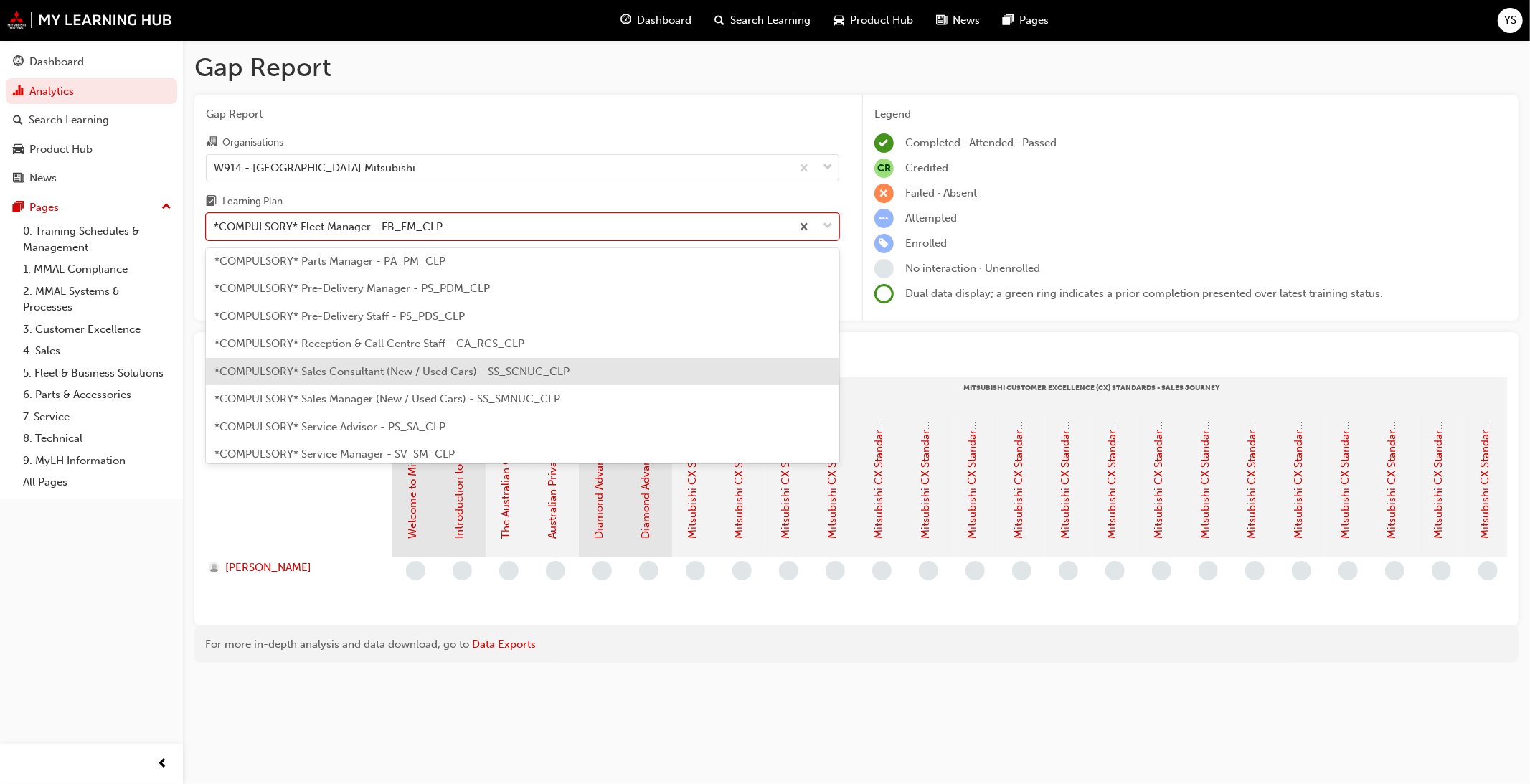
click at [397, 370] on span "*COMPULSORY* Sales Consultant (New / Used Cars) - SS_SCNUC_CLP" at bounding box center [392, 372] width 355 height 13
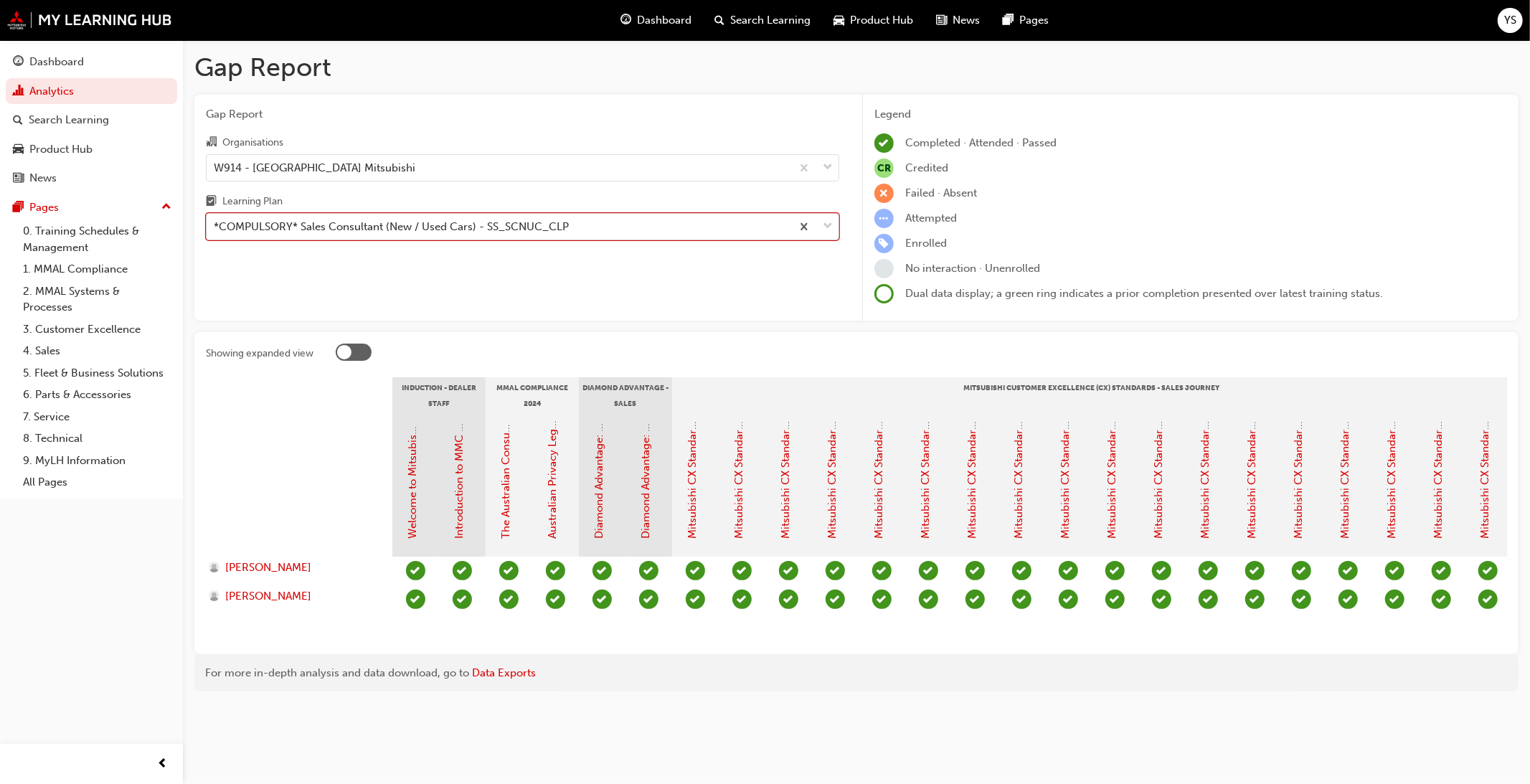
click at [493, 223] on div "*COMPULSORY* Sales Consultant (New / Used Cars) - SS_SCNUC_CLP" at bounding box center [391, 227] width 355 height 16
click at [215, 223] on input "Learning Plan option *COMPULSORY* Sales Consultant (New / Used Cars) - SS_SCNUC…" at bounding box center [214, 225] width 2 height 12
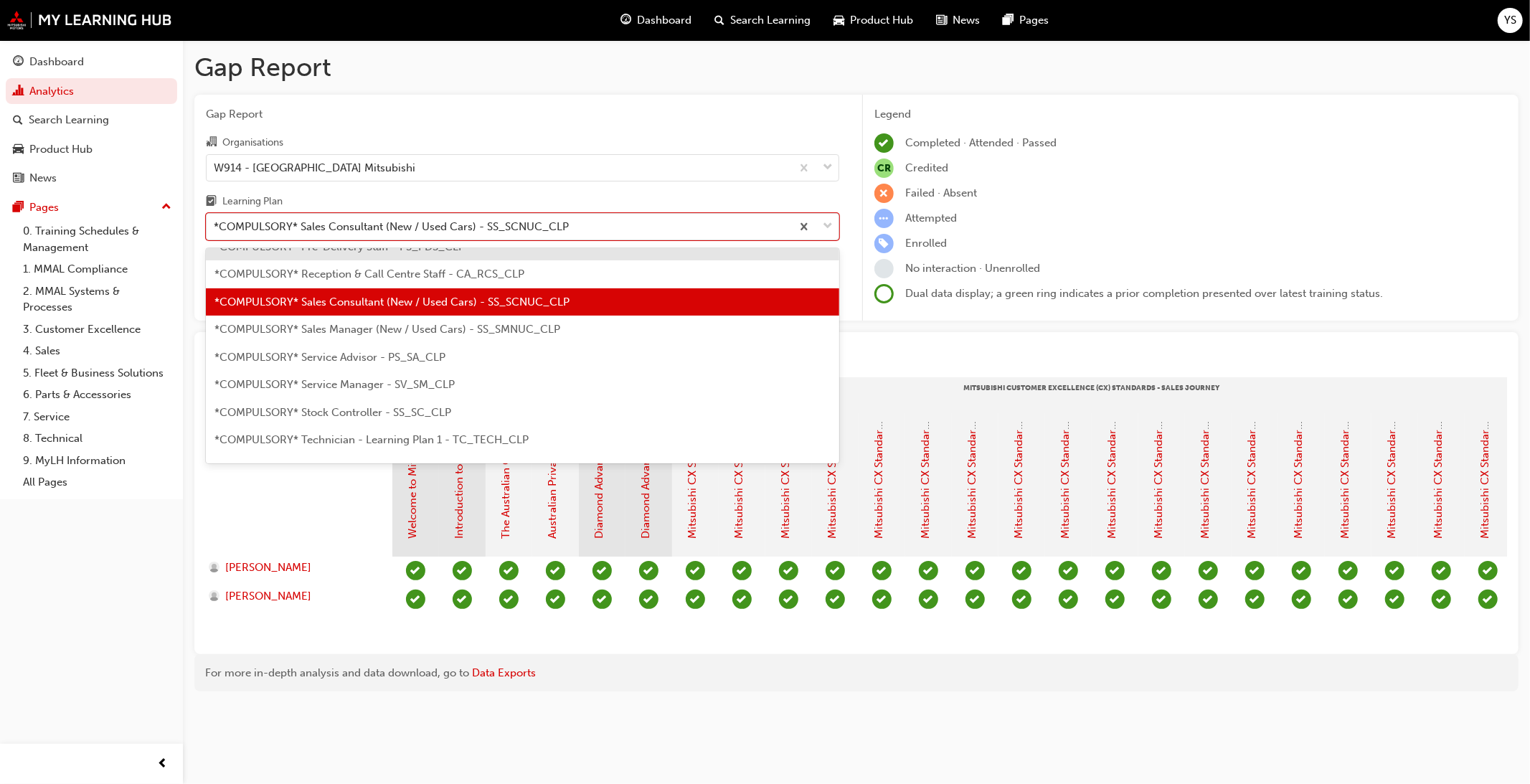
scroll to position [425, 0]
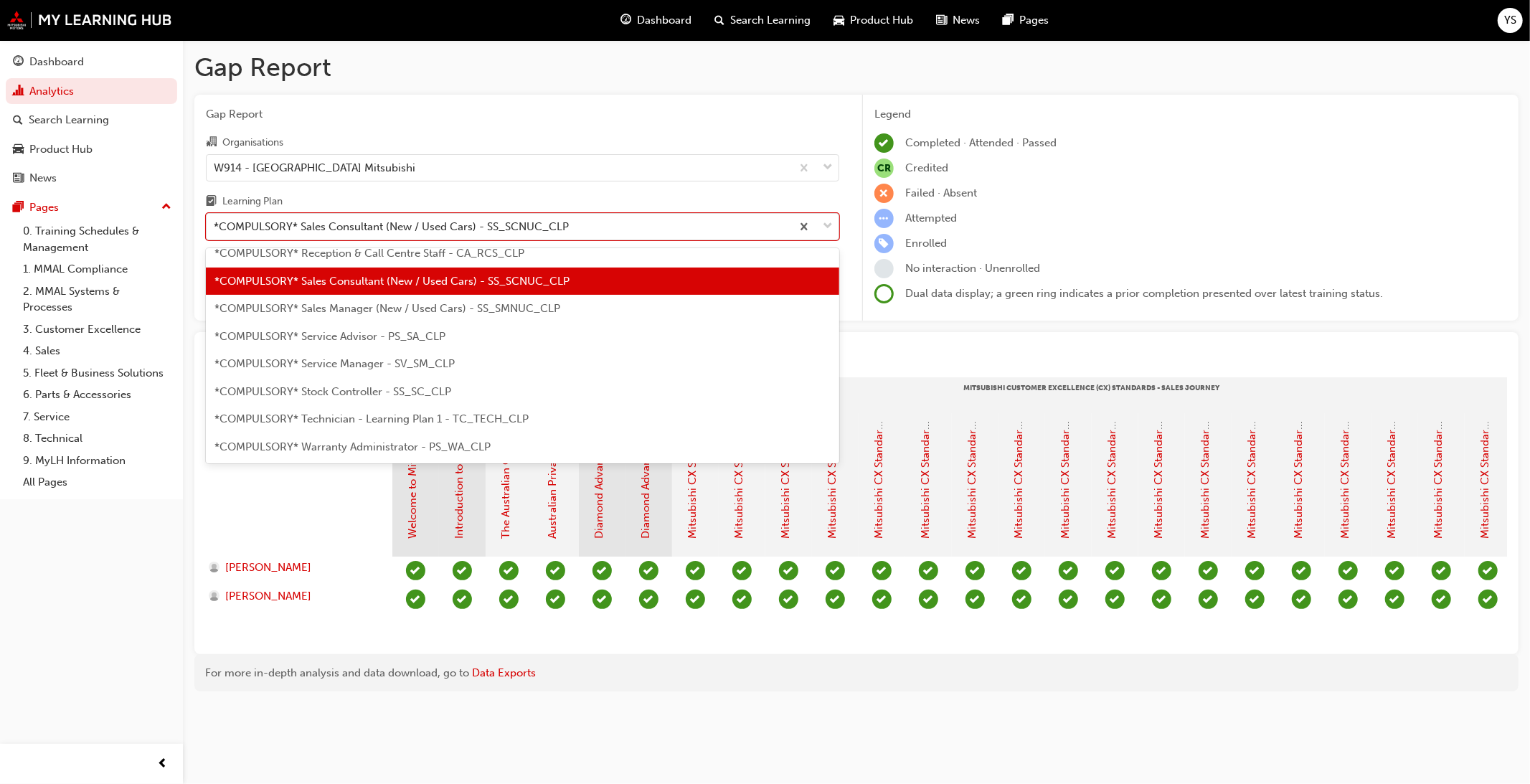
click at [470, 282] on span "*COMPULSORY* Sales Consultant (New / Used Cars) - SS_SCNUC_CLP" at bounding box center [392, 281] width 355 height 13
